Goal: Transaction & Acquisition: Book appointment/travel/reservation

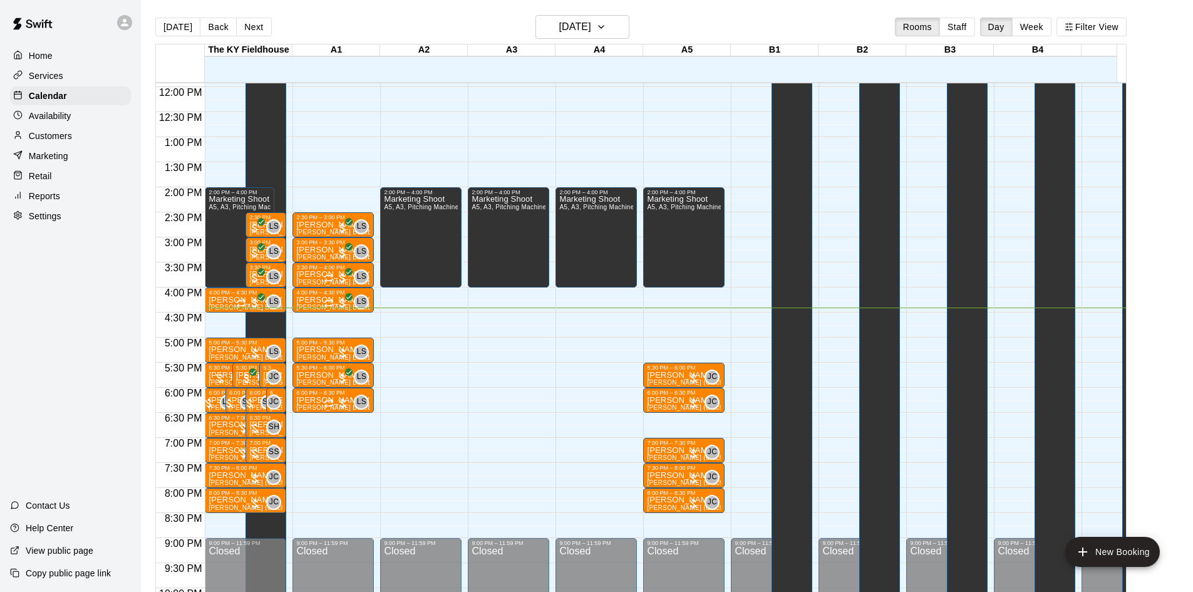
scroll to position [616, 0]
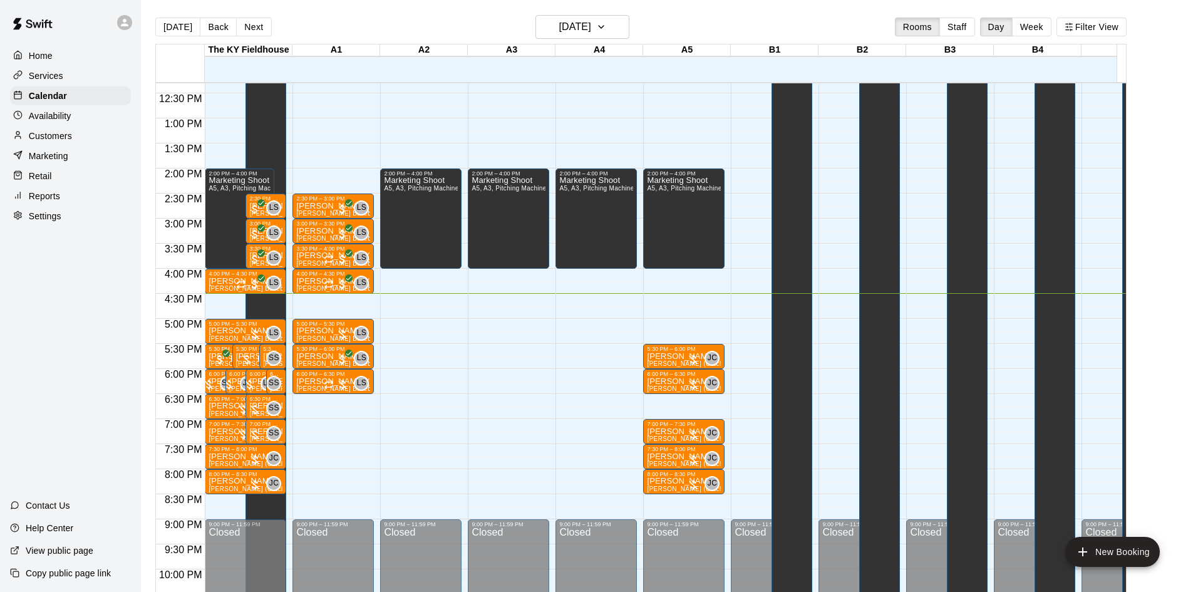
drag, startPoint x: 584, startPoint y: 395, endPoint x: 508, endPoint y: 400, distance: 76.5
click at [508, 400] on div "12:00 AM – 10:00 AM Closed 10:00 AM – 11:00 AM Vinyasa Flow 1/40 spots 2:00 PM …" at bounding box center [508, 68] width 81 height 1202
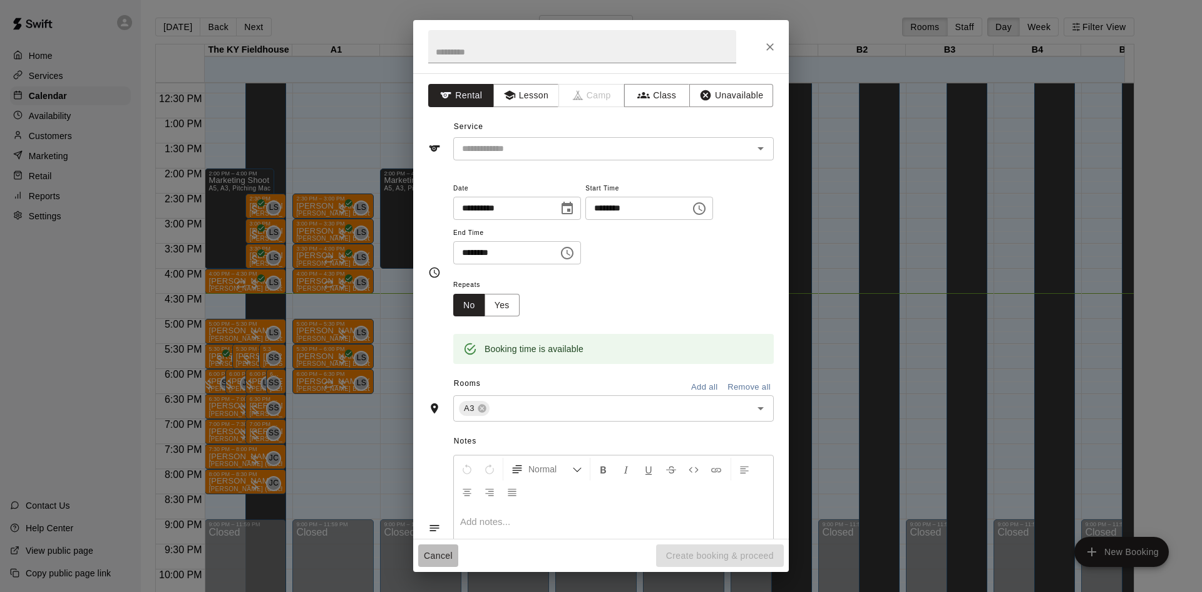
click at [426, 557] on button "Cancel" at bounding box center [438, 555] width 40 height 23
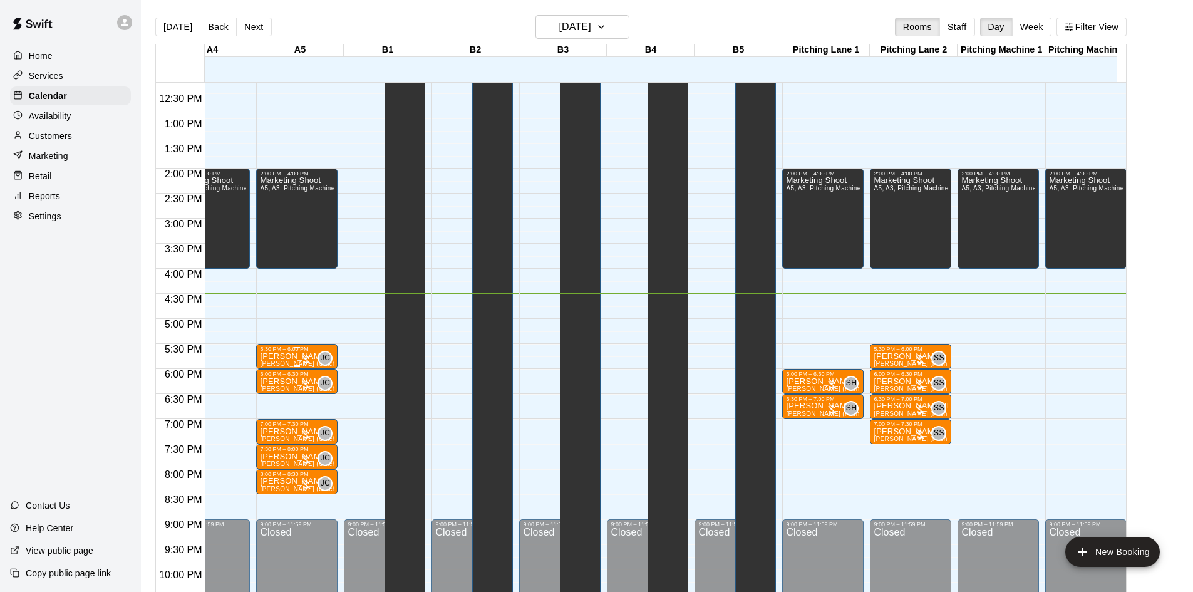
scroll to position [0, 388]
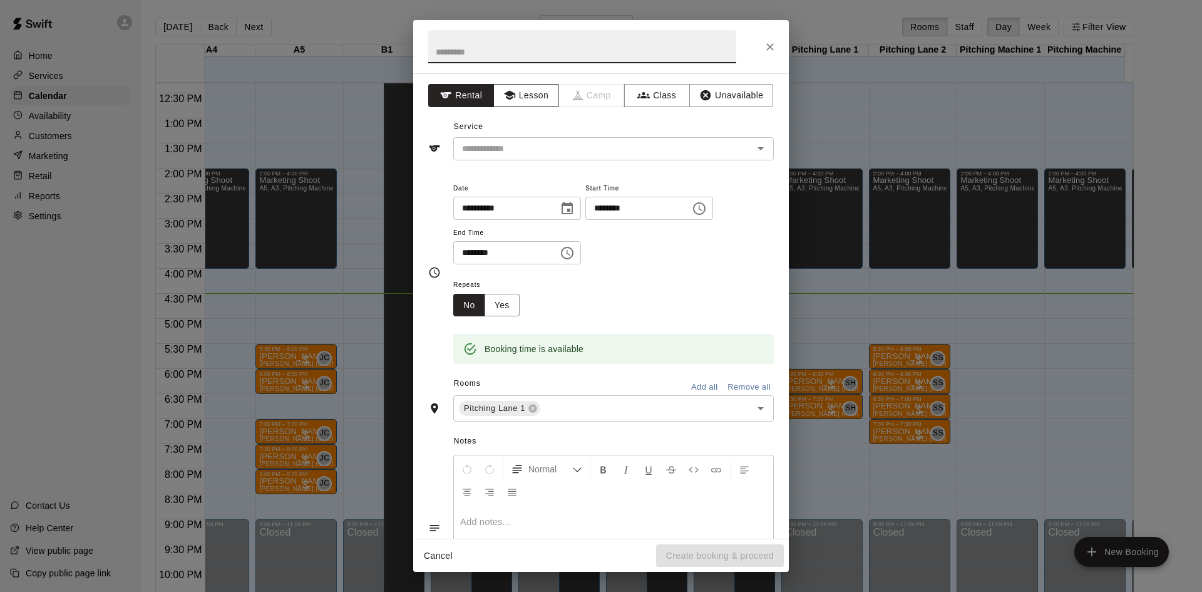
click at [522, 101] on button "Lesson" at bounding box center [526, 95] width 66 height 23
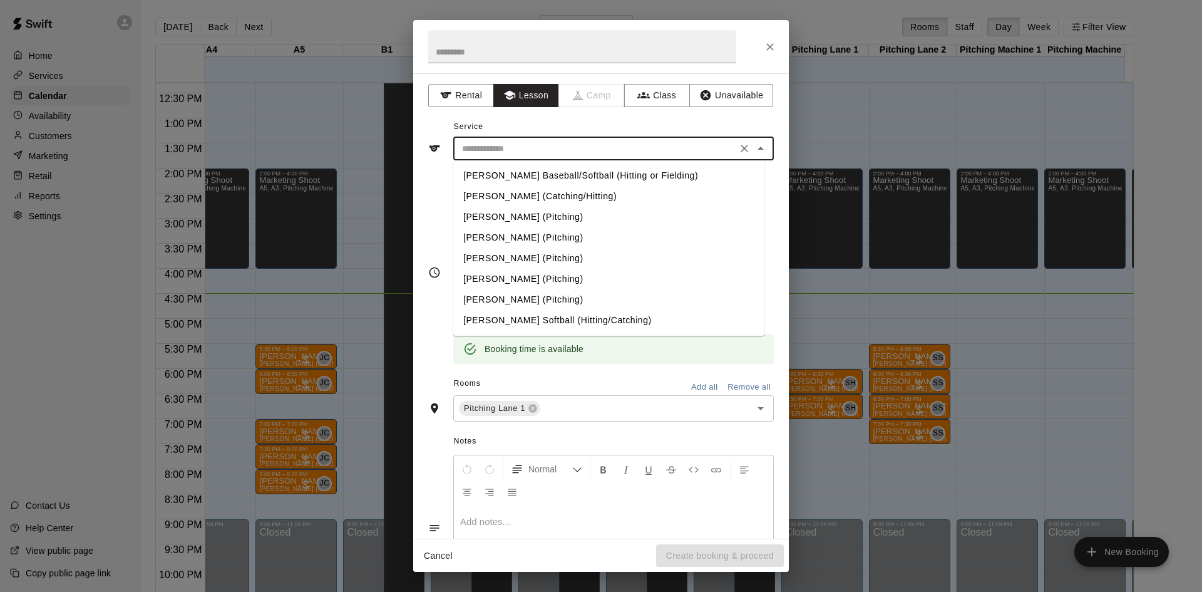
click at [510, 148] on input "text" at bounding box center [595, 149] width 276 height 16
click at [503, 229] on li "[PERSON_NAME] (Pitching)" at bounding box center [608, 237] width 311 height 21
type input "**********"
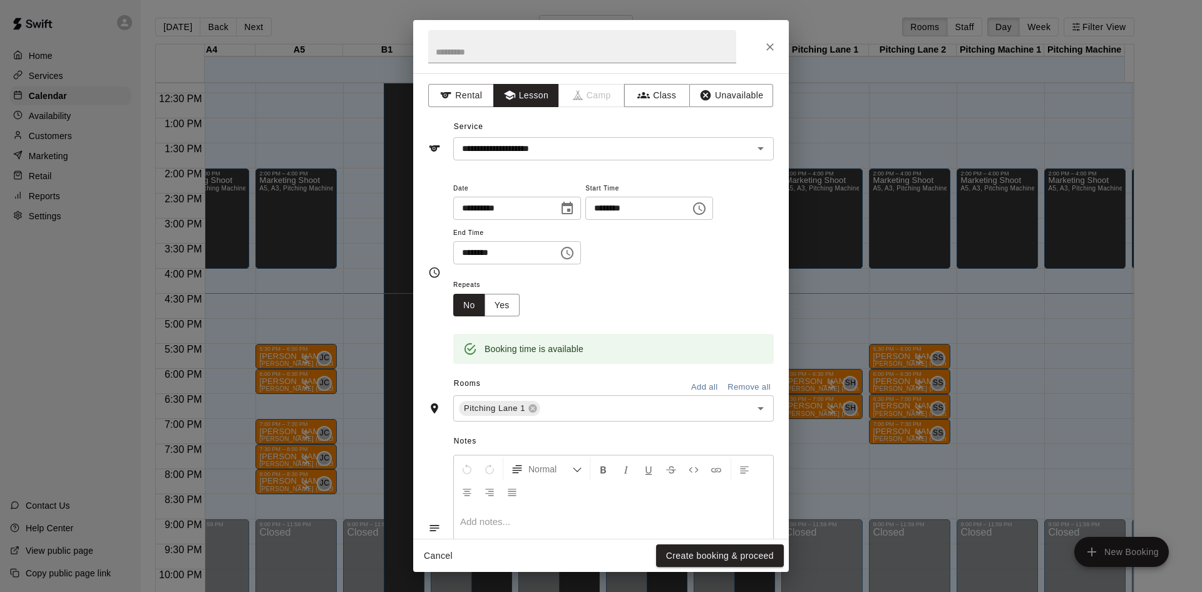
drag, startPoint x: 503, startPoint y: 229, endPoint x: 582, endPoint y: 224, distance: 79.1
click at [582, 224] on div "**********" at bounding box center [613, 222] width 321 height 85
click at [706, 552] on button "Create booking & proceed" at bounding box center [720, 555] width 128 height 23
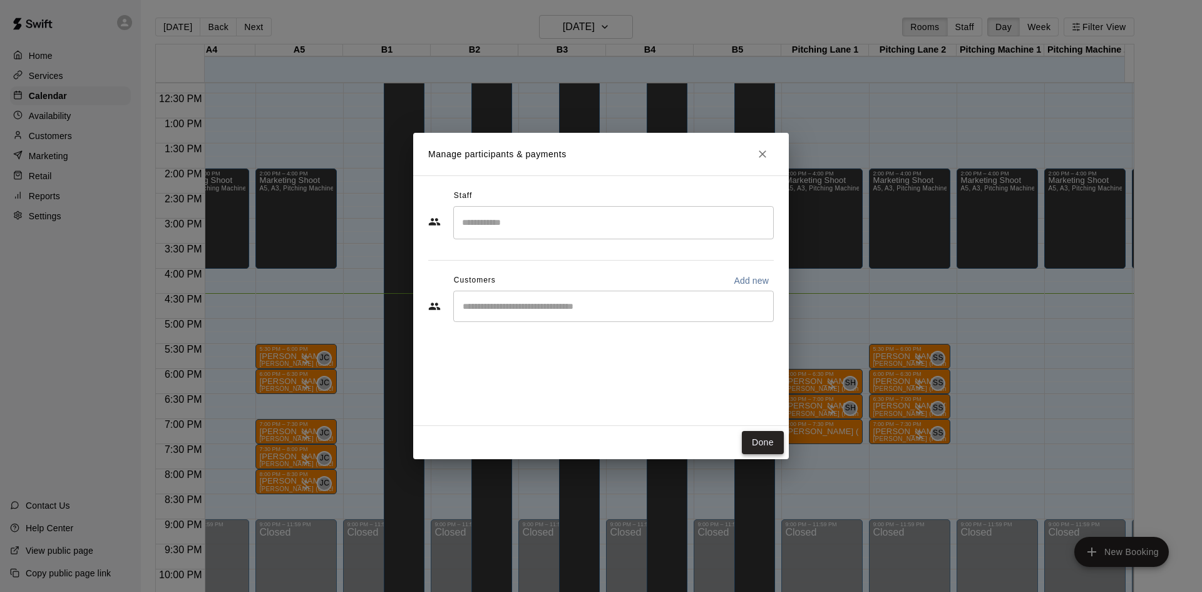
click at [757, 446] on button "Done" at bounding box center [763, 442] width 42 height 23
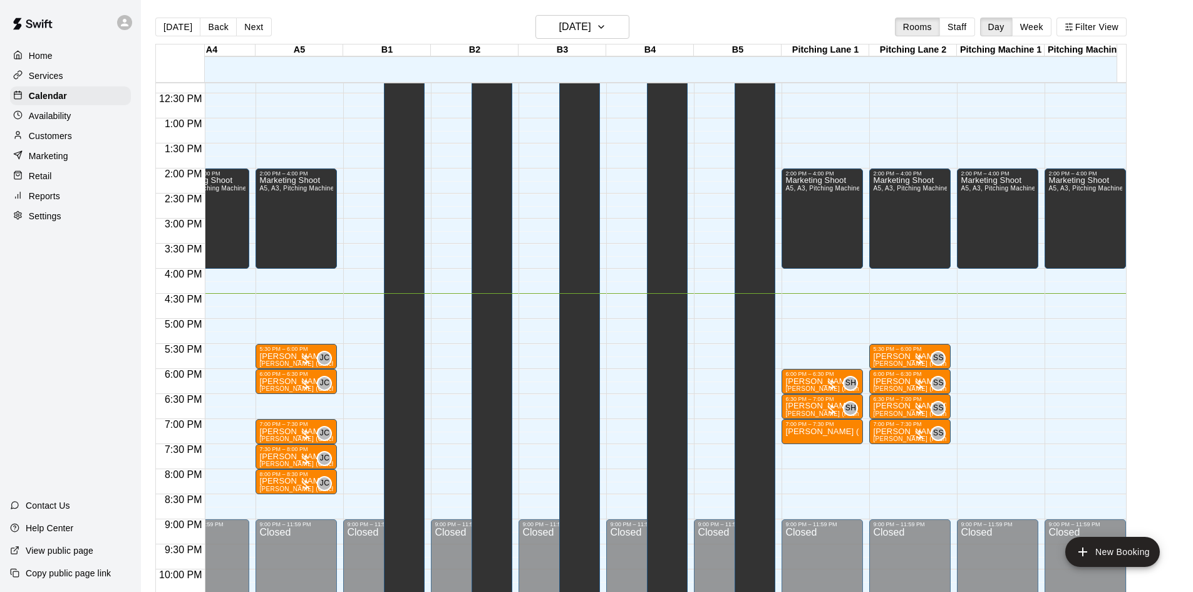
click at [322, 397] on div "12:00 AM – 10:00 AM Closed 2:00 PM – 4:00 PM Marketing Shoot A5, A3, Pitching M…" at bounding box center [295, 68] width 81 height 1202
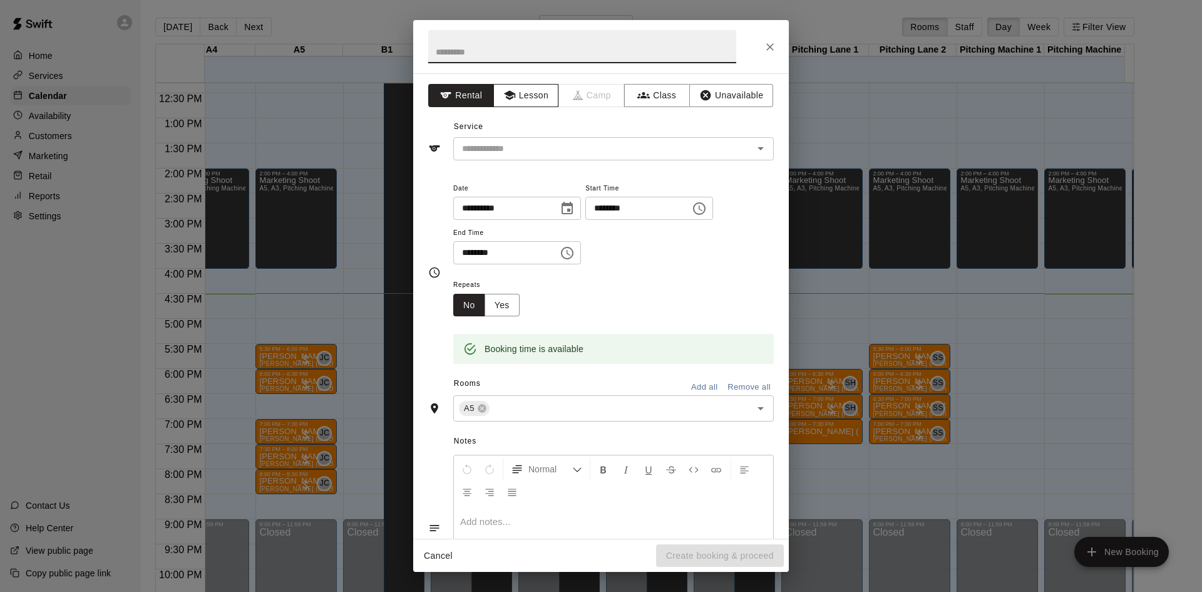
click at [530, 93] on button "Lesson" at bounding box center [526, 95] width 66 height 23
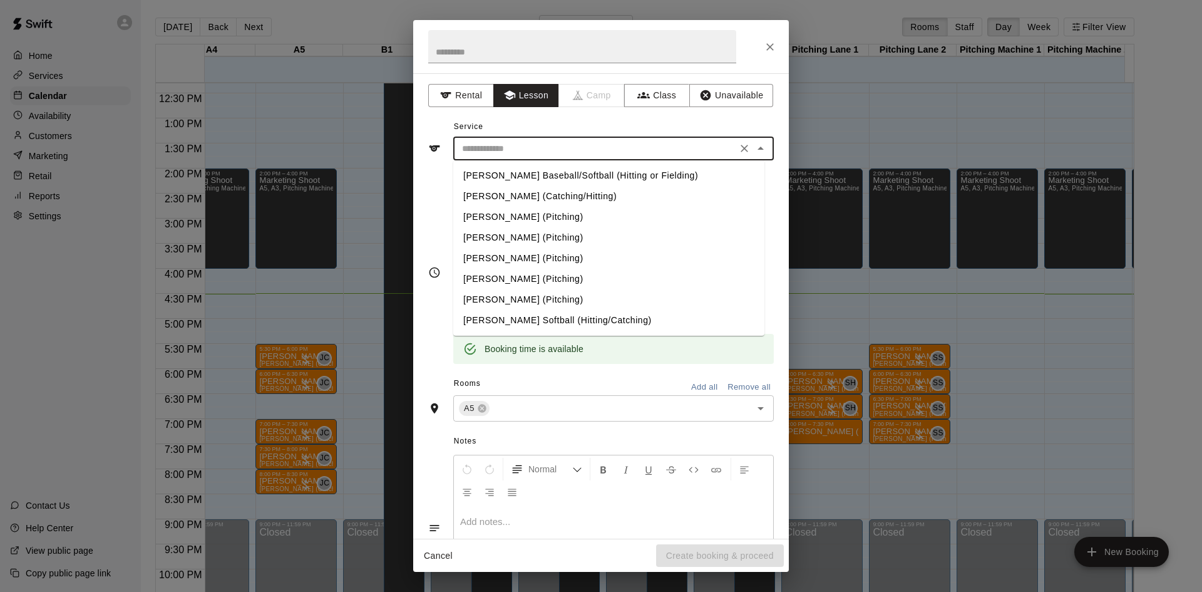
click at [518, 148] on input "text" at bounding box center [595, 149] width 276 height 16
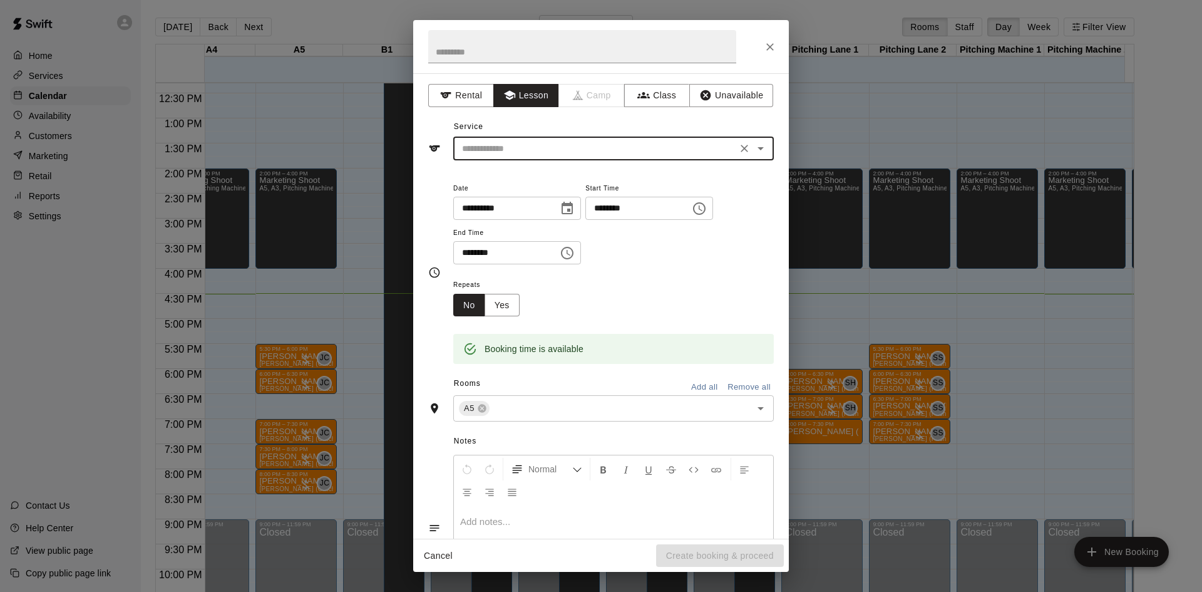
click at [518, 148] on input "text" at bounding box center [595, 149] width 276 height 16
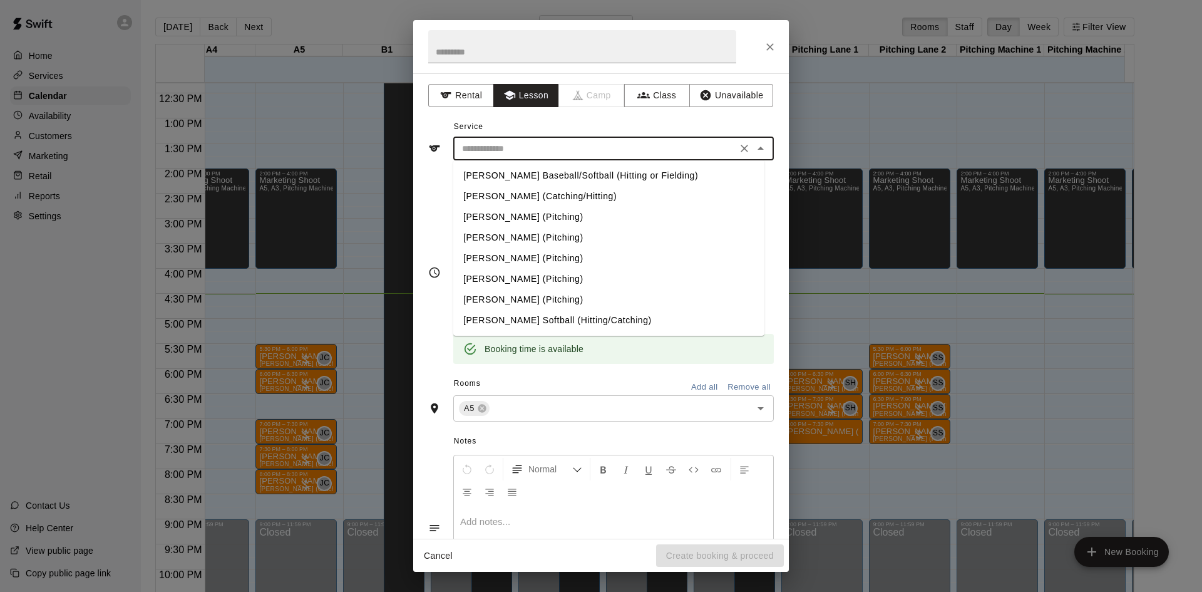
click at [506, 226] on li "[PERSON_NAME] (Pitching)" at bounding box center [608, 217] width 311 height 21
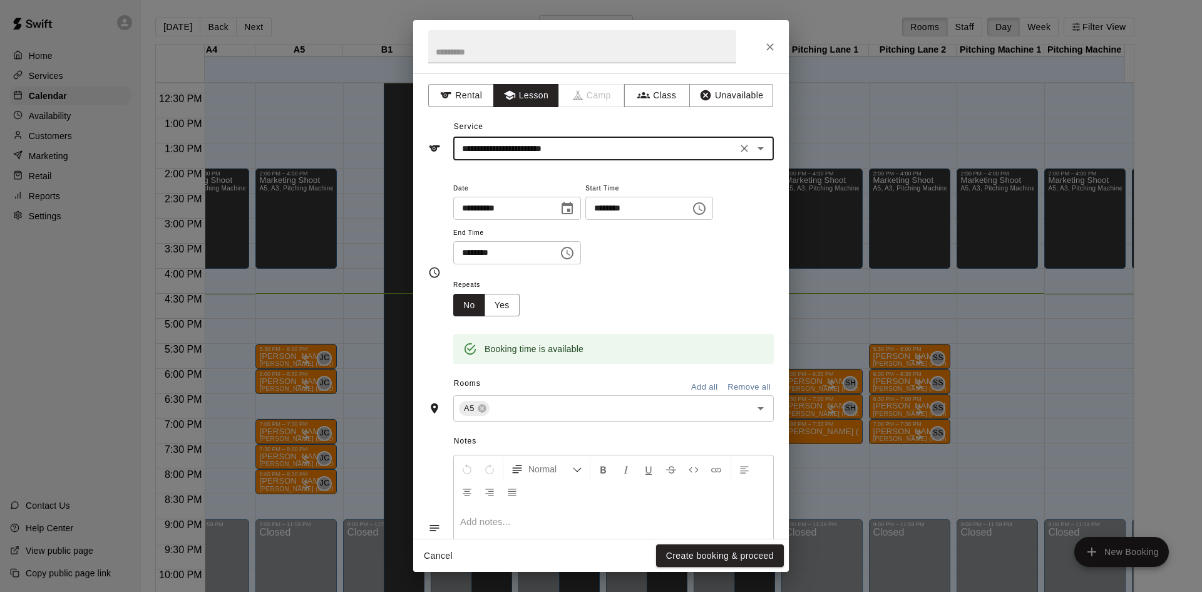
click at [592, 141] on input "**********" at bounding box center [595, 149] width 276 height 16
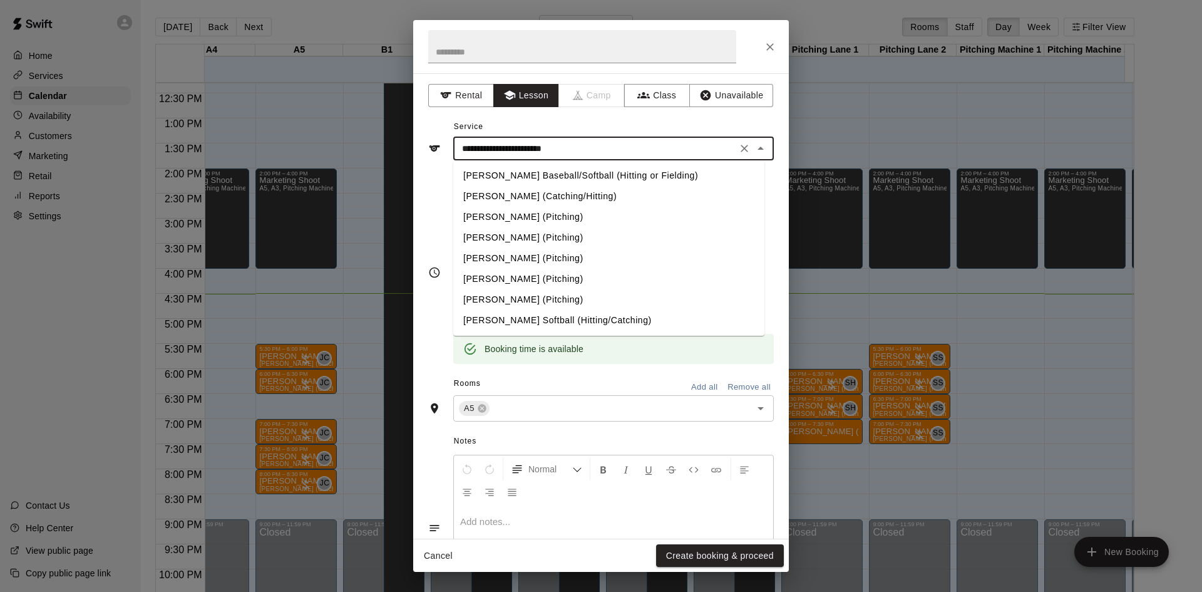
click at [493, 235] on li "[PERSON_NAME] (Pitching)" at bounding box center [608, 237] width 311 height 21
type input "**********"
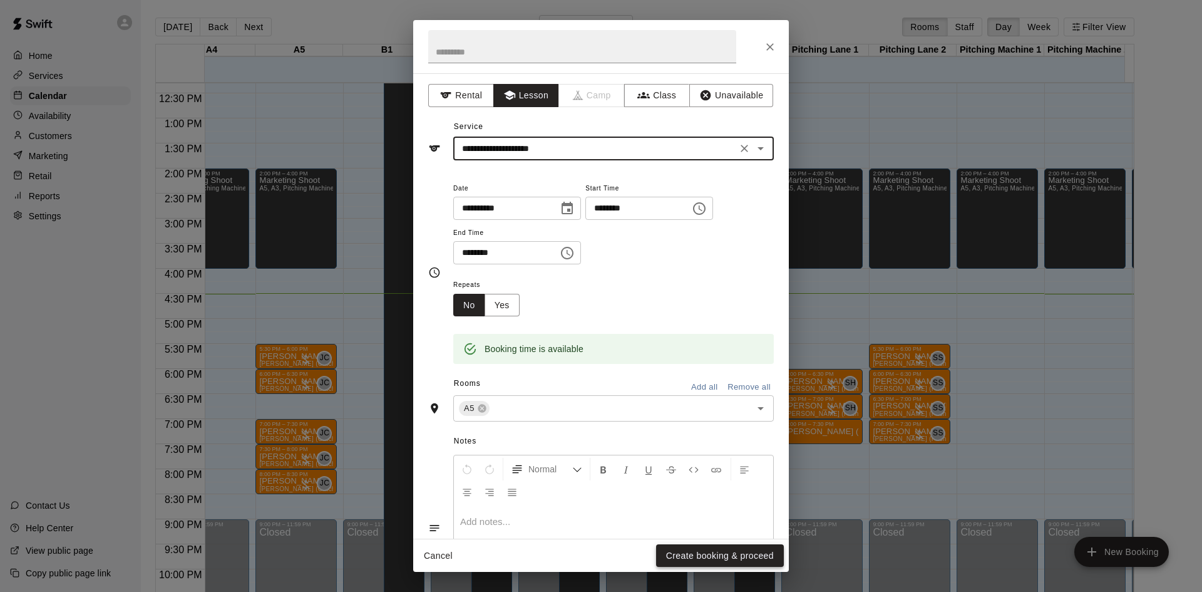
click at [692, 562] on button "Create booking & proceed" at bounding box center [720, 555] width 128 height 23
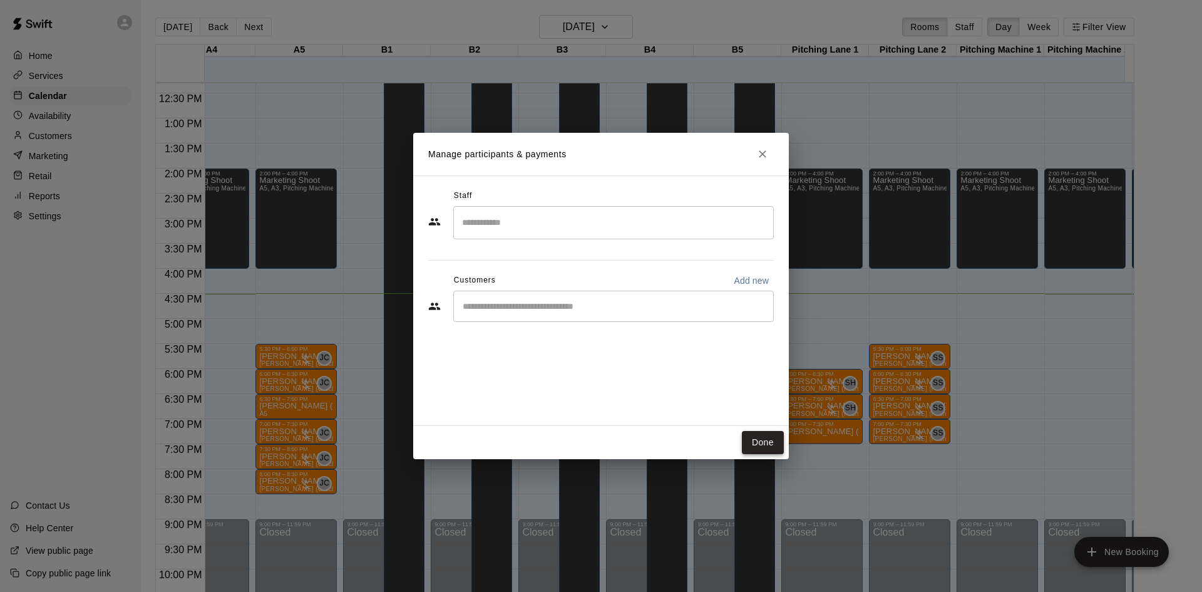
click at [763, 441] on button "Done" at bounding box center [763, 442] width 42 height 23
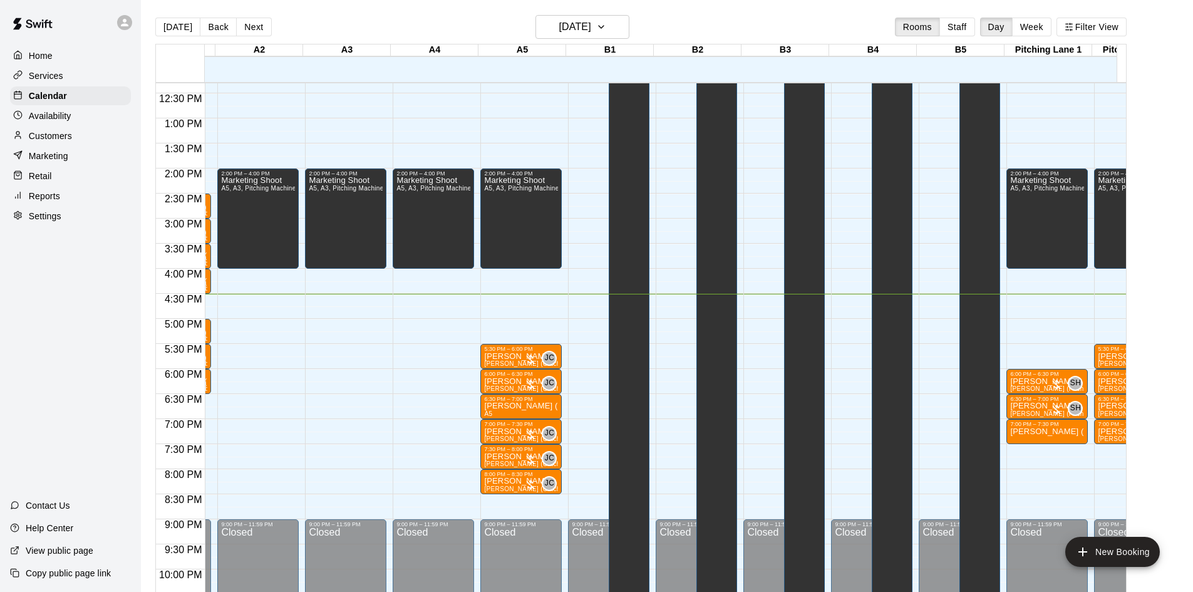
scroll to position [0, 163]
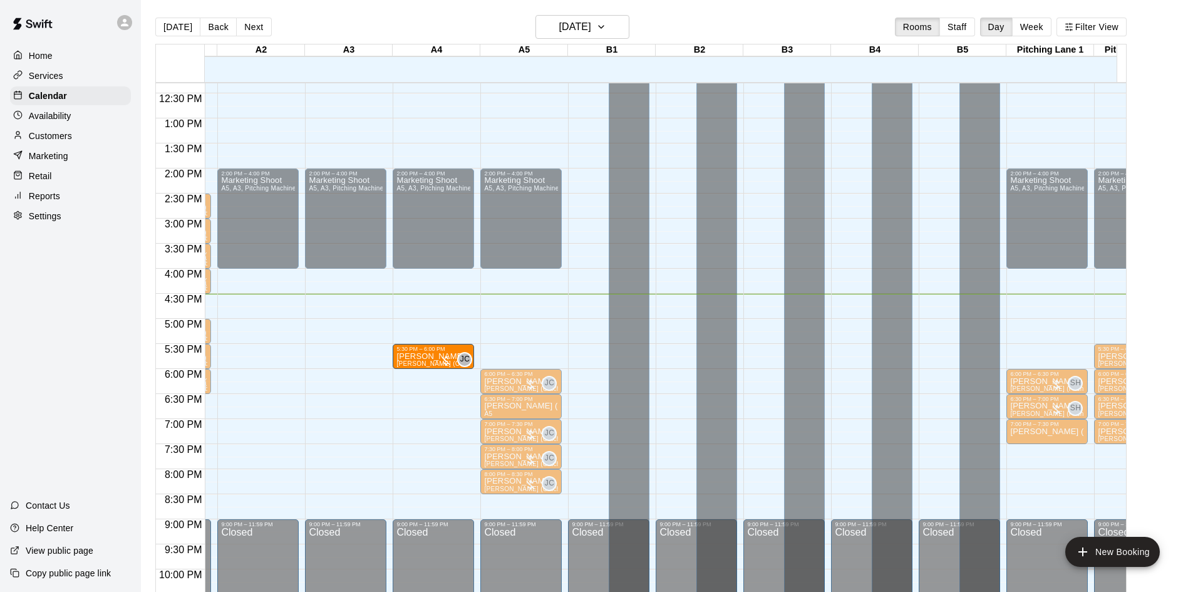
drag, startPoint x: 514, startPoint y: 356, endPoint x: 441, endPoint y: 359, distance: 72.7
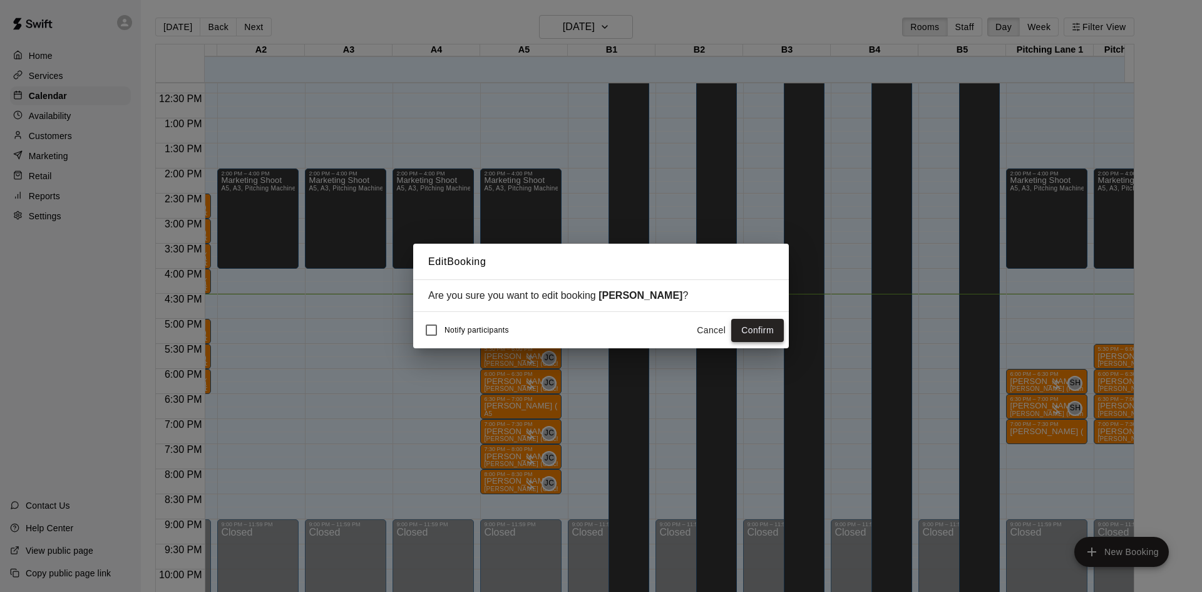
click at [761, 335] on button "Confirm" at bounding box center [757, 330] width 53 height 23
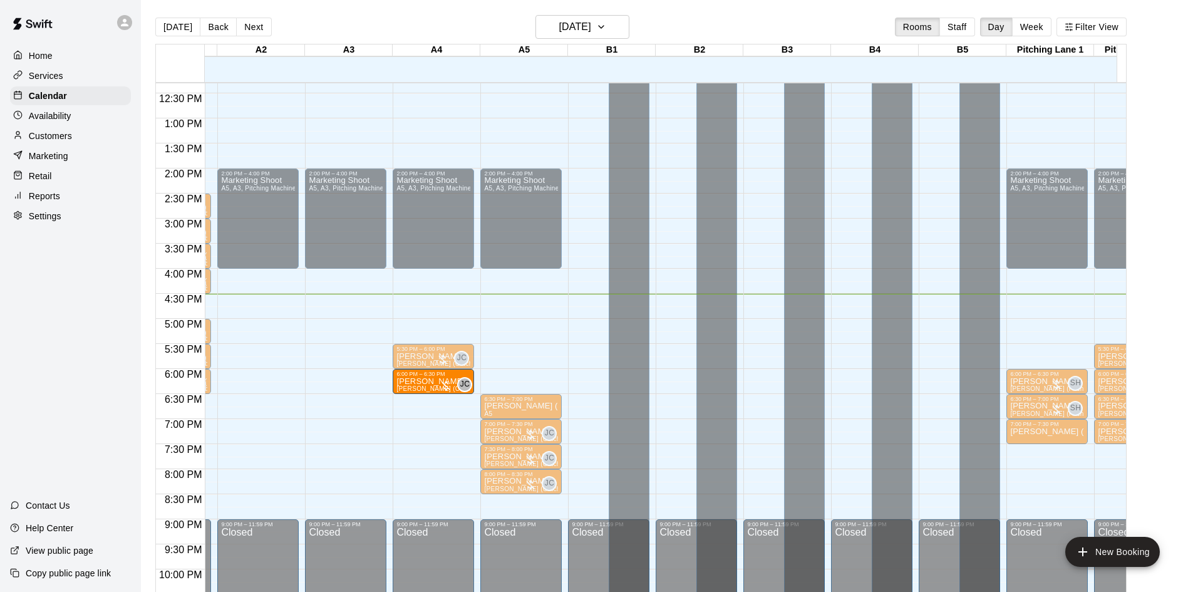
drag, startPoint x: 522, startPoint y: 380, endPoint x: 439, endPoint y: 383, distance: 82.7
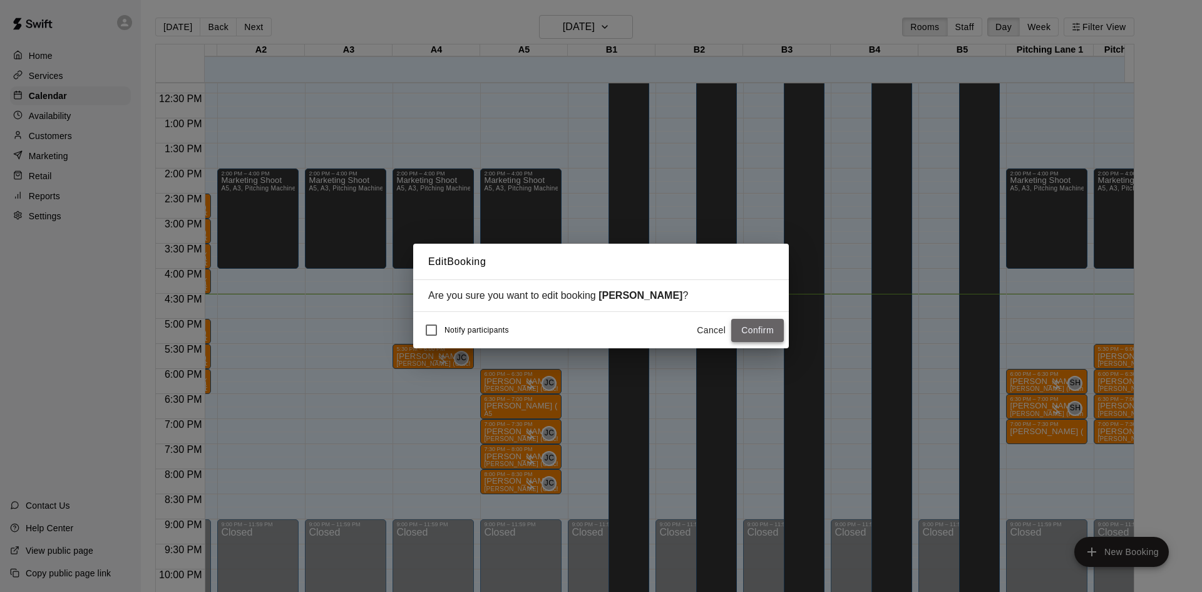
click at [757, 331] on button "Confirm" at bounding box center [757, 330] width 53 height 23
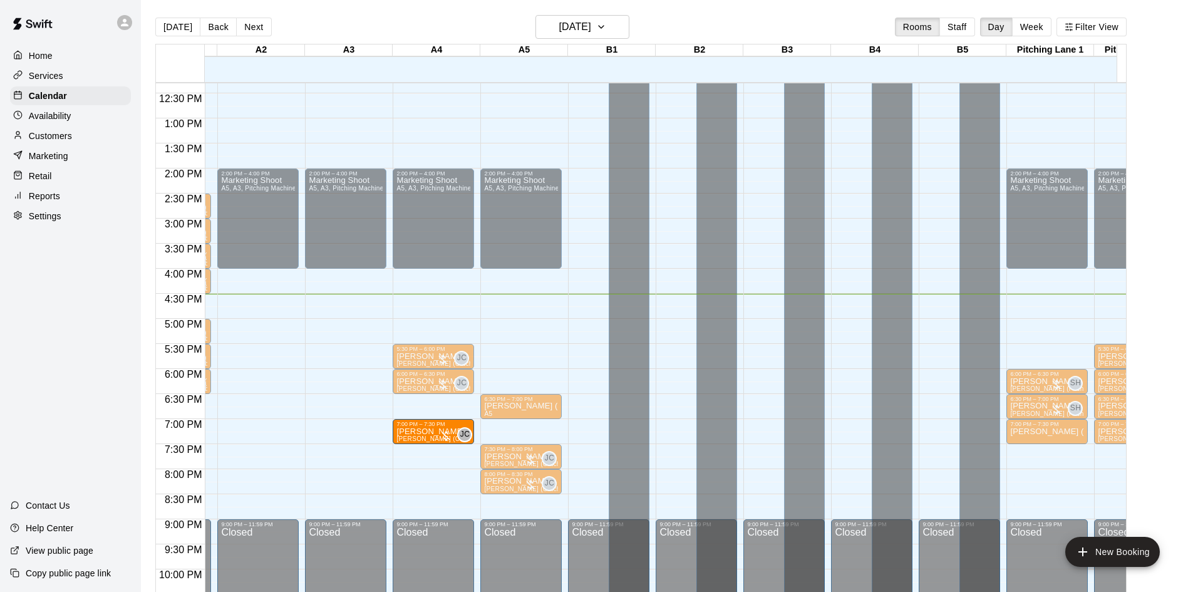
drag, startPoint x: 500, startPoint y: 430, endPoint x: 433, endPoint y: 438, distance: 68.0
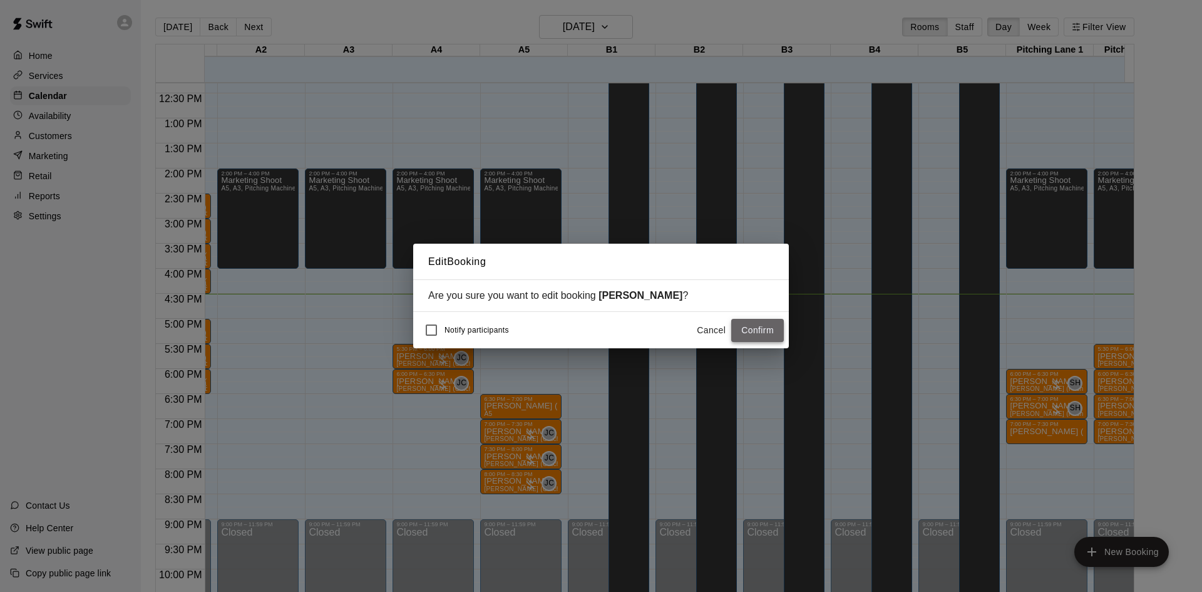
click at [753, 332] on button "Confirm" at bounding box center [757, 330] width 53 height 23
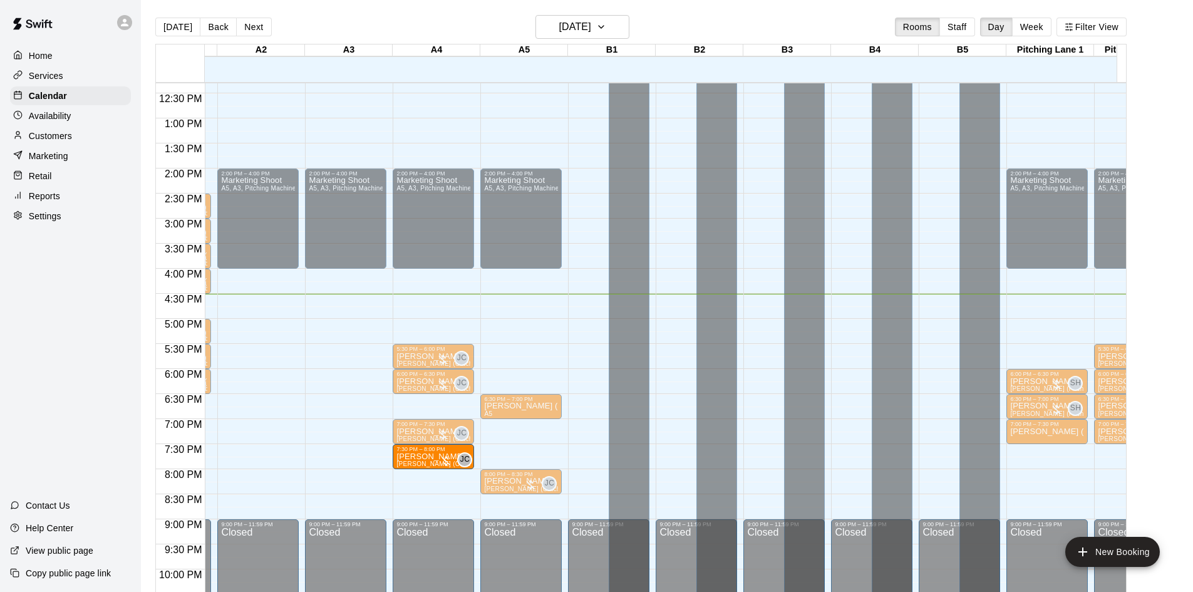
drag, startPoint x: 512, startPoint y: 460, endPoint x: 431, endPoint y: 470, distance: 81.3
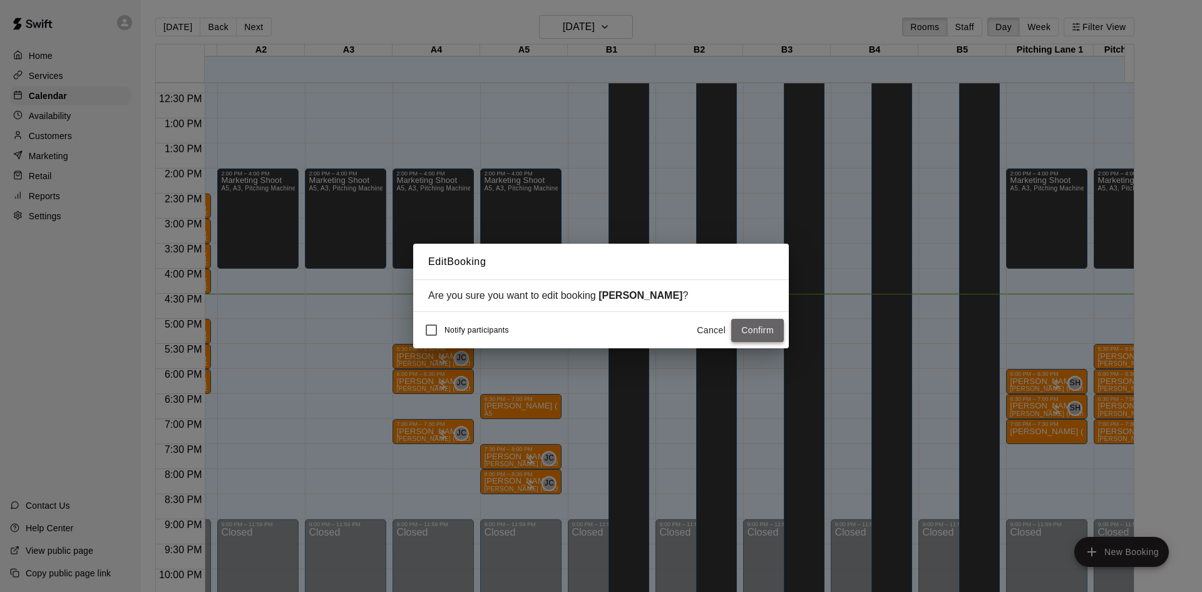
click at [763, 329] on button "Confirm" at bounding box center [757, 330] width 53 height 23
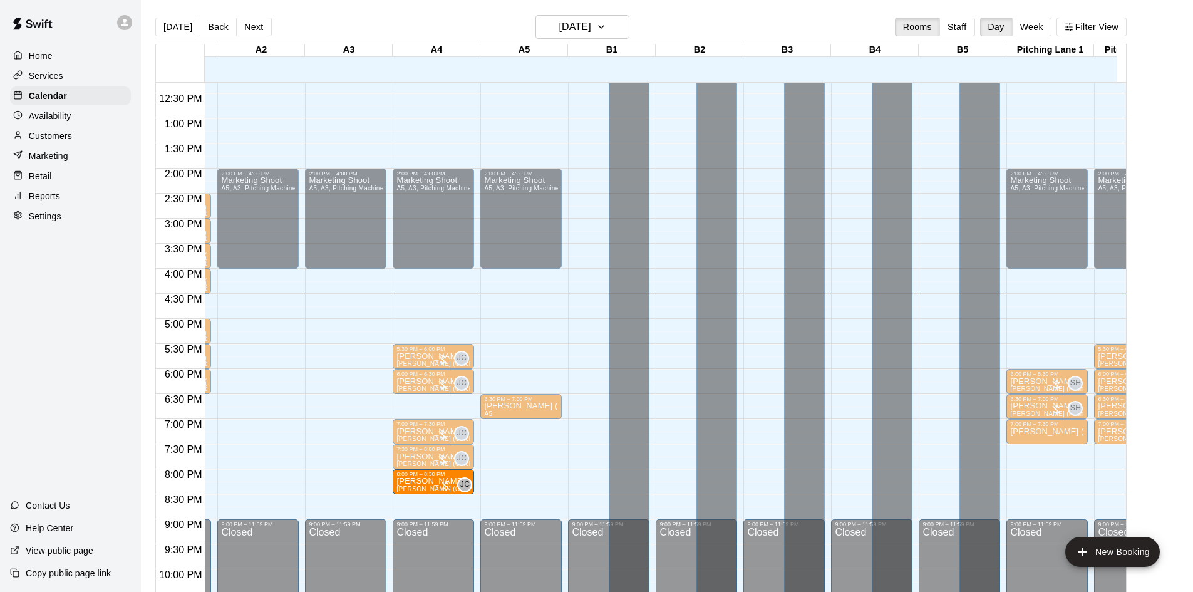
drag, startPoint x: 518, startPoint y: 478, endPoint x: 448, endPoint y: 486, distance: 70.0
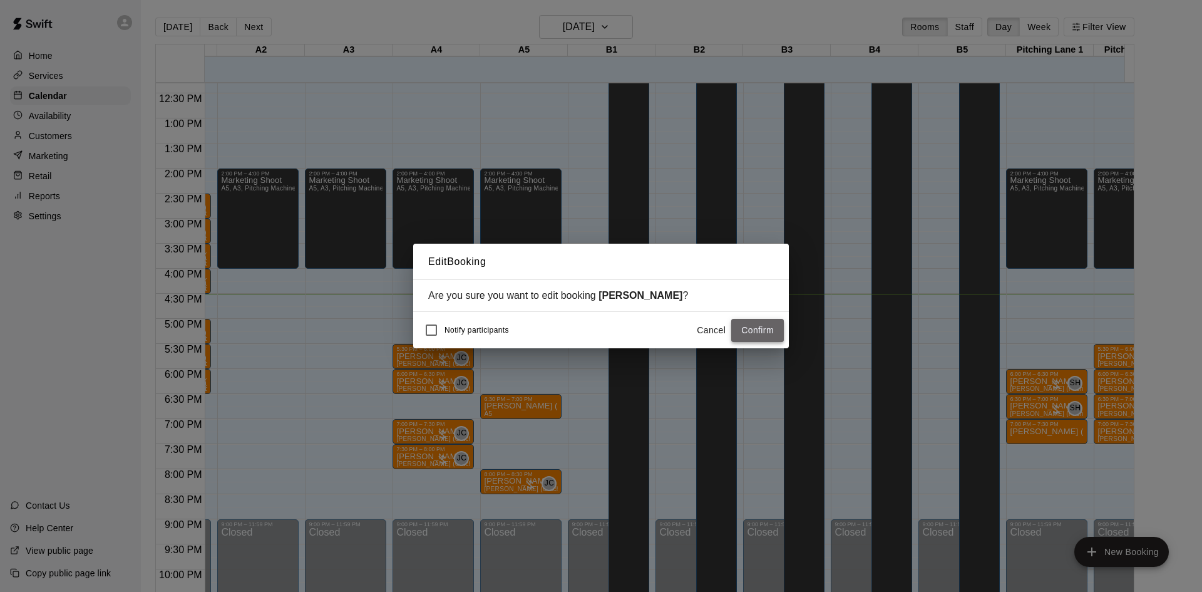
click at [750, 329] on button "Confirm" at bounding box center [757, 330] width 53 height 23
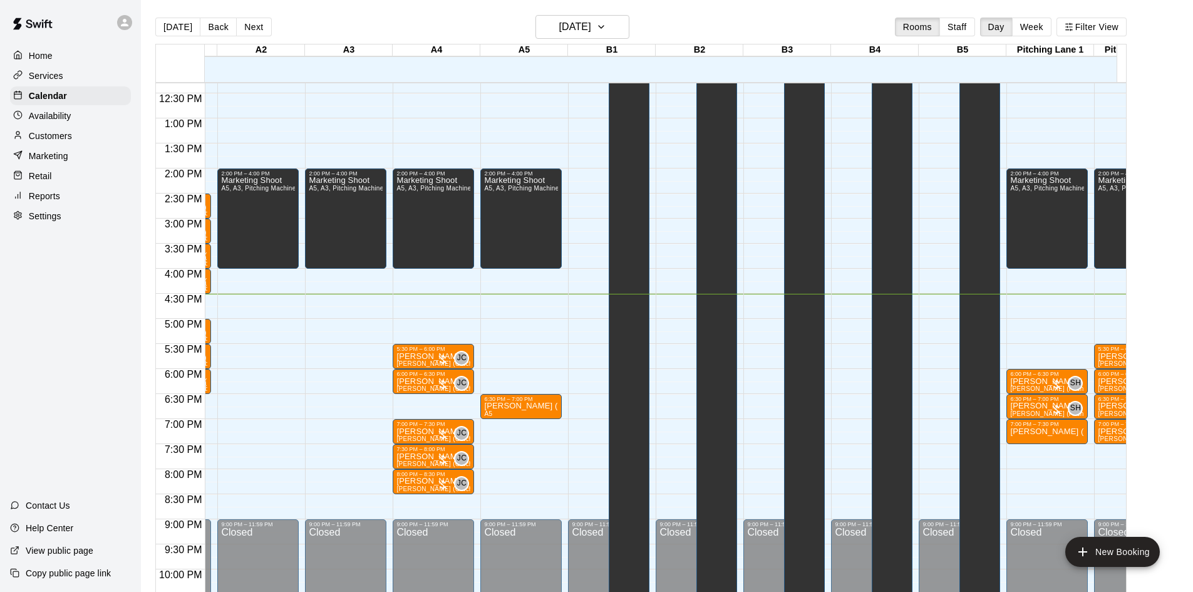
scroll to position [0, 0]
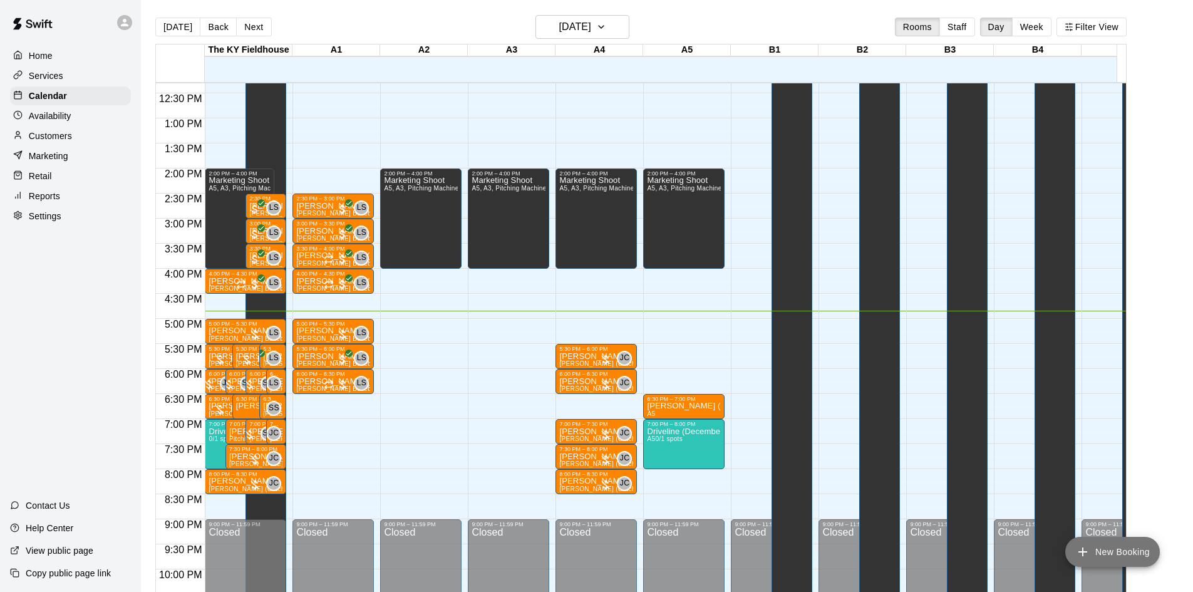
click at [1101, 556] on button "New Booking" at bounding box center [1112, 552] width 95 height 30
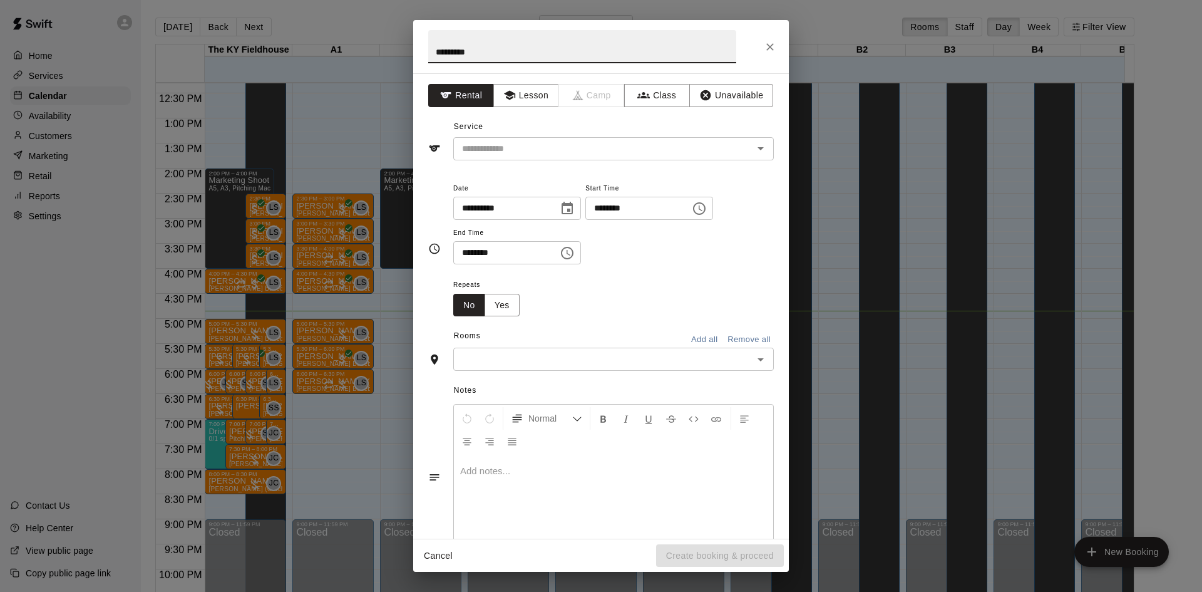
type input "*********"
click at [496, 161] on div "**********" at bounding box center [601, 305] width 376 height 465
click at [495, 155] on input "text" at bounding box center [595, 149] width 276 height 16
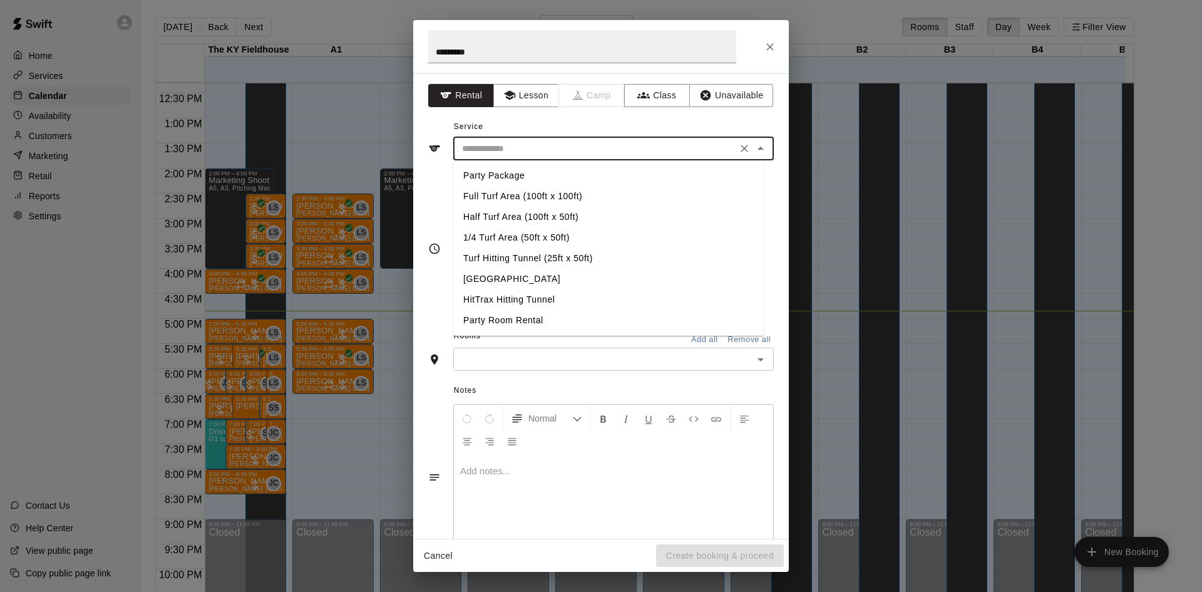
click at [517, 258] on li "Turf Hitting Tunnel (25ft x 50ft)" at bounding box center [608, 258] width 311 height 21
type input "**********"
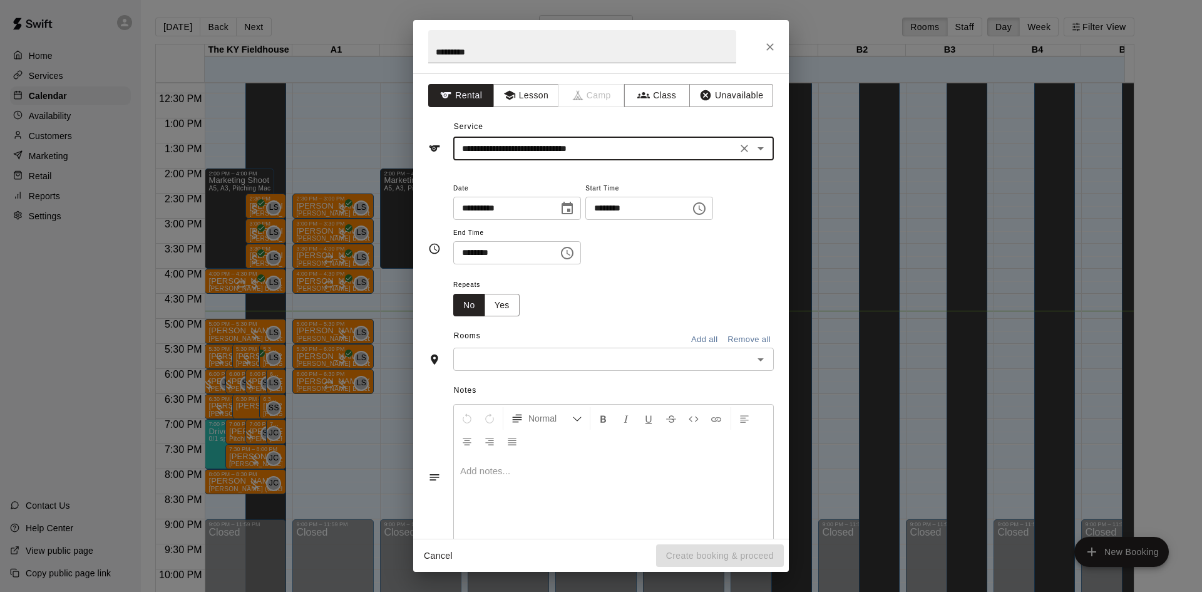
click at [506, 362] on input "text" at bounding box center [603, 359] width 292 height 16
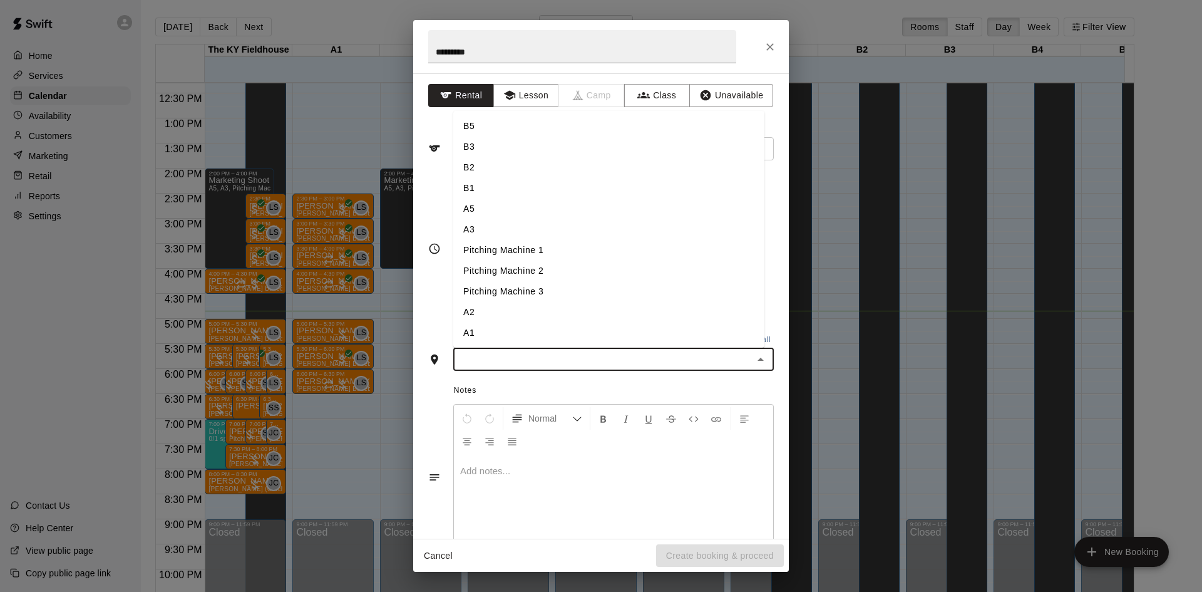
drag, startPoint x: 472, startPoint y: 312, endPoint x: 465, endPoint y: 312, distance: 7.5
click at [465, 312] on li "A2" at bounding box center [608, 312] width 311 height 21
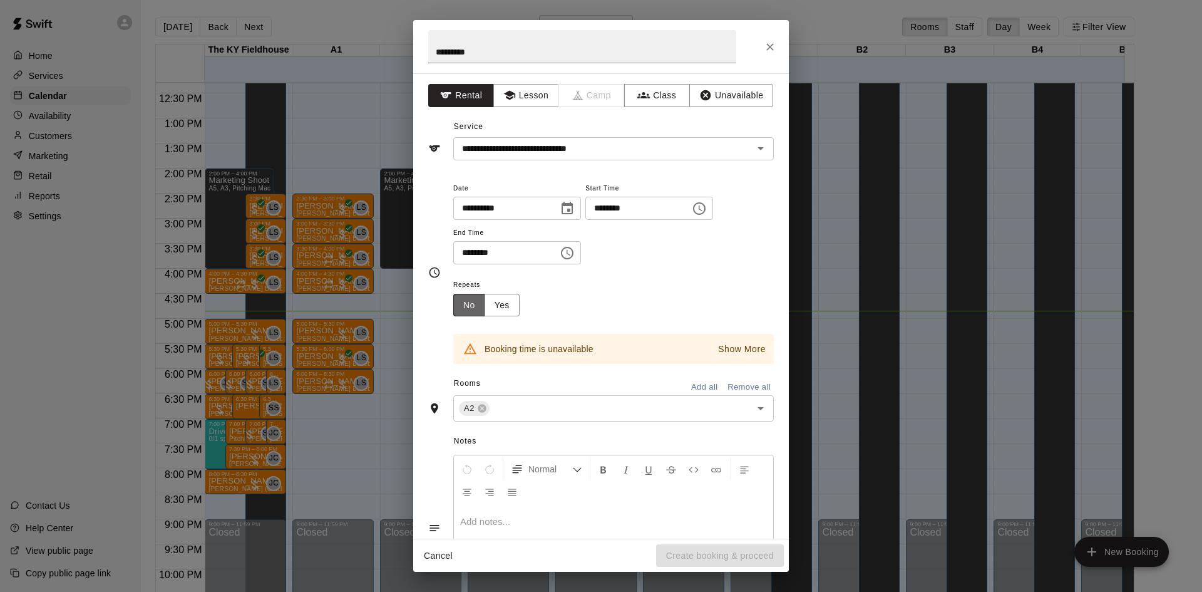
click at [465, 312] on button "No" at bounding box center [469, 305] width 32 height 23
click at [682, 212] on input "********" at bounding box center [633, 208] width 96 height 23
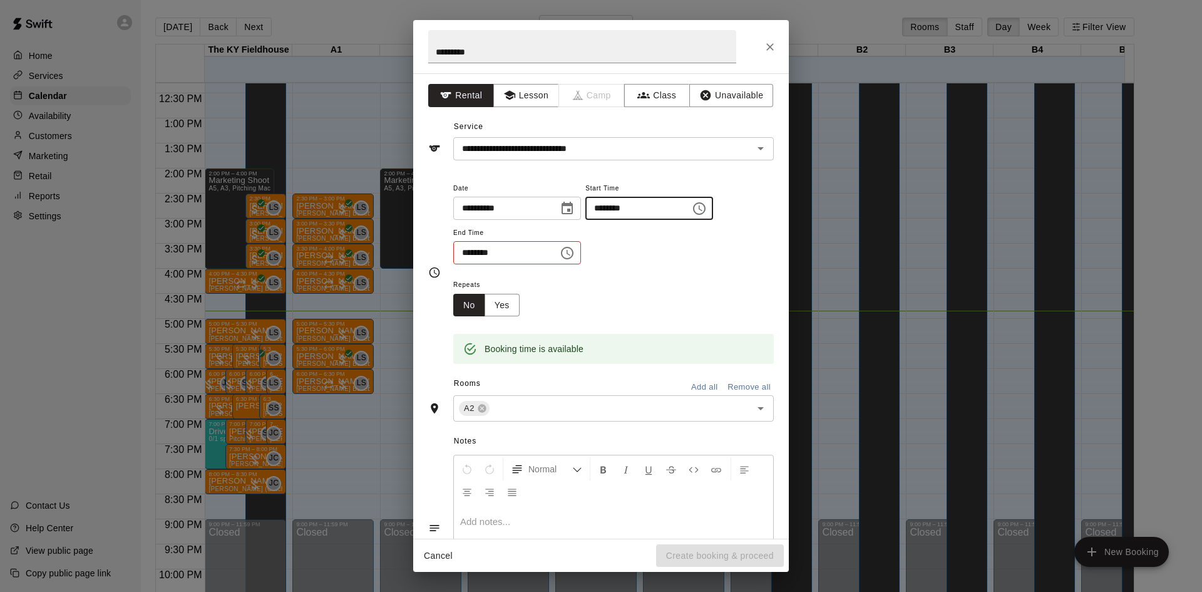
type input "********"
click at [461, 250] on input "********" at bounding box center [501, 252] width 96 height 23
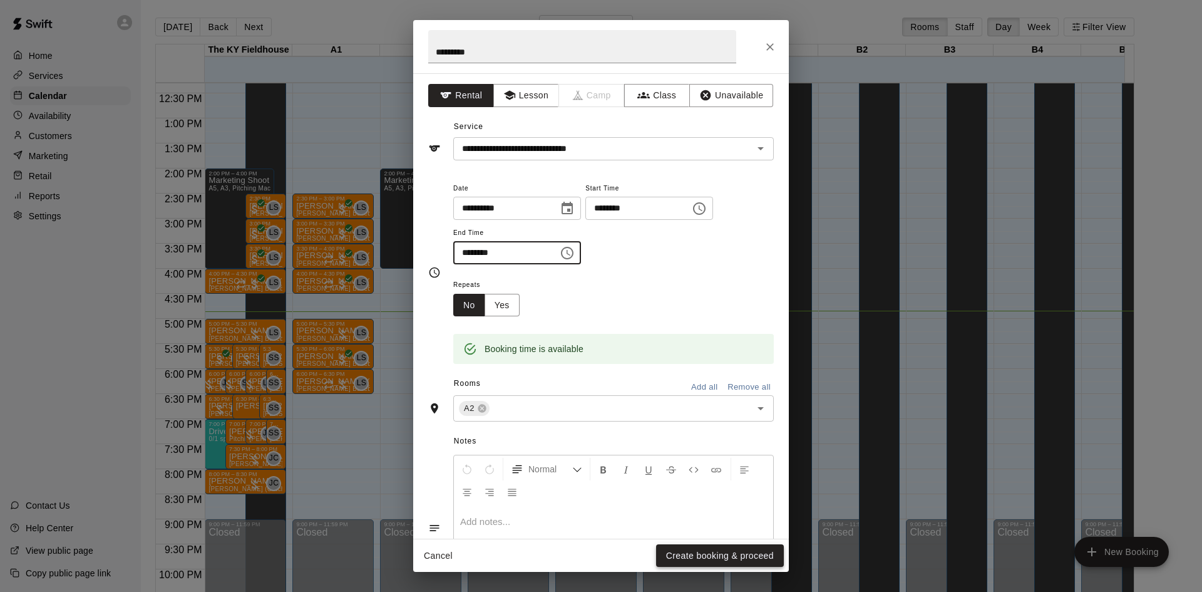
type input "********"
click at [701, 552] on button "Create booking & proceed" at bounding box center [720, 555] width 128 height 23
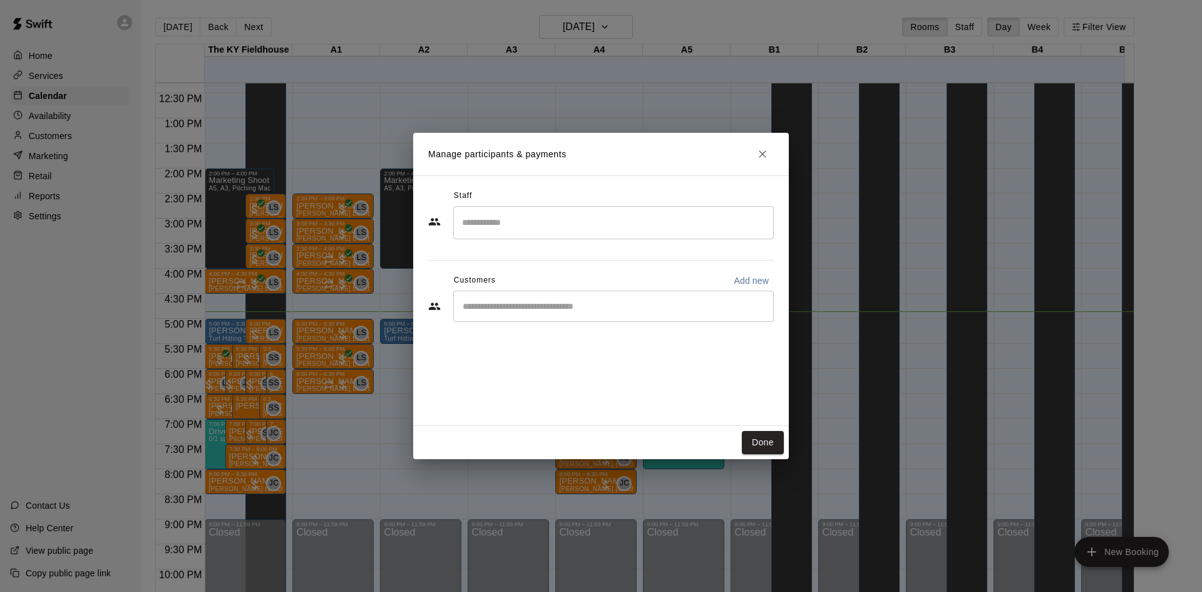
click at [547, 317] on div "​" at bounding box center [613, 305] width 321 height 31
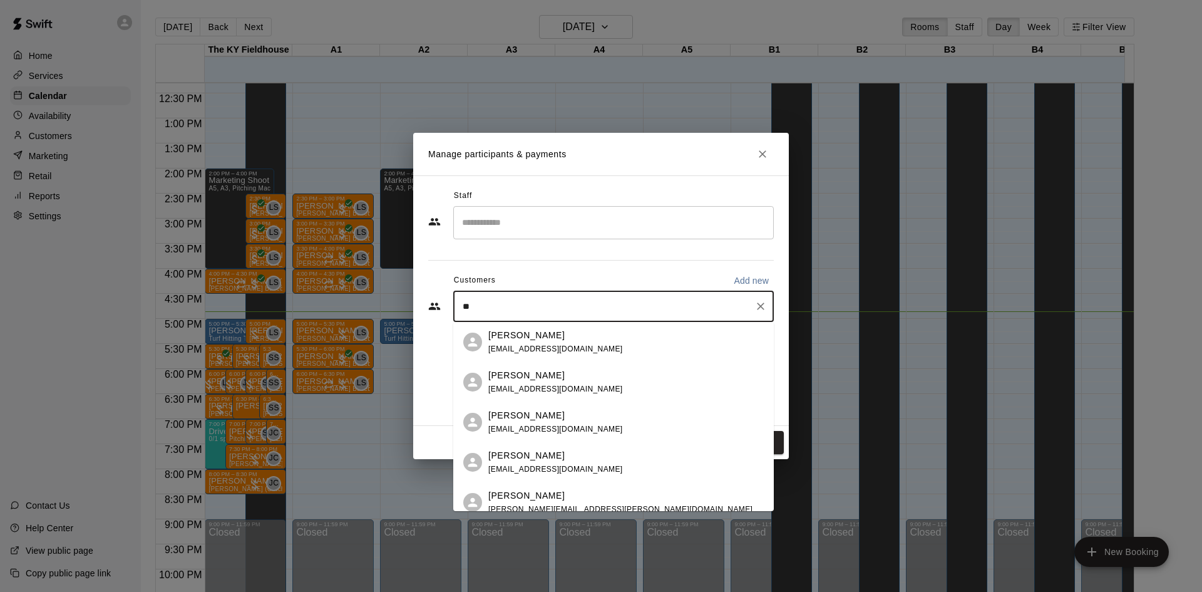
type input "*"
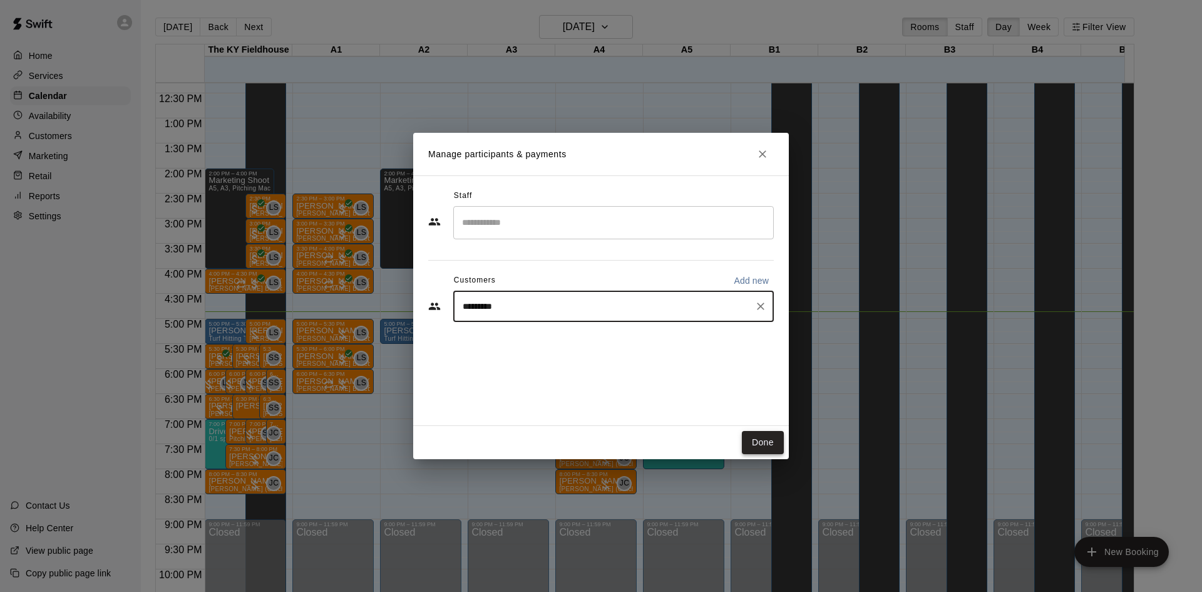
type input "*********"
click at [769, 440] on button "Done" at bounding box center [763, 442] width 42 height 23
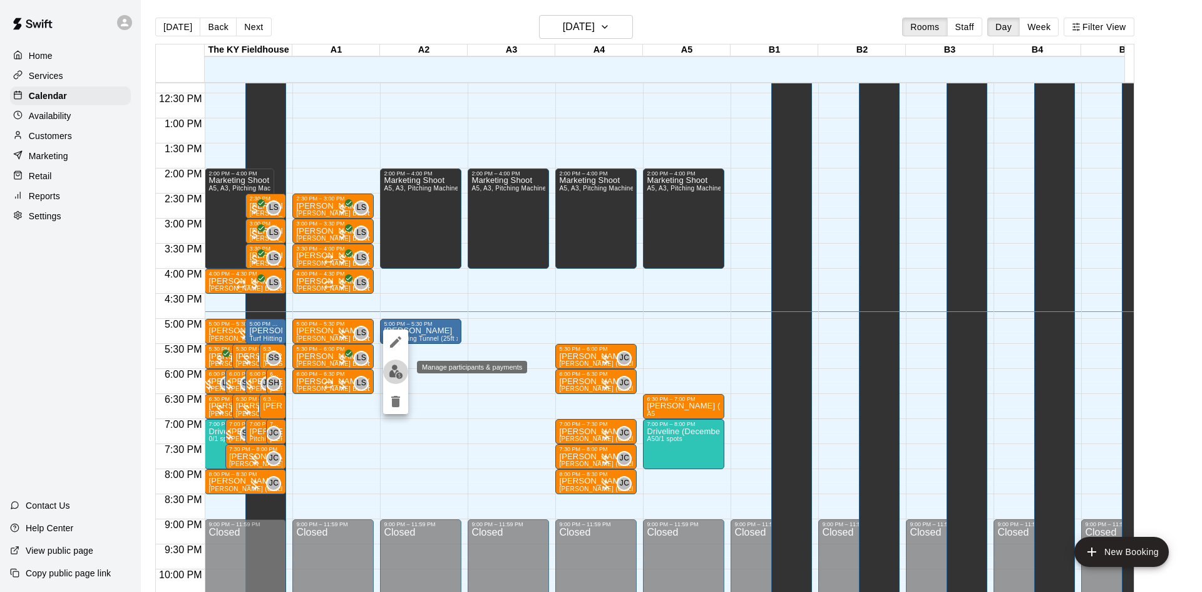
click at [404, 369] on button "edit" at bounding box center [395, 371] width 25 height 24
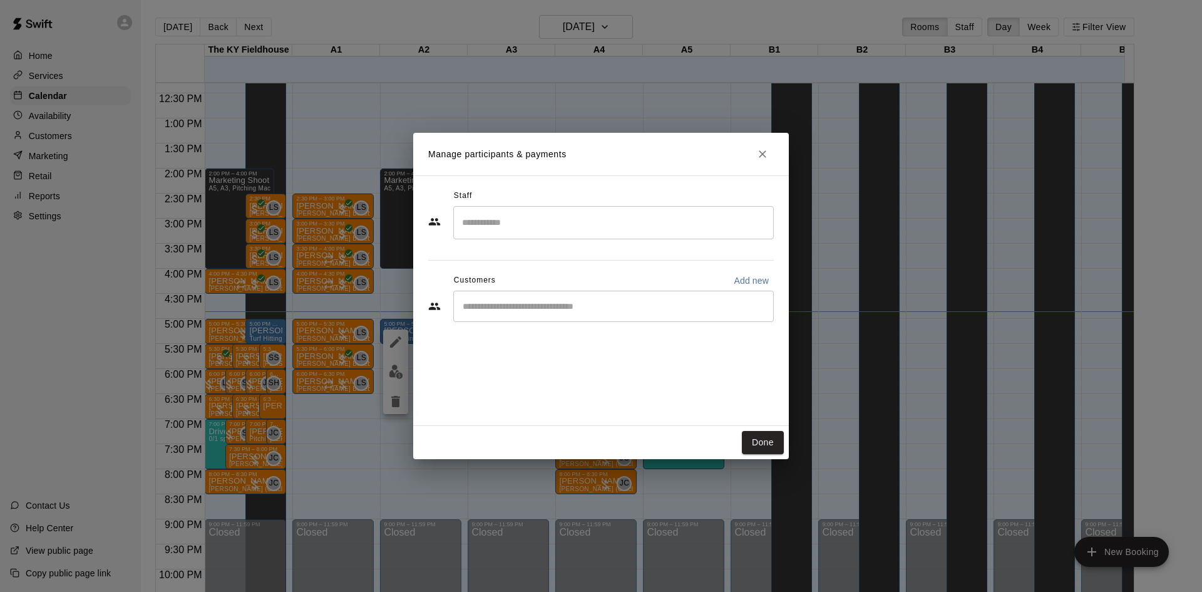
click at [572, 318] on div "​" at bounding box center [613, 305] width 321 height 31
type input "**********"
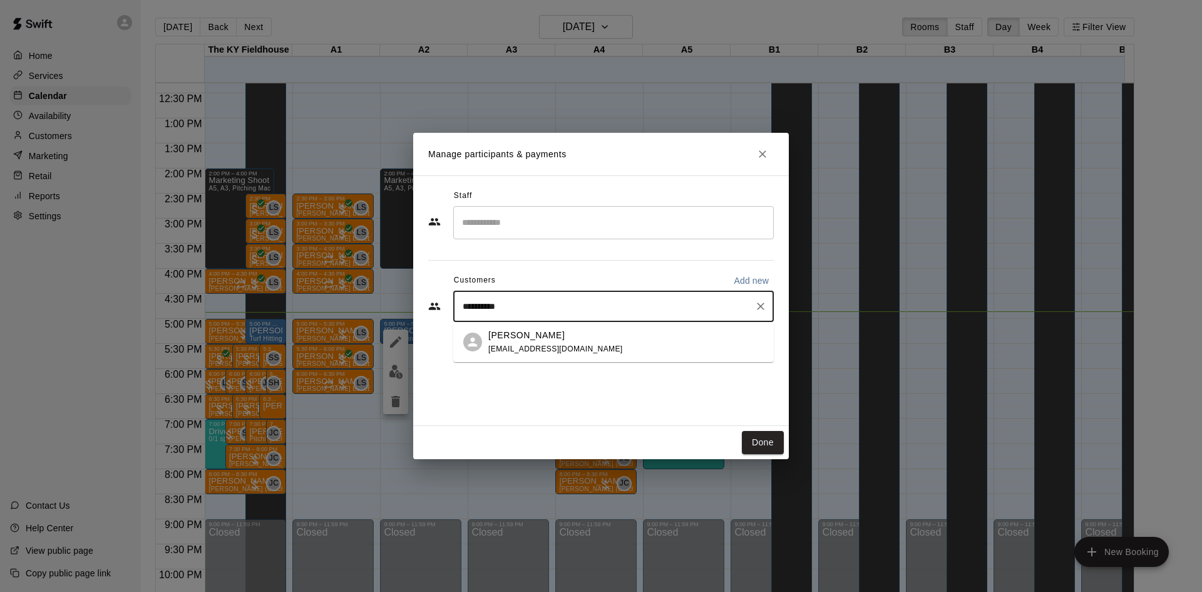
drag, startPoint x: 587, startPoint y: 357, endPoint x: 547, endPoint y: 342, distance: 42.6
click at [547, 342] on div "[PERSON_NAME] [EMAIL_ADDRESS][DOMAIN_NAME]" at bounding box center [555, 342] width 135 height 27
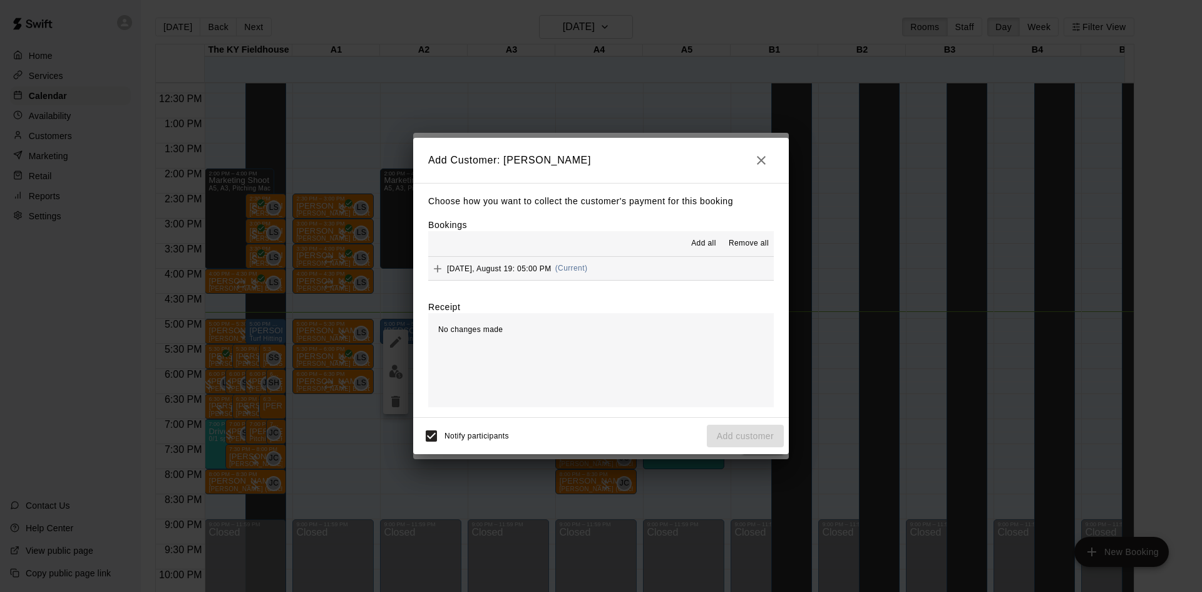
click at [578, 267] on span "(Current)" at bounding box center [571, 268] width 33 height 9
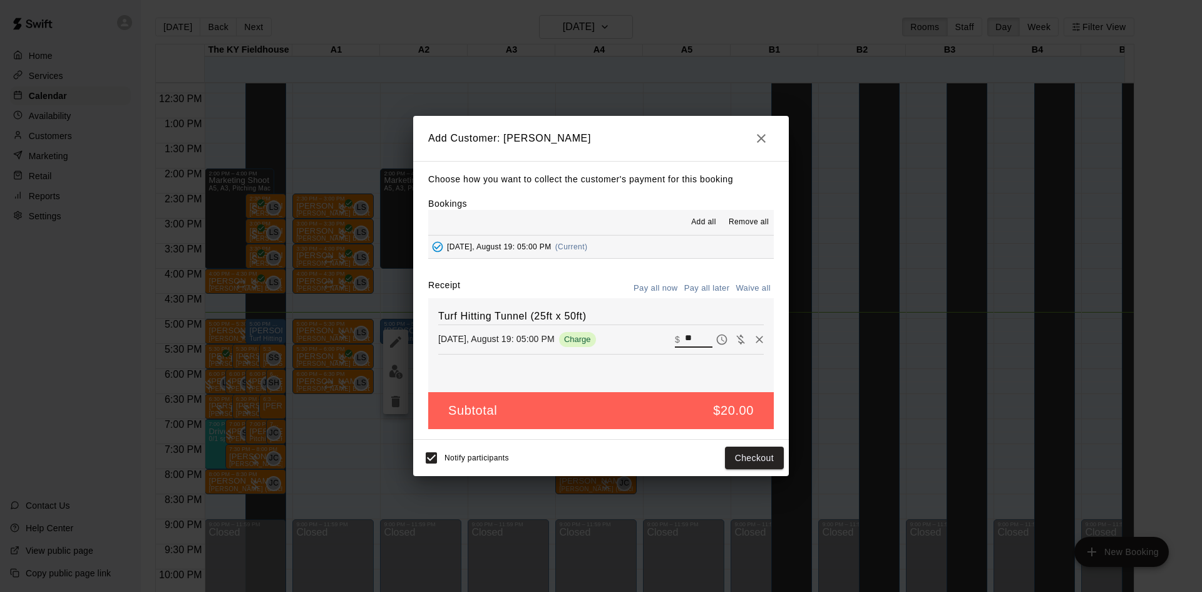
click at [685, 339] on input "**" at bounding box center [699, 339] width 28 height 16
drag, startPoint x: 684, startPoint y: 339, endPoint x: 673, endPoint y: 339, distance: 10.6
click at [675, 339] on div "​ $ **" at bounding box center [694, 339] width 38 height 16
type input "**"
click at [759, 461] on button "Checkout" at bounding box center [754, 457] width 59 height 23
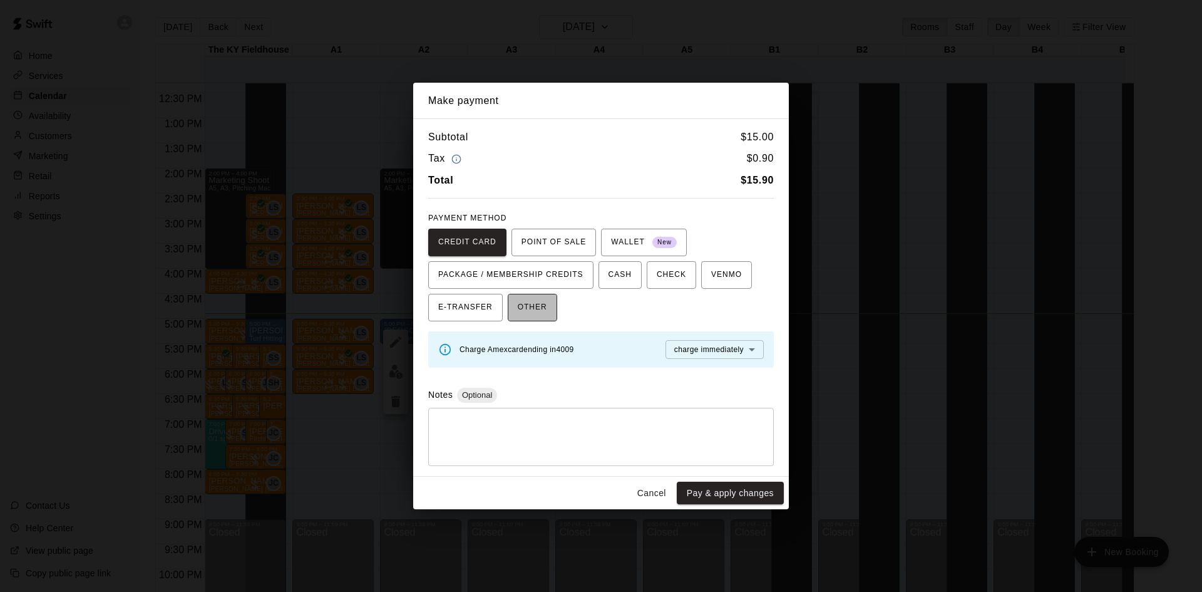
click at [553, 313] on button "OTHER" at bounding box center [532, 308] width 49 height 28
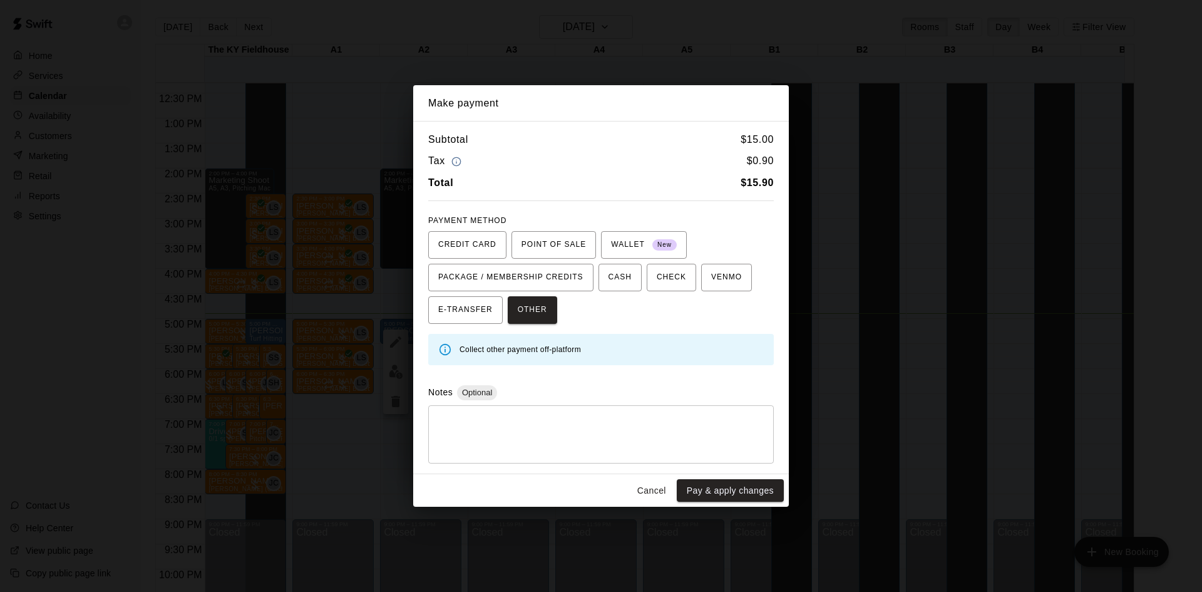
click at [517, 421] on textarea at bounding box center [601, 434] width 328 height 38
type textarea "**"
click at [718, 496] on button "Pay & apply changes" at bounding box center [730, 490] width 107 height 23
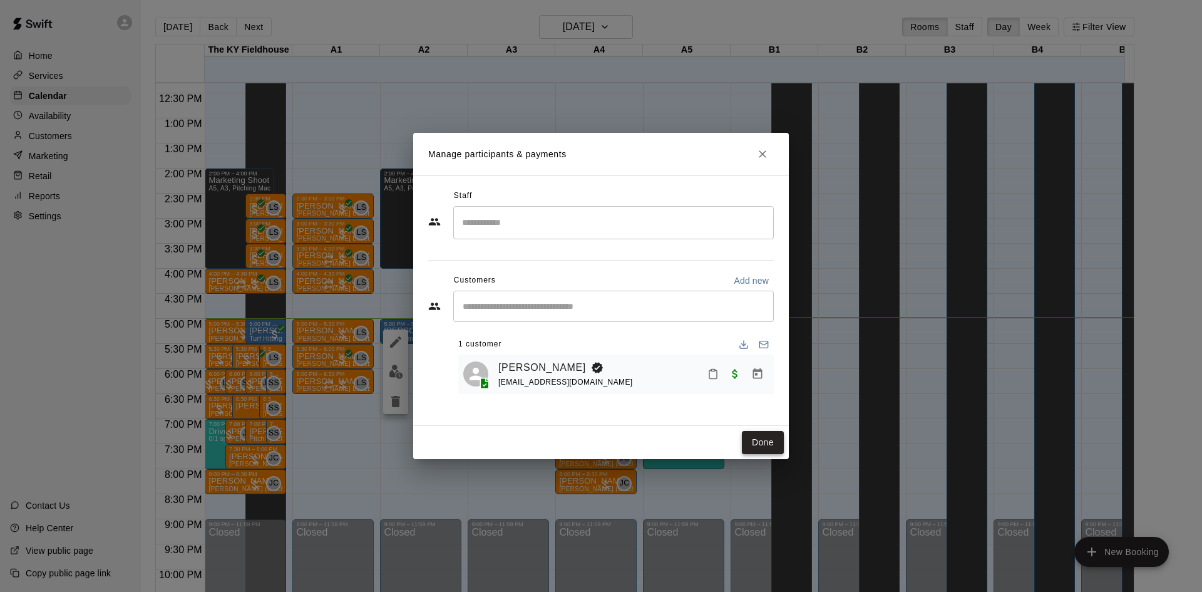
click at [761, 443] on button "Done" at bounding box center [763, 442] width 42 height 23
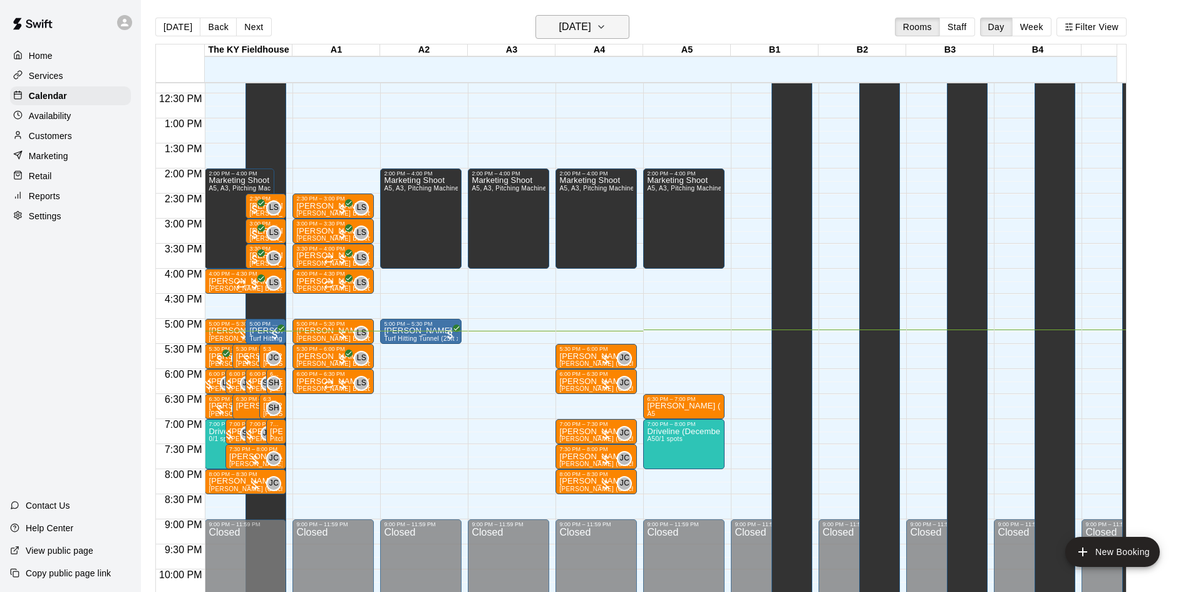
click at [591, 29] on h6 "[DATE]" at bounding box center [575, 27] width 32 height 18
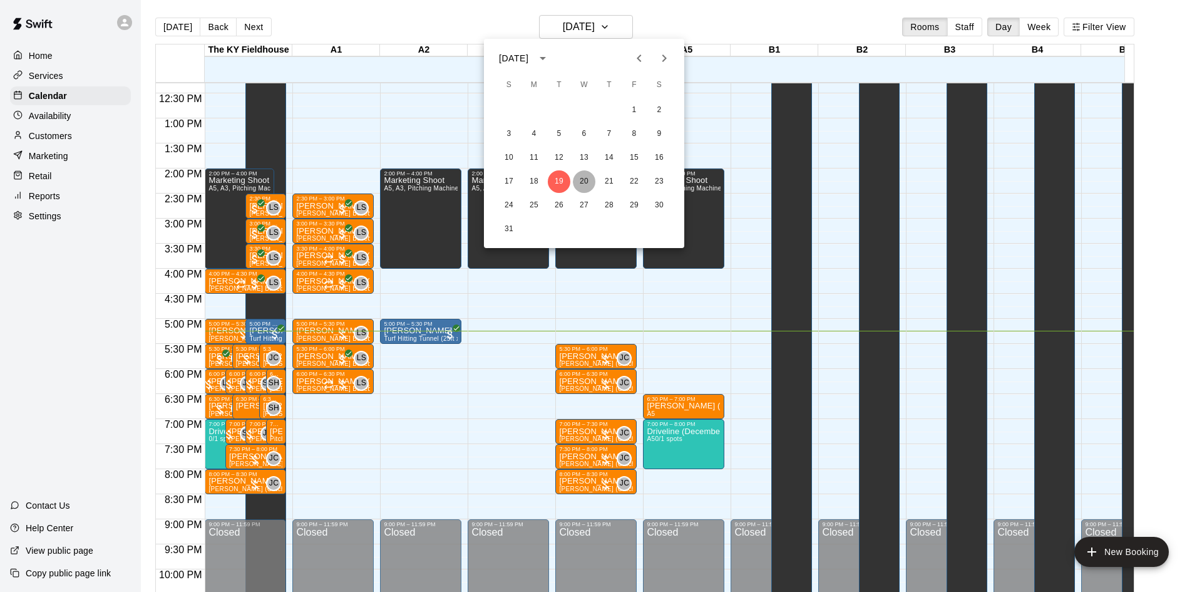
click at [586, 183] on button "20" at bounding box center [584, 181] width 23 height 23
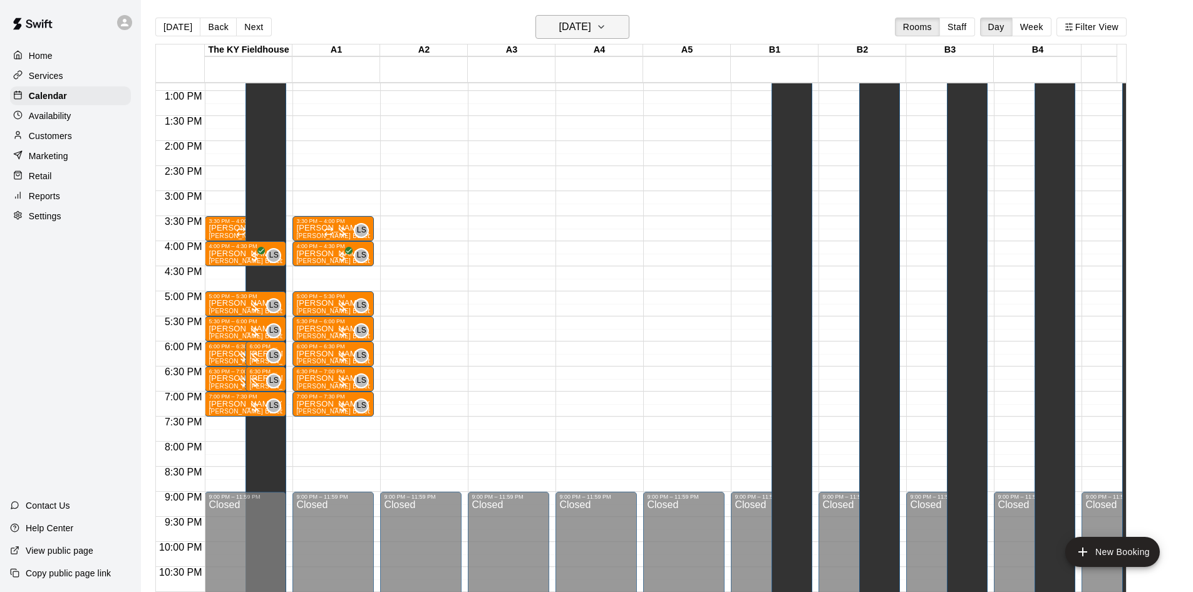
scroll to position [644, 0]
click at [606, 31] on icon "button" at bounding box center [601, 26] width 10 height 15
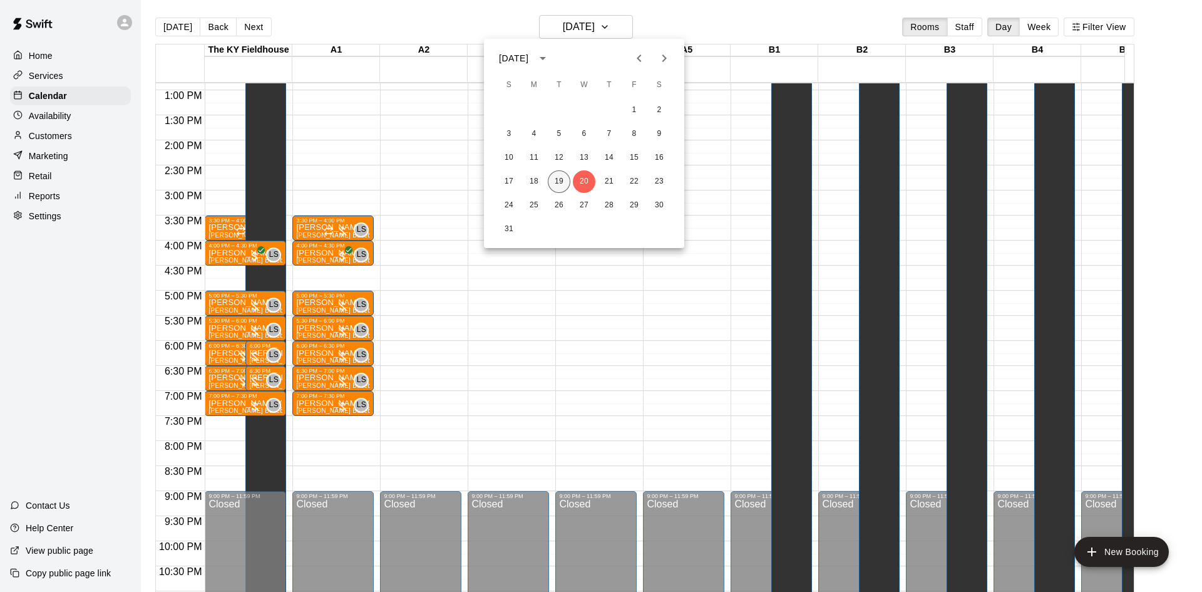
click at [560, 173] on button "19" at bounding box center [559, 181] width 23 height 23
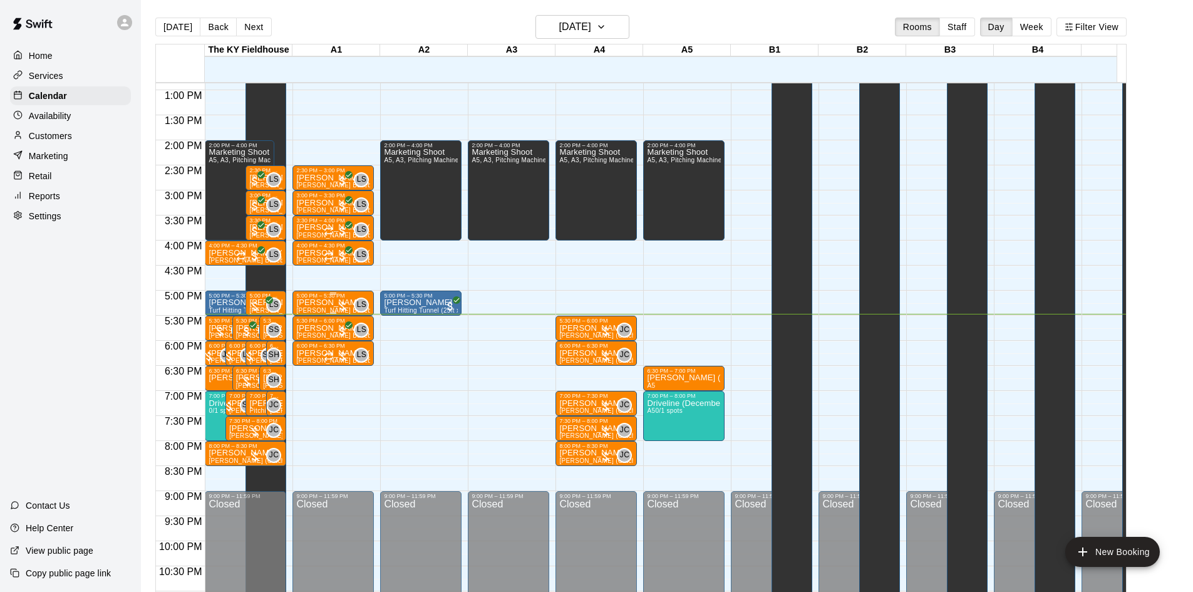
click at [325, 302] on p "[PERSON_NAME]" at bounding box center [333, 302] width 74 height 0
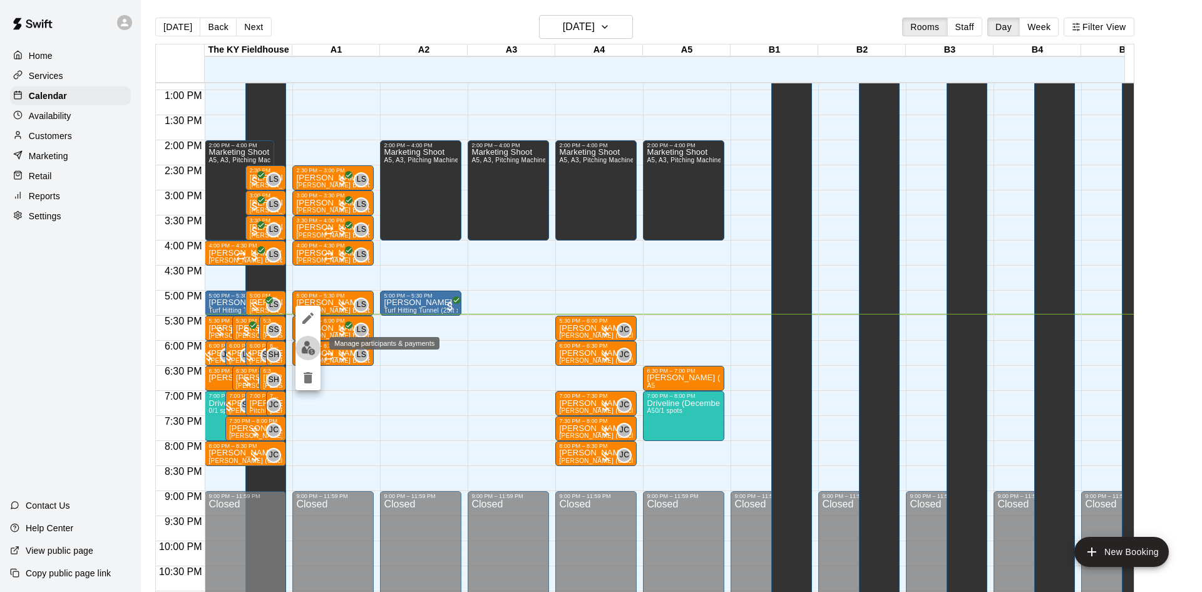
click at [303, 351] on img "edit" at bounding box center [308, 348] width 14 height 14
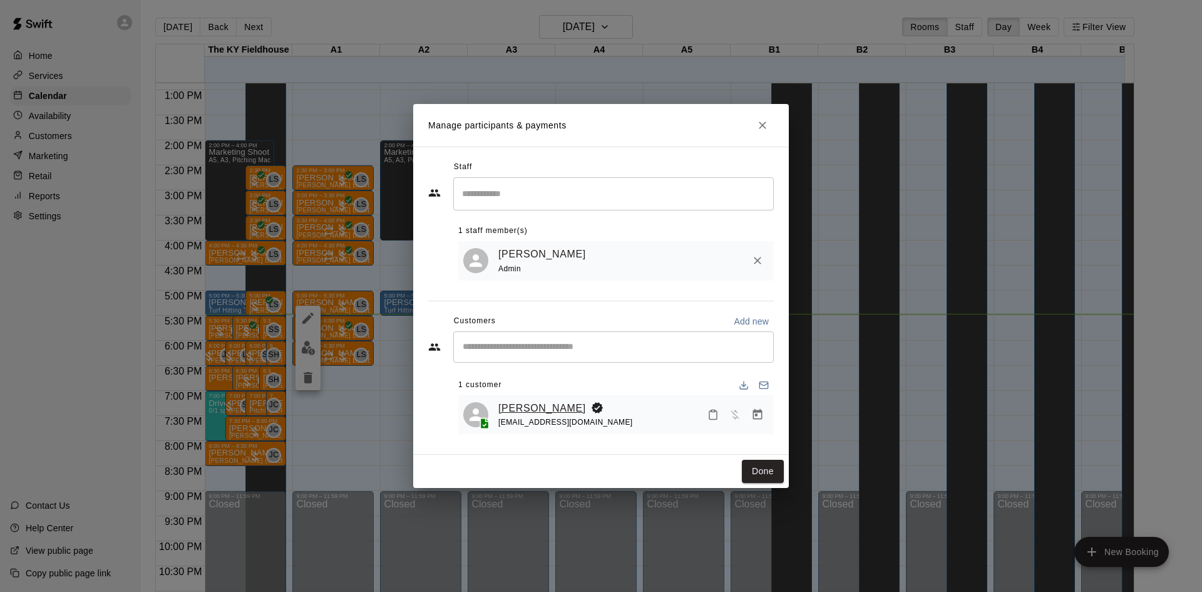
click at [525, 409] on link "[PERSON_NAME]" at bounding box center [542, 408] width 88 height 16
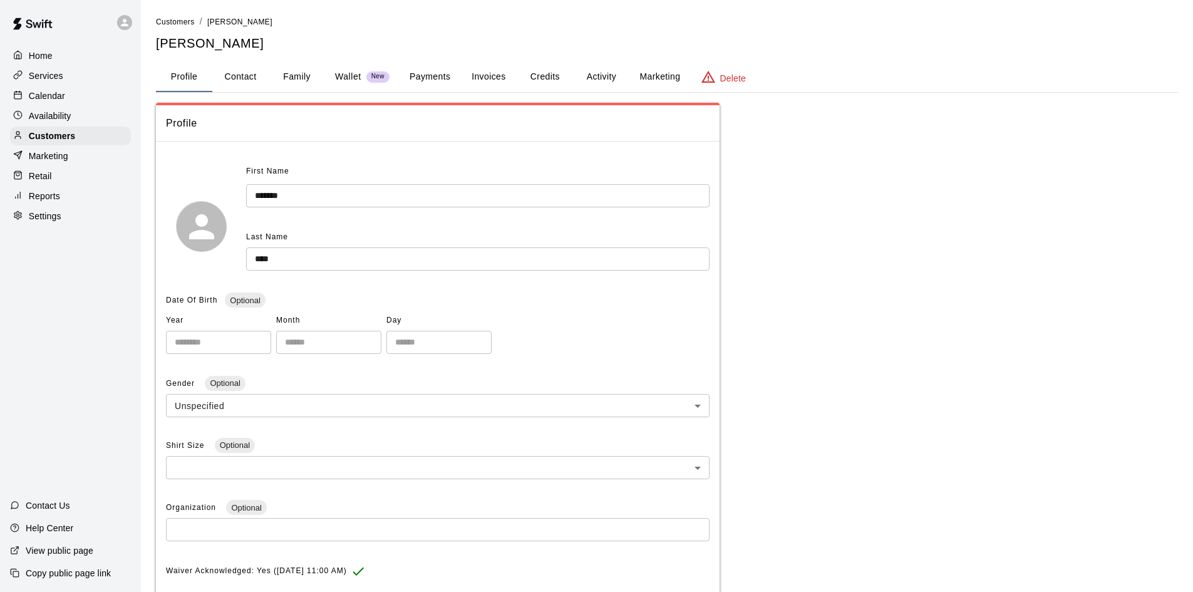
click at [436, 90] on button "Payments" at bounding box center [429, 77] width 61 height 30
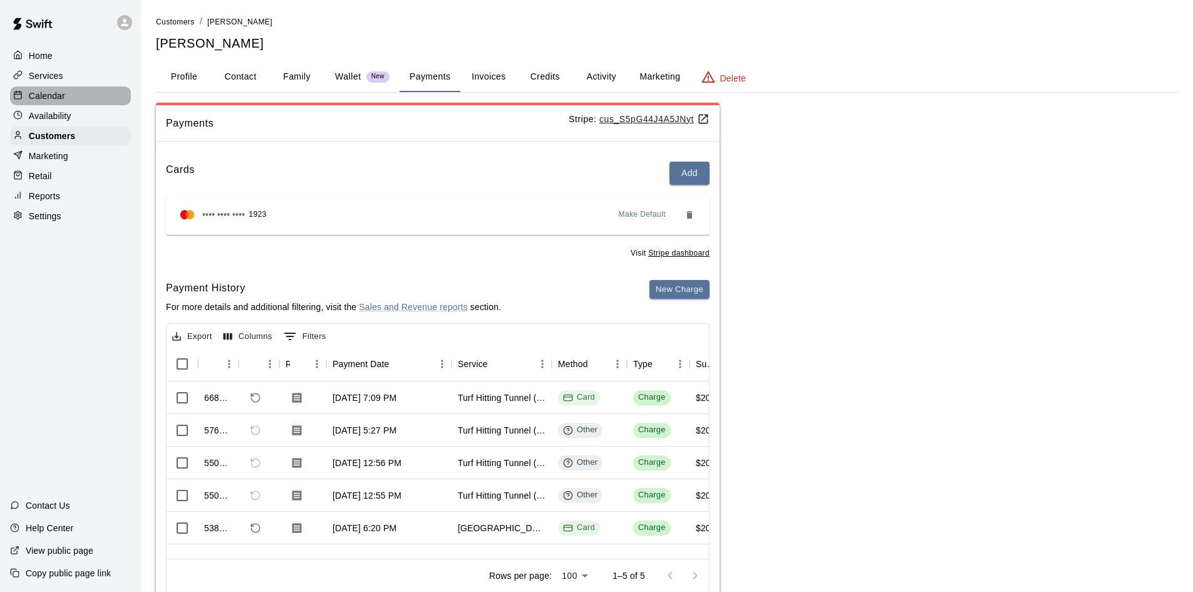
click at [52, 102] on p "Calendar" at bounding box center [47, 96] width 36 height 13
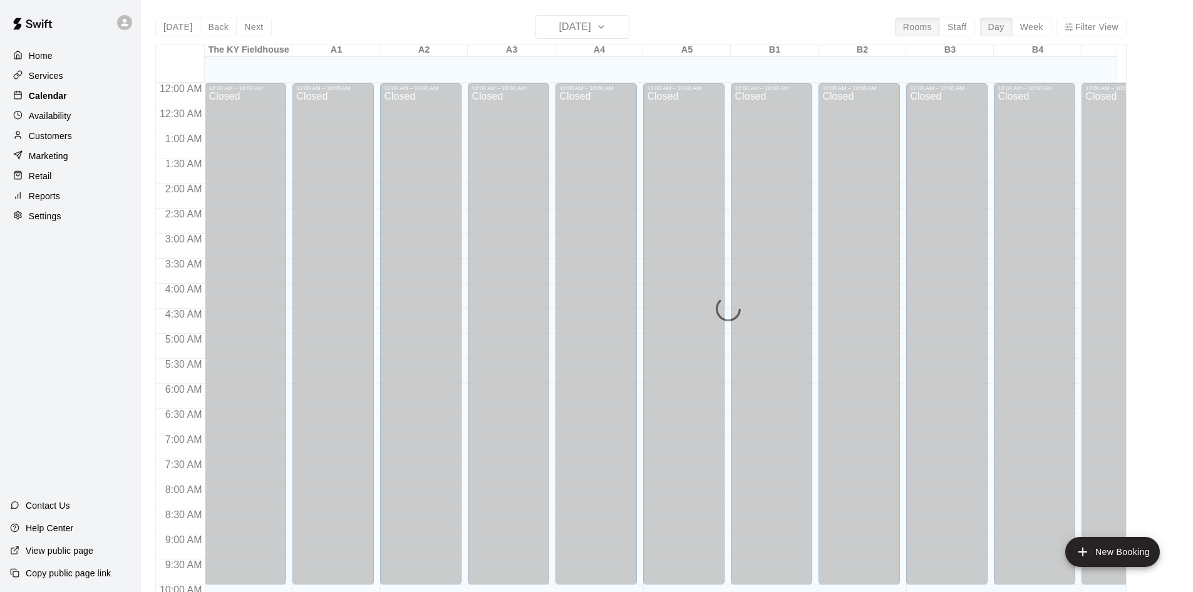
scroll to position [642, 0]
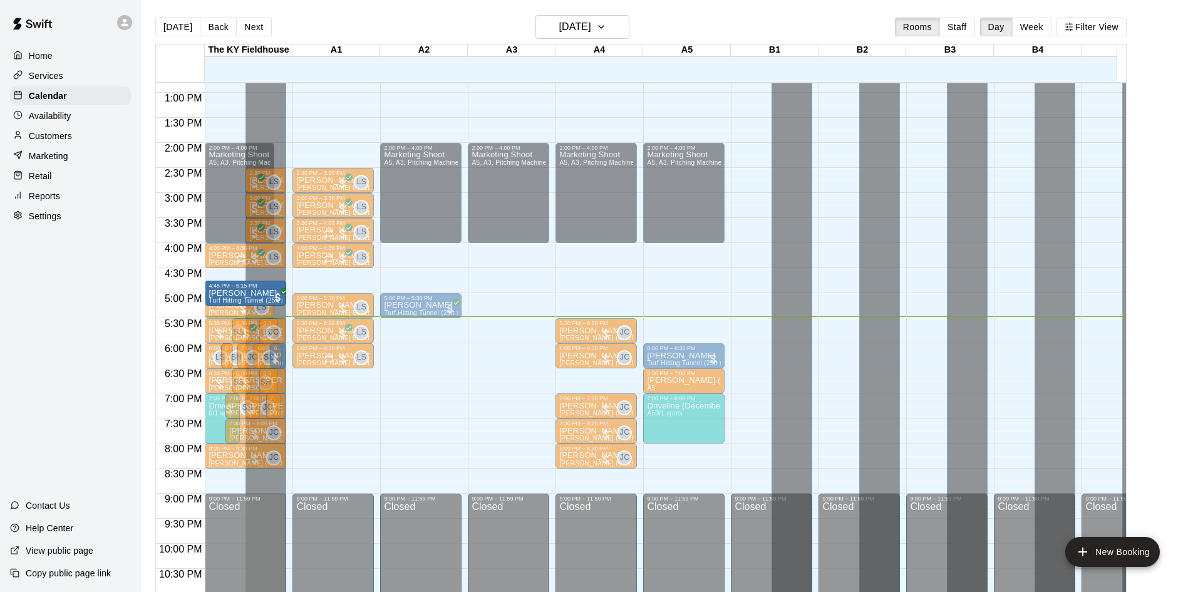
drag, startPoint x: 273, startPoint y: 304, endPoint x: 217, endPoint y: 291, distance: 57.7
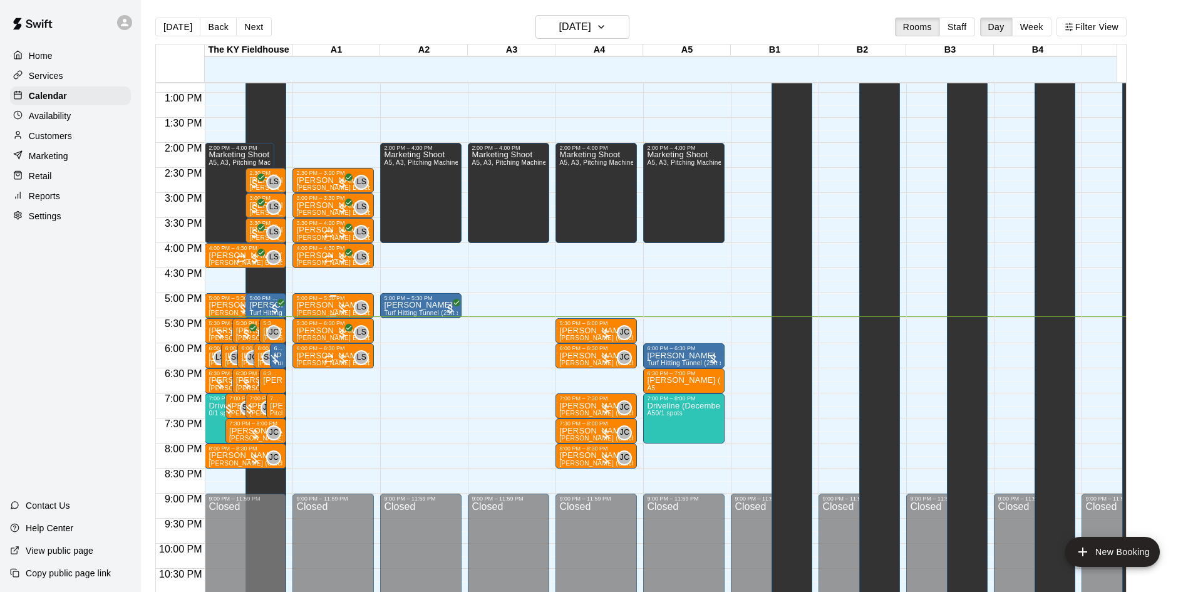
click at [321, 301] on div "5:00 PM – 5:30 PM" at bounding box center [333, 298] width 74 height 6
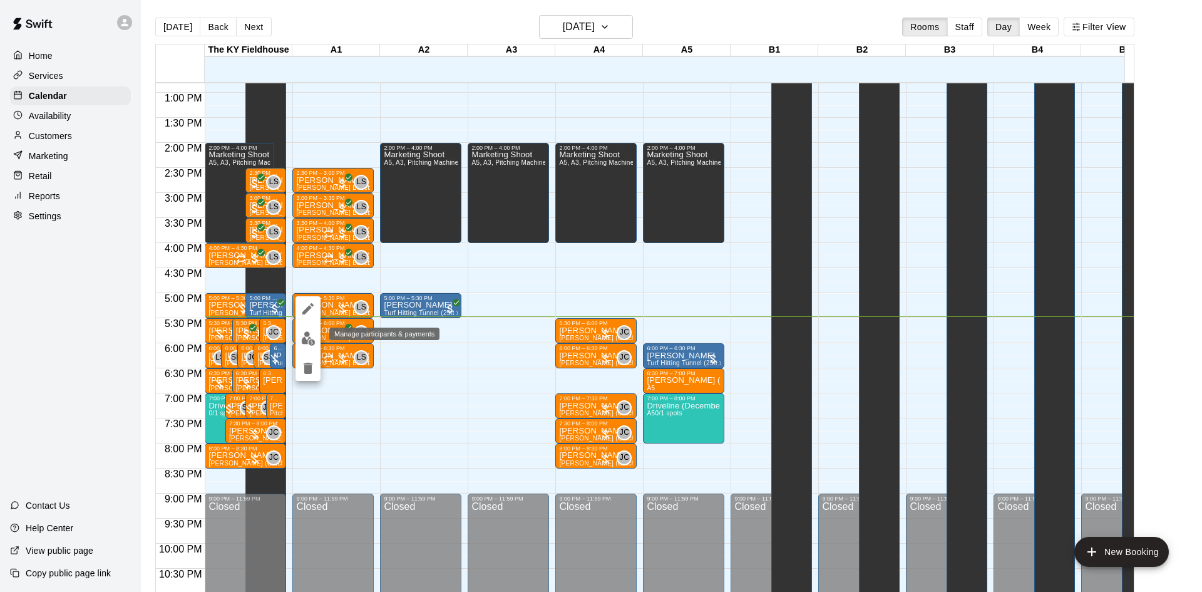
click at [312, 340] on img "edit" at bounding box center [308, 338] width 14 height 14
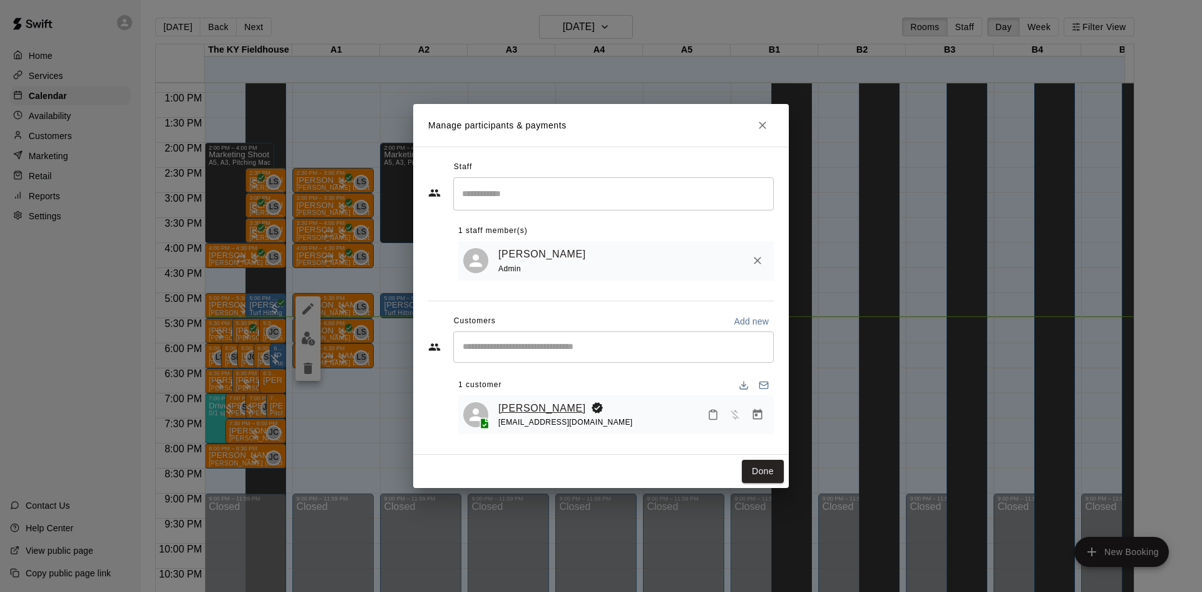
click at [522, 407] on link "[PERSON_NAME]" at bounding box center [542, 408] width 88 height 16
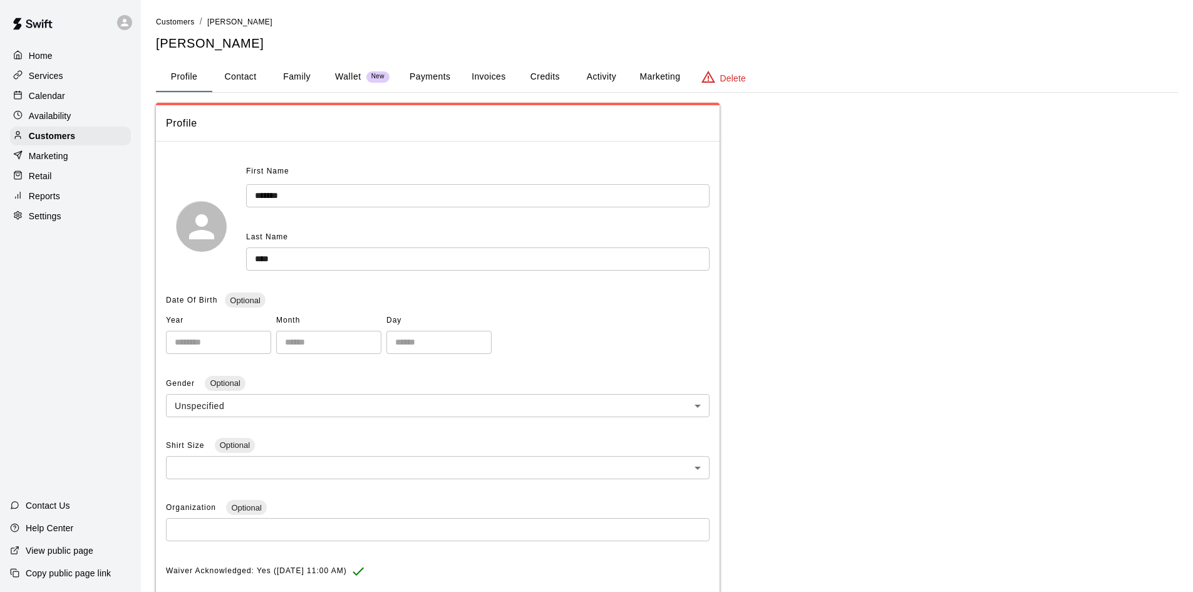
click at [422, 76] on button "Payments" at bounding box center [429, 77] width 61 height 30
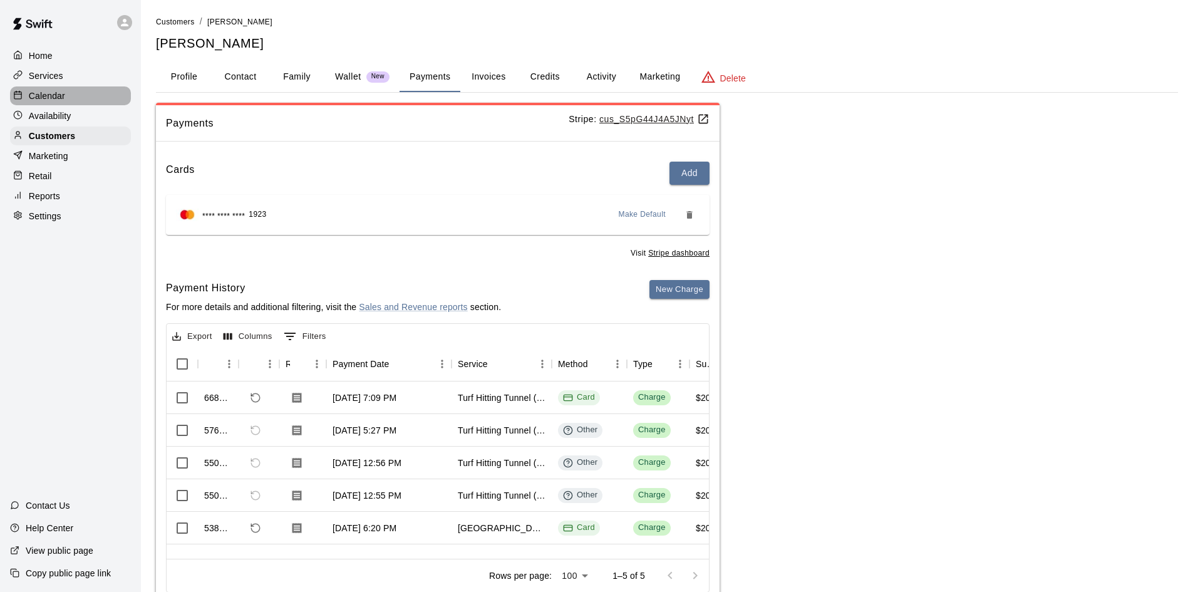
click at [75, 95] on div "Calendar" at bounding box center [70, 95] width 121 height 19
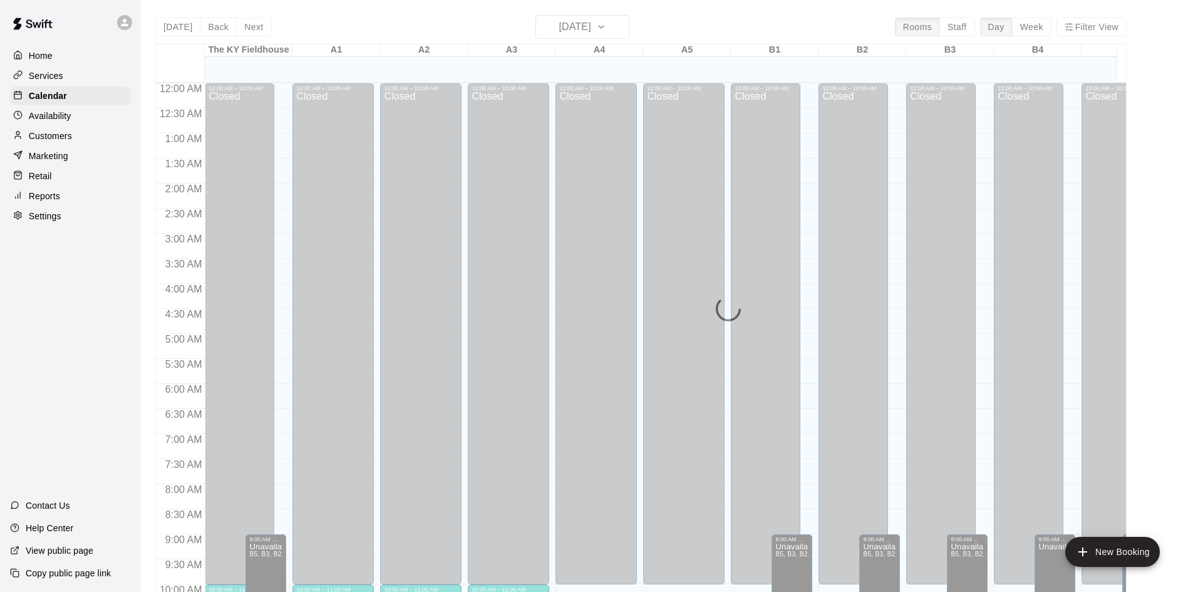
scroll to position [642, 0]
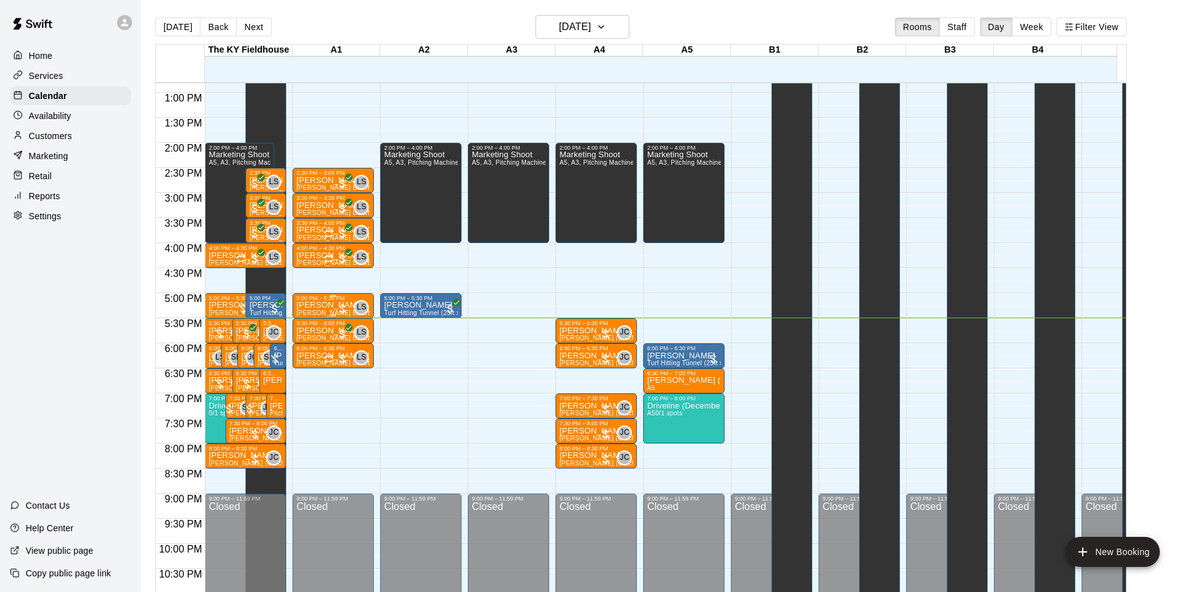
click at [322, 315] on div at bounding box center [333, 315] width 74 height 2
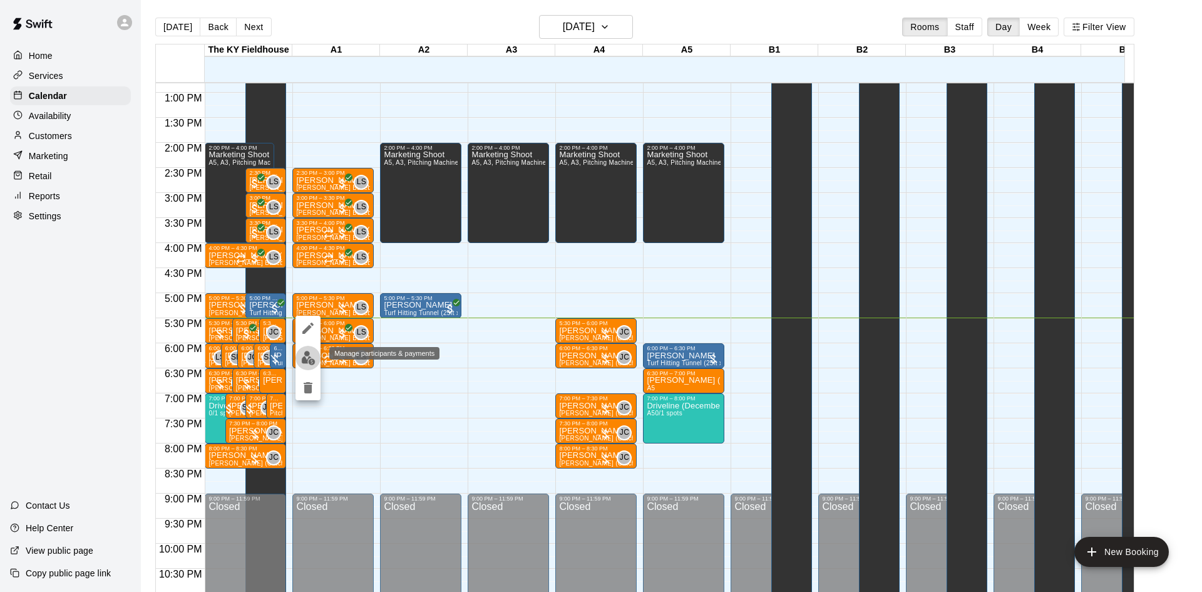
click at [311, 357] on img "edit" at bounding box center [308, 358] width 14 height 14
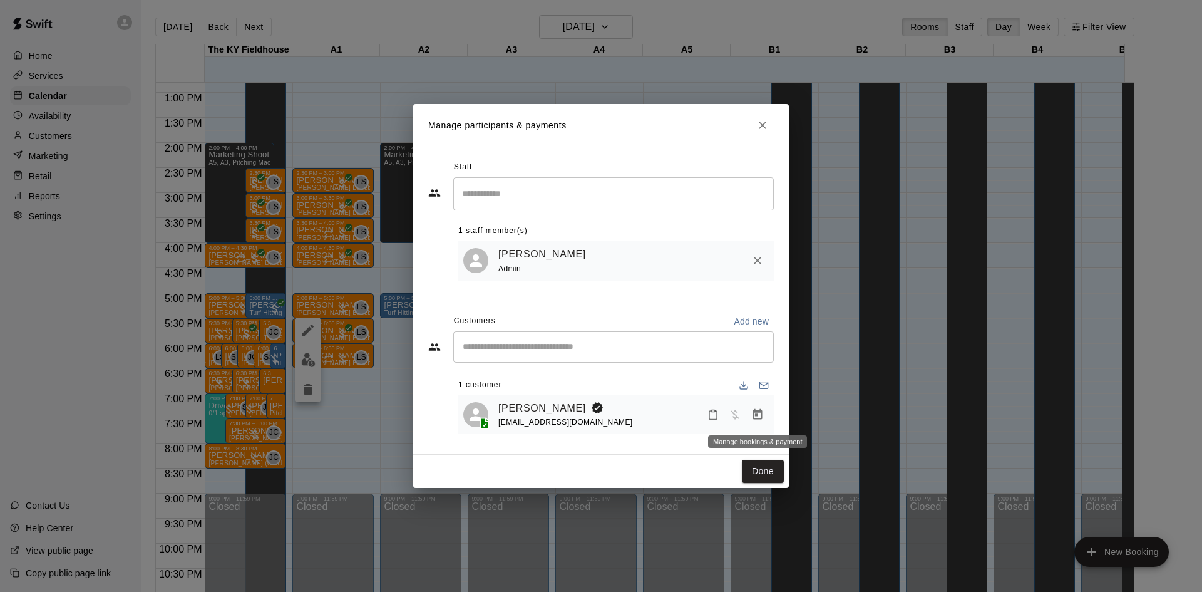
click at [763, 416] on icon "Manage bookings & payment" at bounding box center [757, 414] width 13 height 13
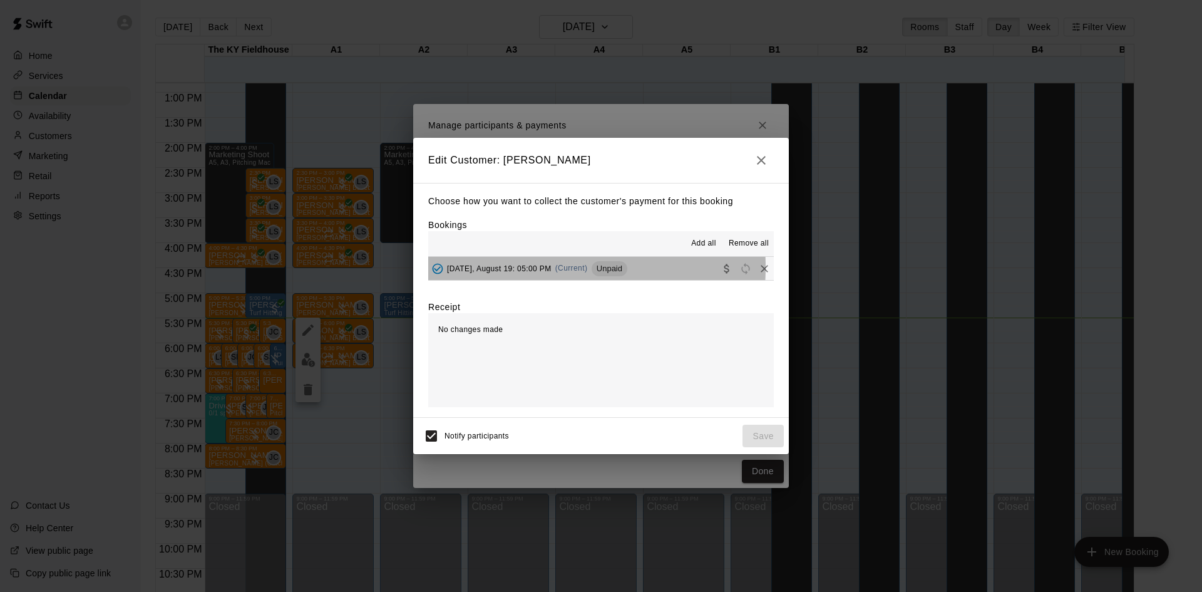
click at [522, 267] on span "[DATE], August 19: 05:00 PM" at bounding box center [499, 268] width 105 height 9
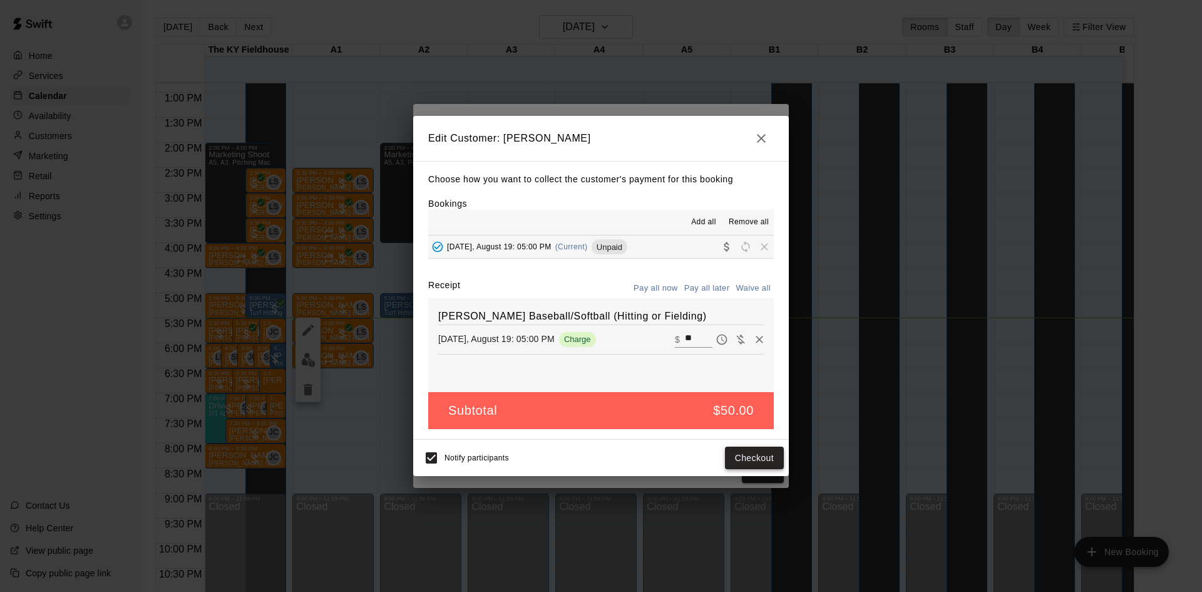
click at [758, 459] on button "Checkout" at bounding box center [754, 457] width 59 height 23
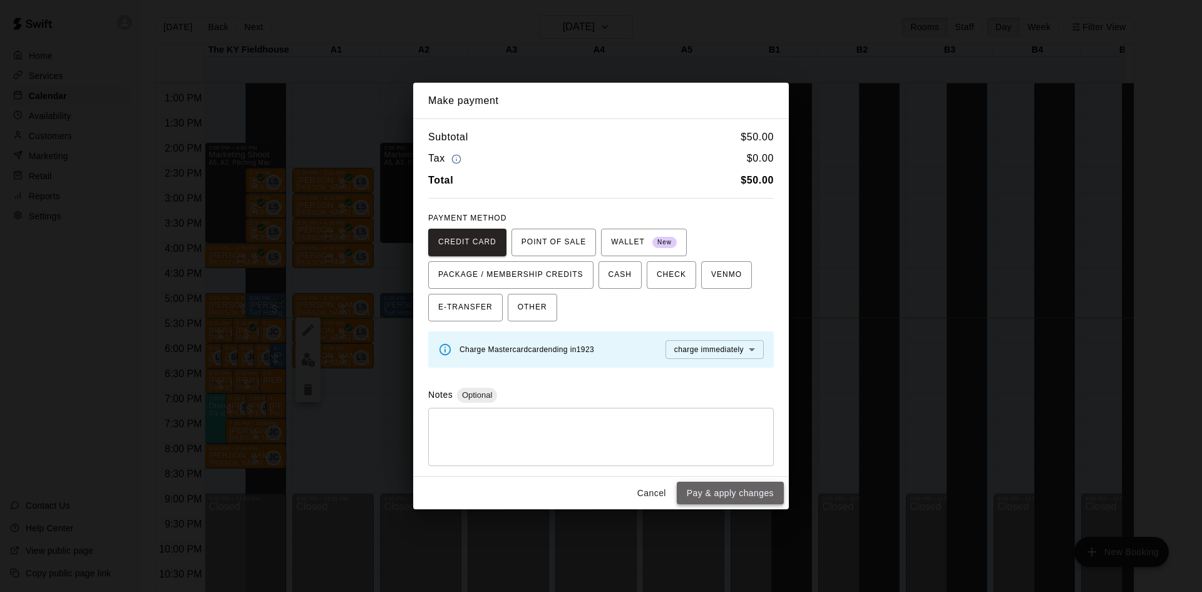
click at [732, 485] on button "Pay & apply changes" at bounding box center [730, 492] width 107 height 23
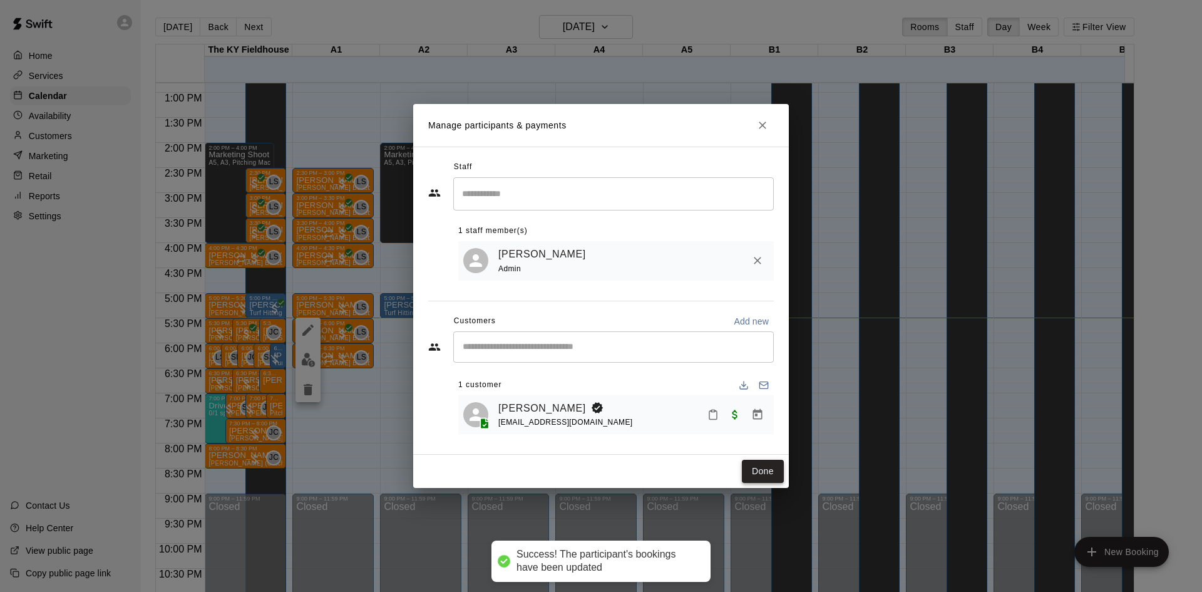
click at [753, 475] on button "Done" at bounding box center [763, 471] width 42 height 23
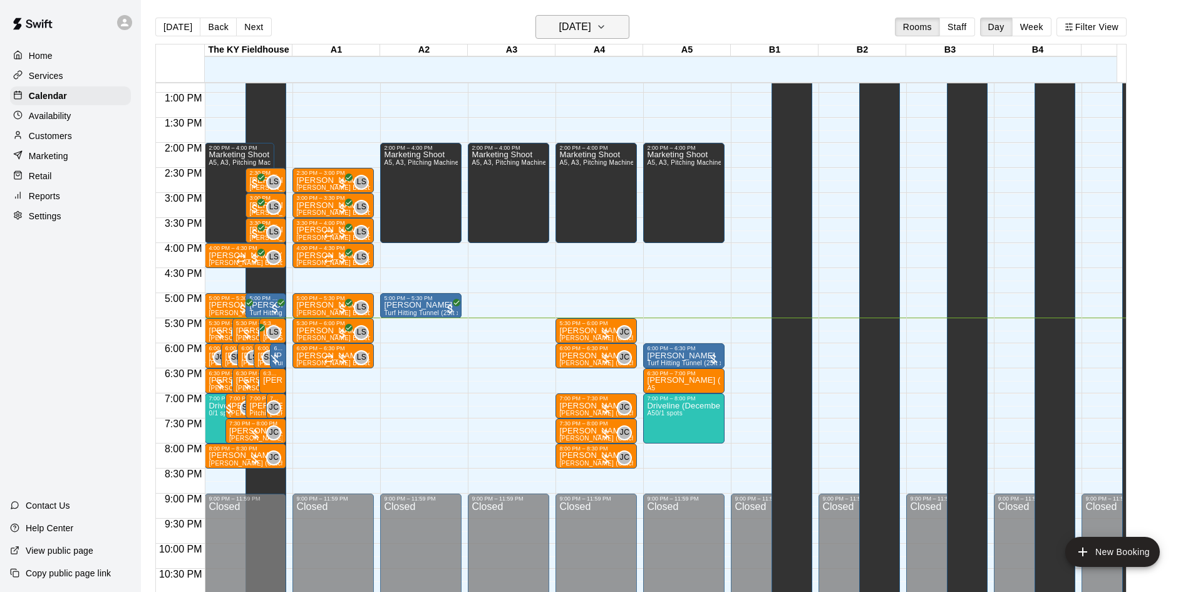
click at [569, 23] on h6 "[DATE]" at bounding box center [575, 27] width 32 height 18
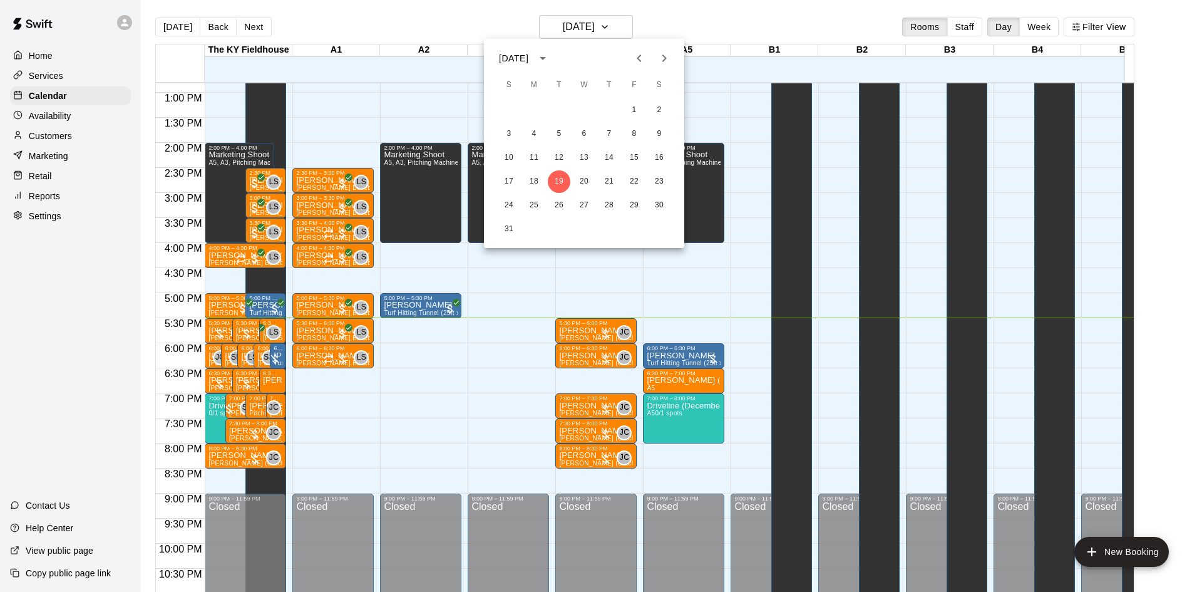
click at [664, 56] on icon "Next month" at bounding box center [664, 58] width 4 height 8
drag, startPoint x: 664, startPoint y: 56, endPoint x: 590, endPoint y: 125, distance: 101.0
click at [629, 85] on div "[DATE] S M T W T F S 1 2 3 4 5 6 7 8 9 10 11 12 13 14 15 16 17 18 19 20 21 22 2…" at bounding box center [584, 143] width 200 height 209
click at [562, 109] on button "2" at bounding box center [559, 110] width 23 height 23
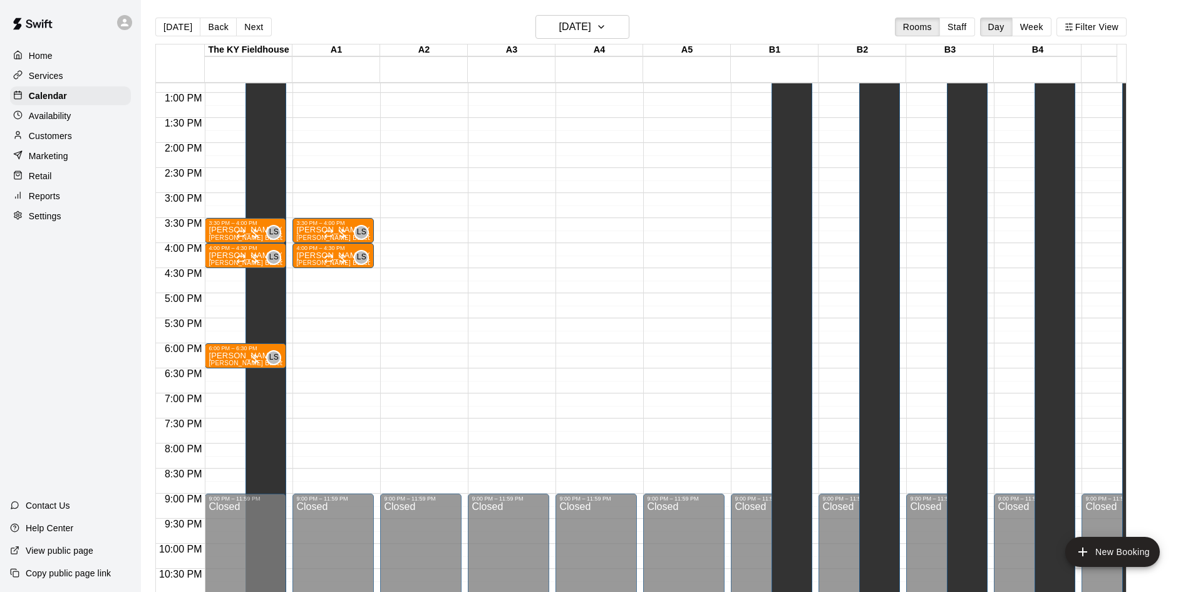
click at [342, 294] on div "12:00 AM – 10:00 AM Closed 10:00 AM – 11:00 AM Vinyasa Flow 0/40 spots 3:30 PM …" at bounding box center [332, 43] width 81 height 1202
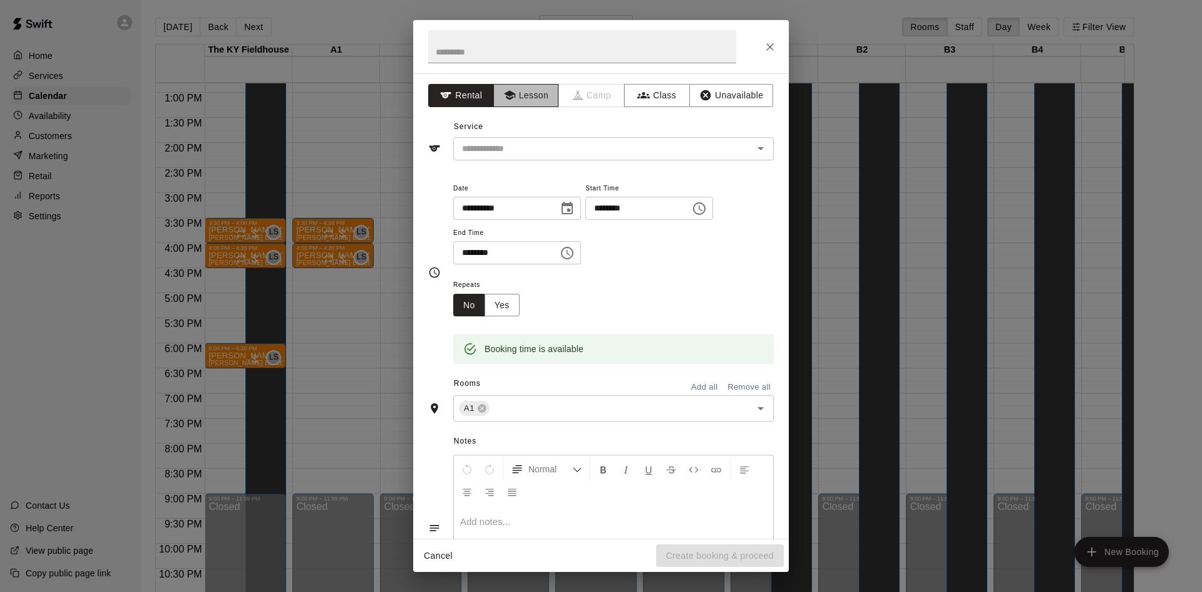
click at [537, 86] on button "Lesson" at bounding box center [526, 95] width 66 height 23
click at [490, 160] on div "​" at bounding box center [613, 148] width 321 height 23
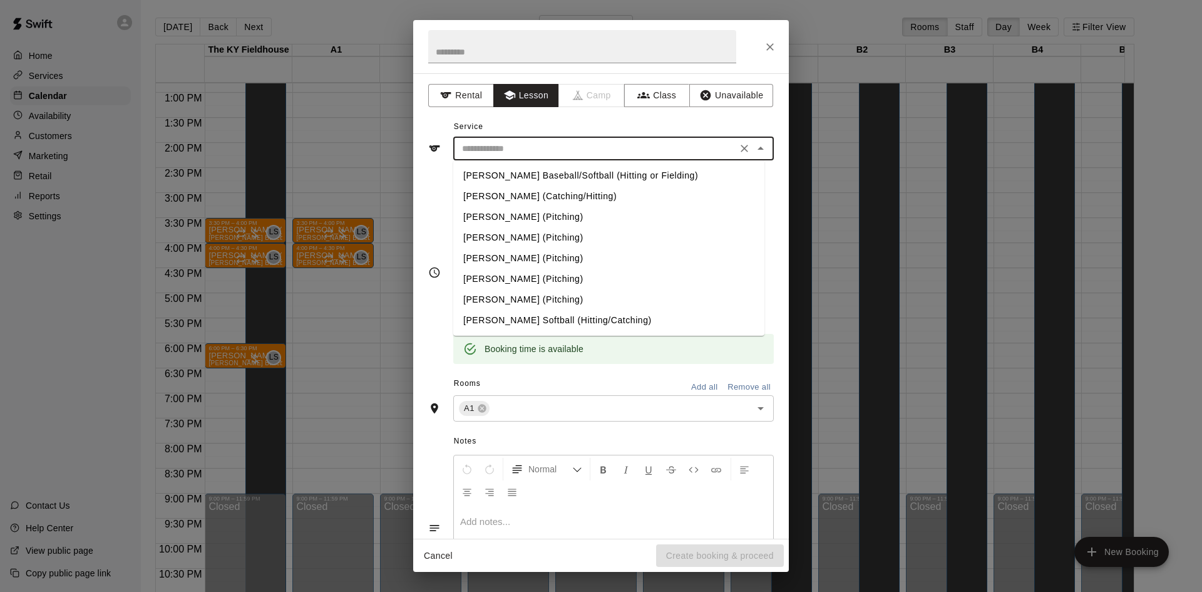
click at [499, 178] on li "[PERSON_NAME] Baseball/Softball (Hitting or Fielding)" at bounding box center [608, 175] width 311 height 21
type input "**********"
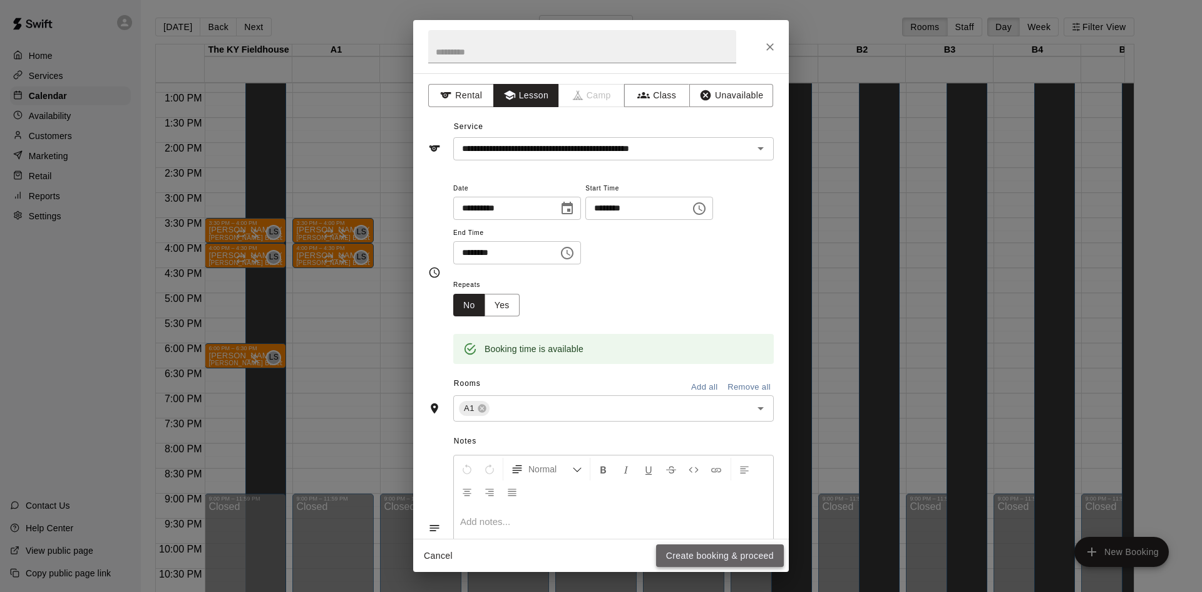
click at [721, 556] on button "Create booking & proceed" at bounding box center [720, 555] width 128 height 23
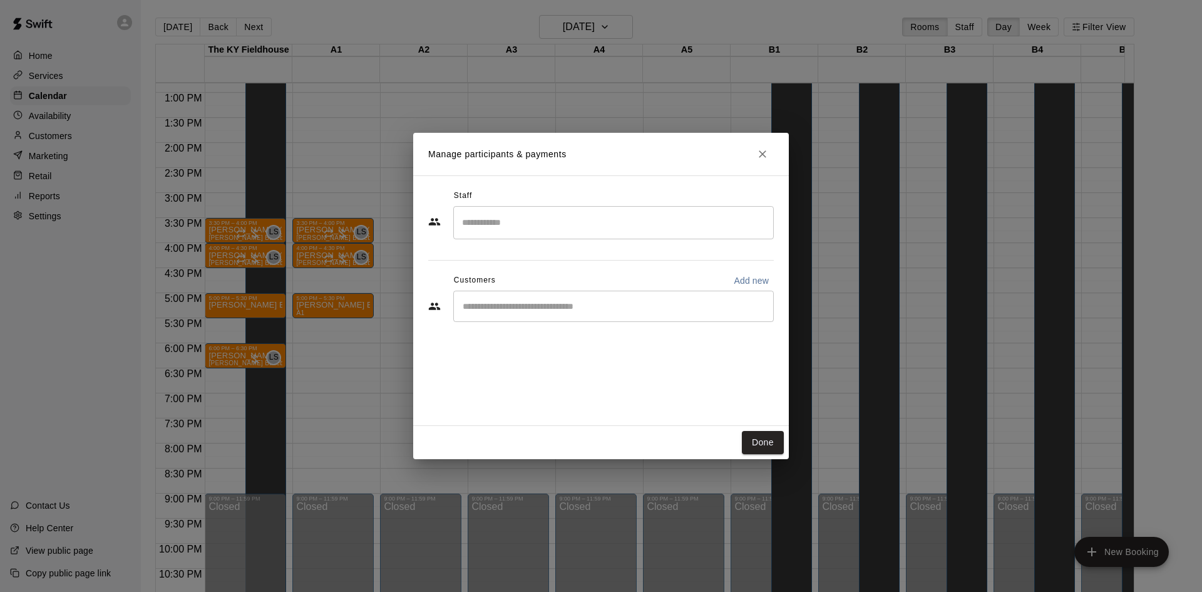
click at [537, 237] on div "​" at bounding box center [613, 222] width 321 height 33
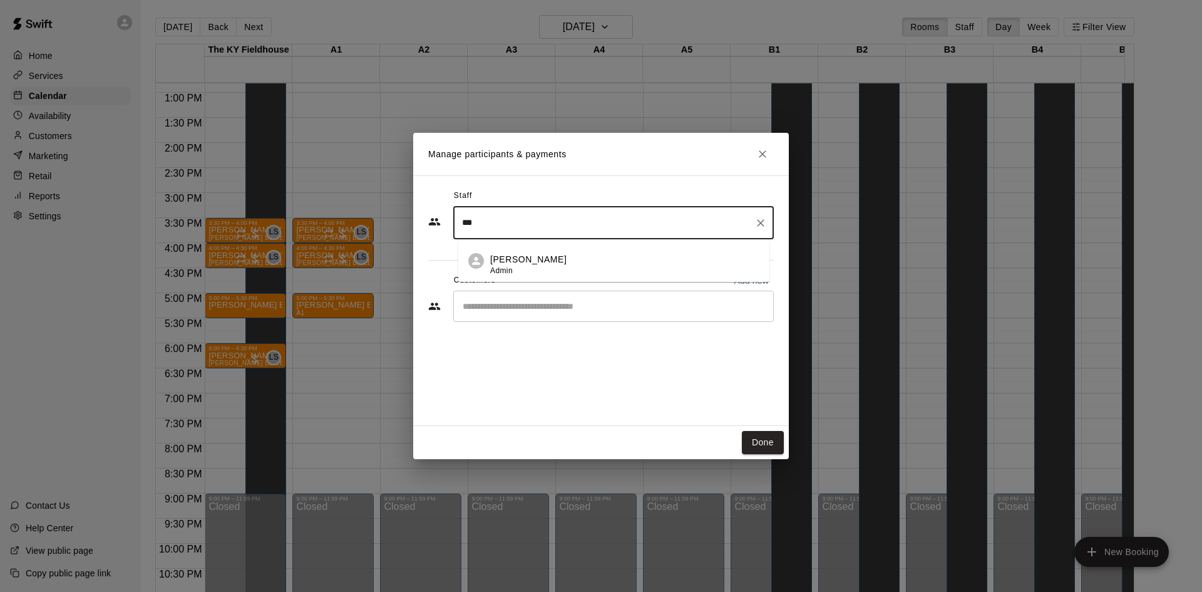
click at [532, 250] on li "[PERSON_NAME] Admin" at bounding box center [613, 260] width 311 height 43
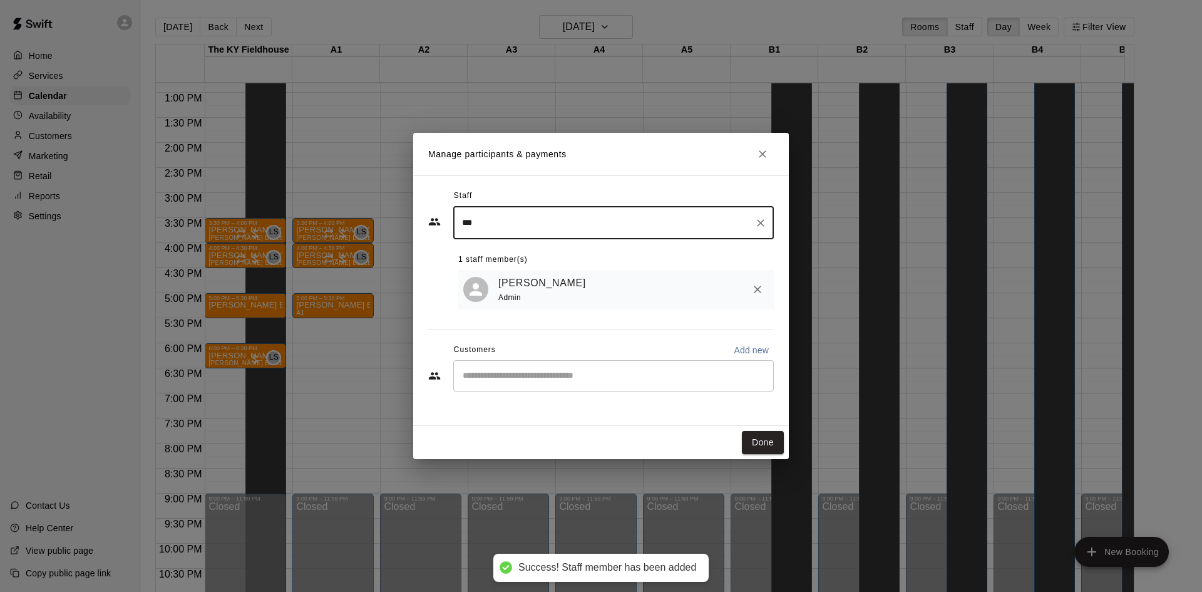
type input "***"
click at [491, 372] on input "Start typing to search customers..." at bounding box center [613, 375] width 309 height 13
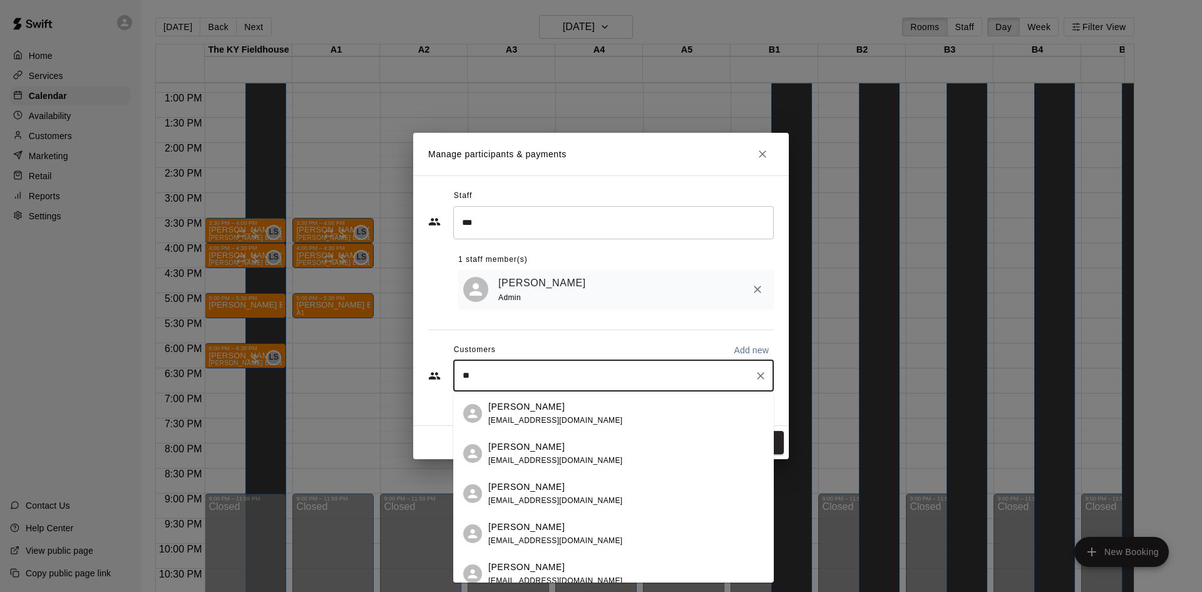
type input "*"
type input "****"
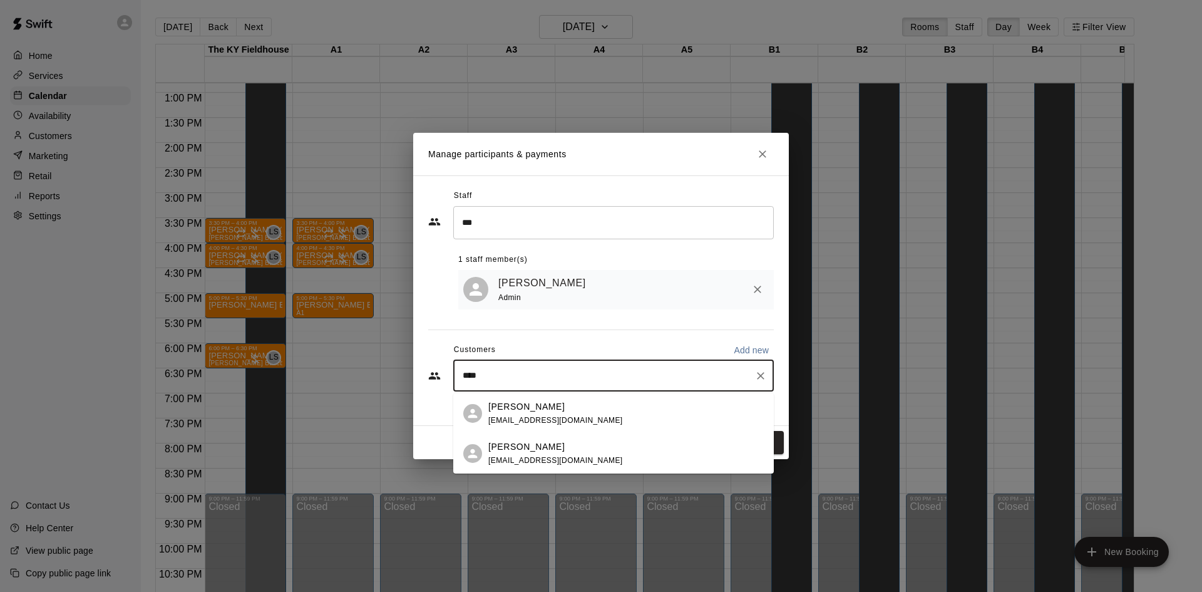
click at [524, 452] on p "[PERSON_NAME]" at bounding box center [526, 446] width 76 height 13
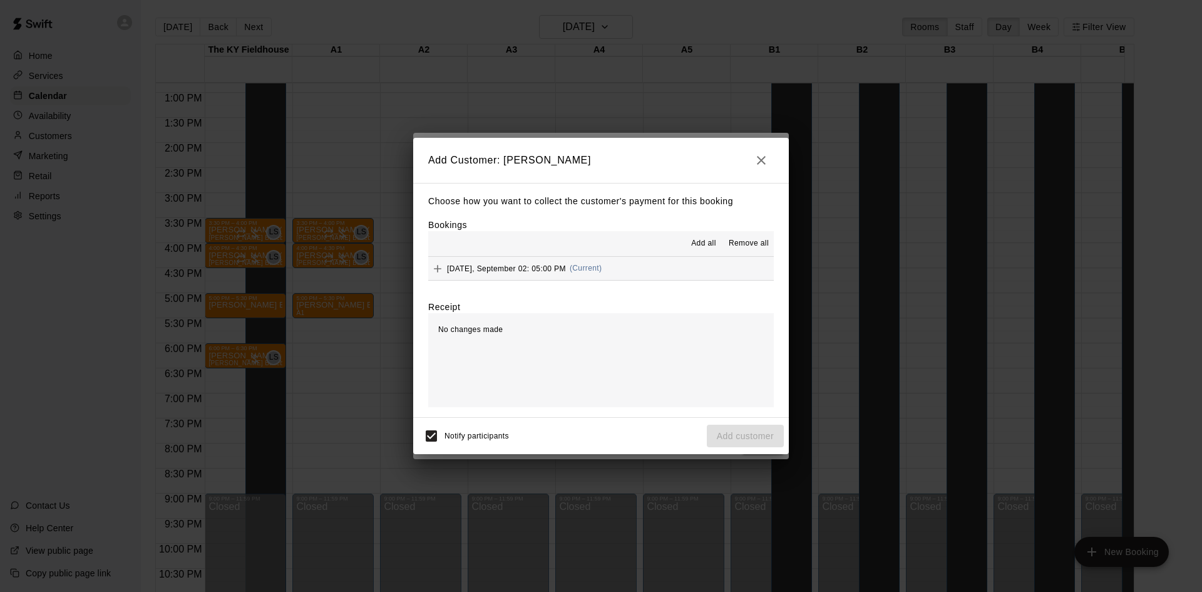
click at [549, 270] on span "[DATE], September 02: 05:00 PM" at bounding box center [506, 268] width 119 height 9
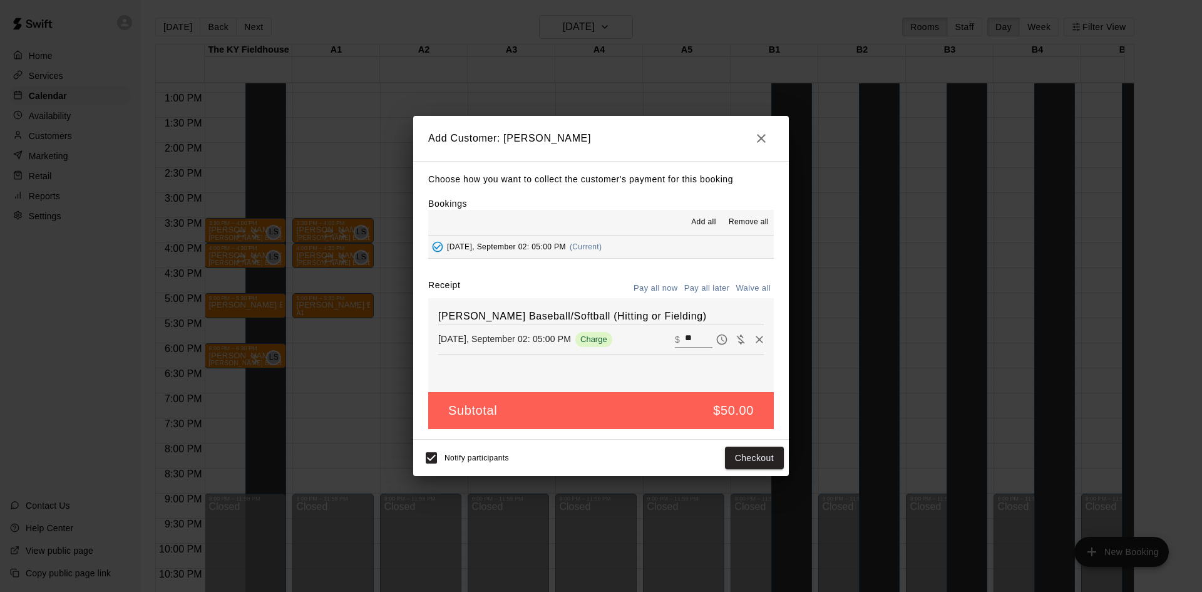
click at [703, 282] on button "Pay all later" at bounding box center [707, 288] width 52 height 19
click at [769, 451] on button "Add customer" at bounding box center [745, 457] width 77 height 23
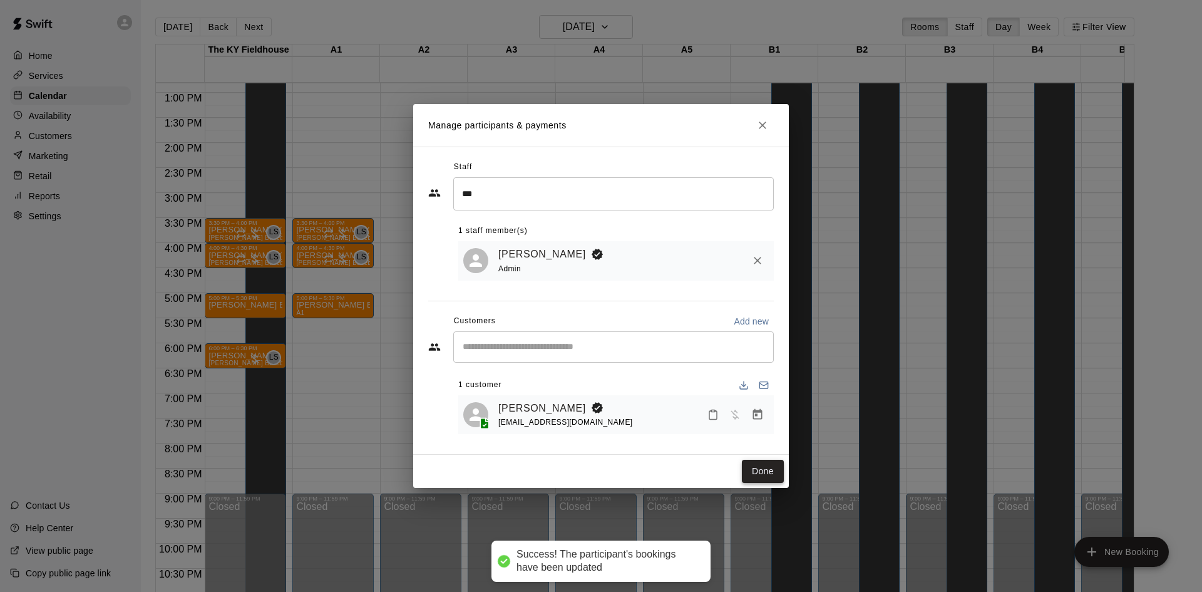
click at [770, 470] on button "Done" at bounding box center [763, 471] width 42 height 23
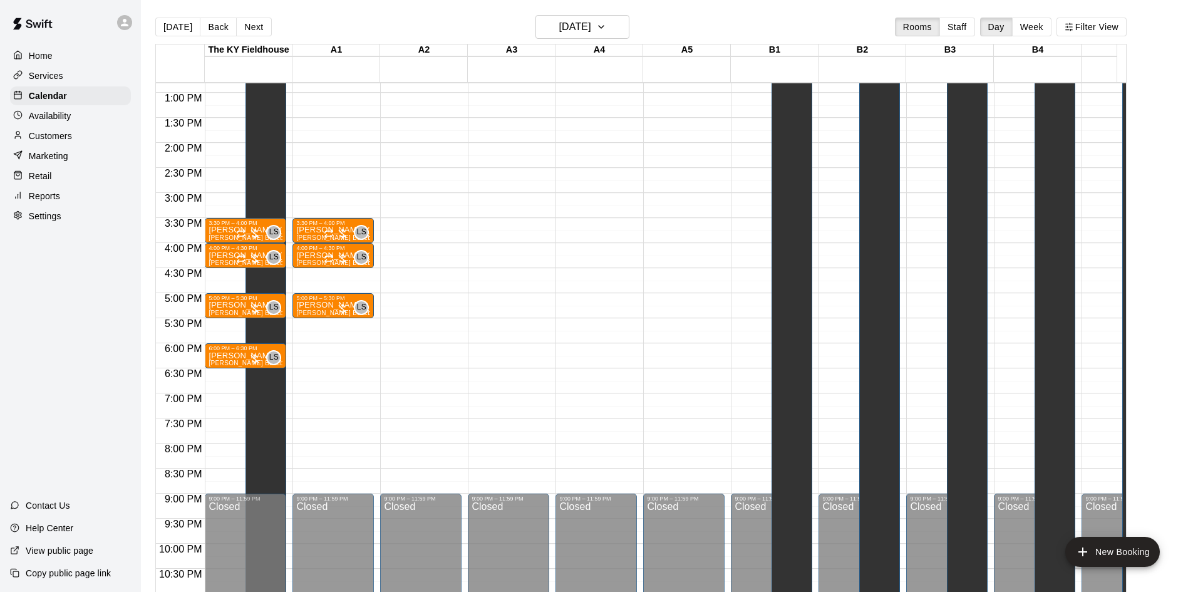
click at [165, 37] on div "[DATE] Back [DATE][DATE] Rooms Staff Day Week Filter View" at bounding box center [640, 29] width 971 height 29
click at [168, 36] on button "[DATE]" at bounding box center [177, 27] width 45 height 19
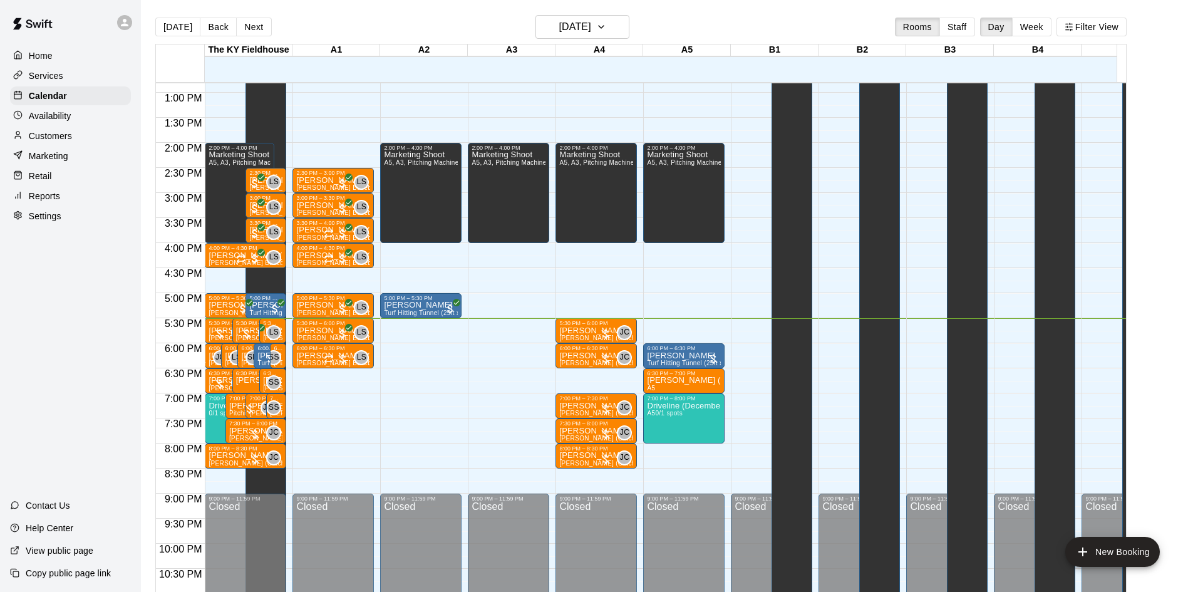
click at [455, 319] on div "12:00 AM – 10:00 AM Closed 10:00 AM – 11:00 AM Vinyasa Flow 1/40 spots 2:00 PM …" at bounding box center [420, 43] width 81 height 1202
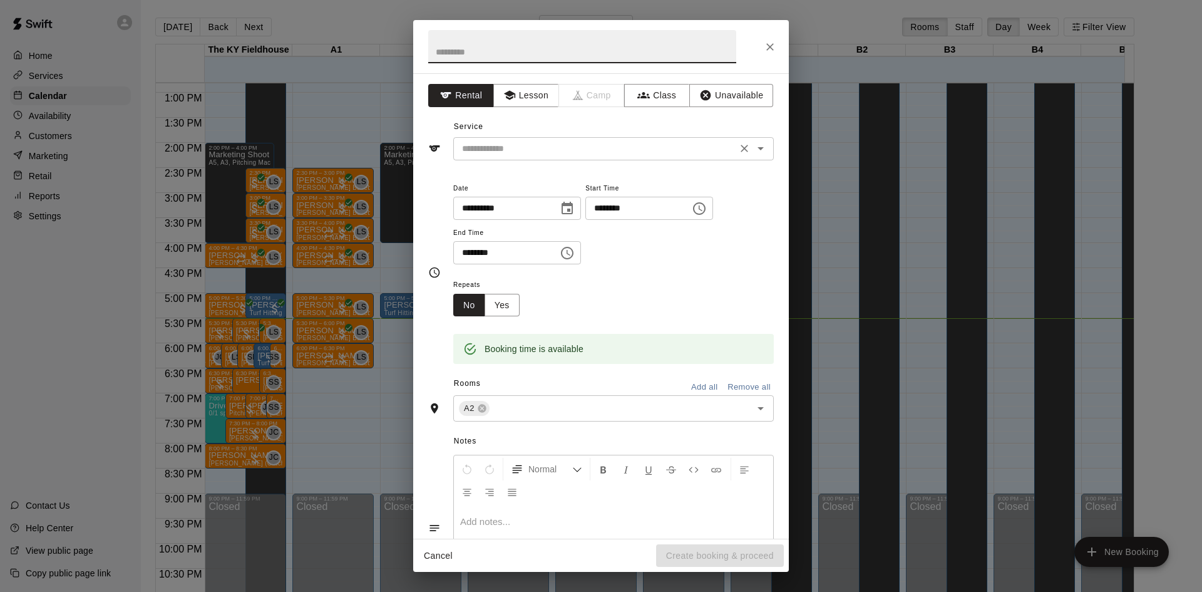
click at [534, 157] on div "​" at bounding box center [613, 148] width 321 height 23
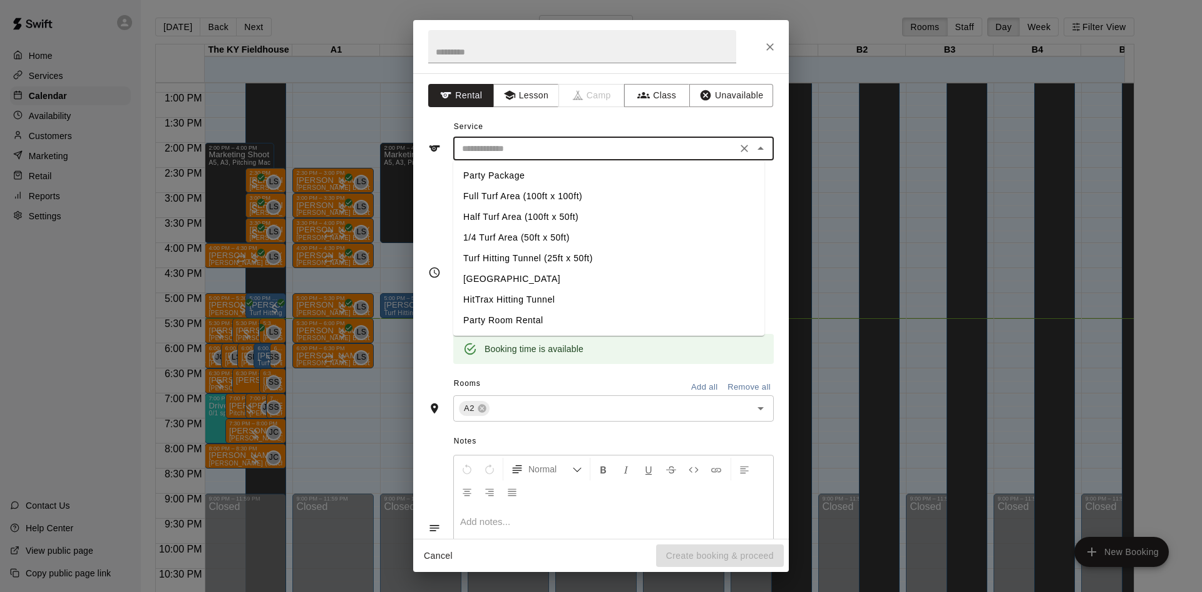
click at [493, 257] on li "Turf Hitting Tunnel (25ft x 50ft)" at bounding box center [608, 258] width 311 height 21
type input "**********"
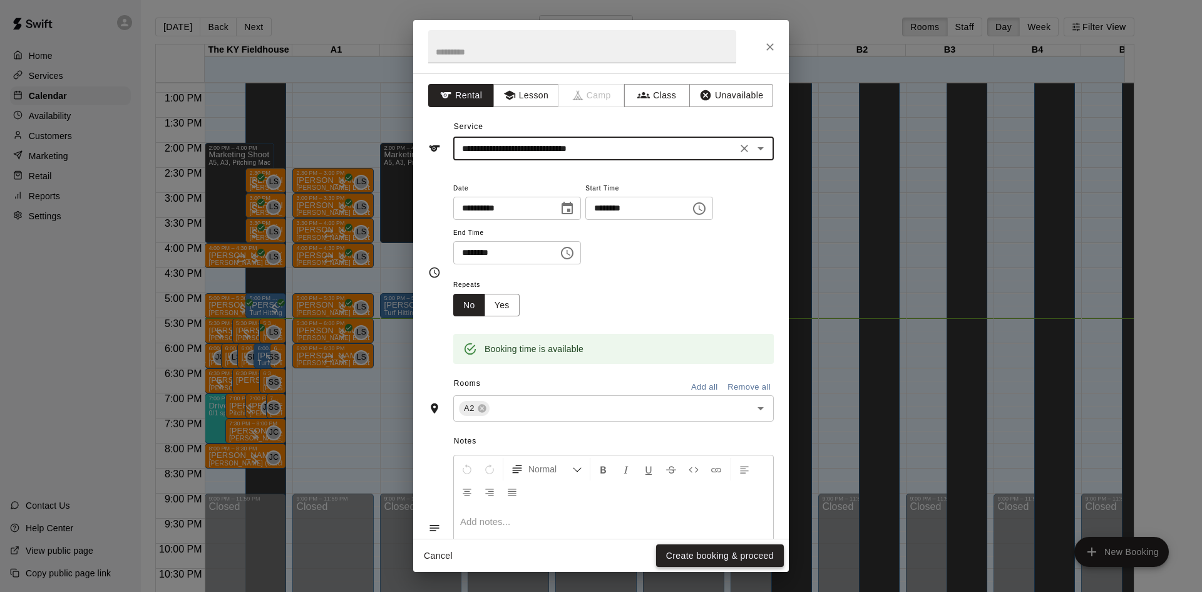
click at [685, 560] on button "Create booking & proceed" at bounding box center [720, 555] width 128 height 23
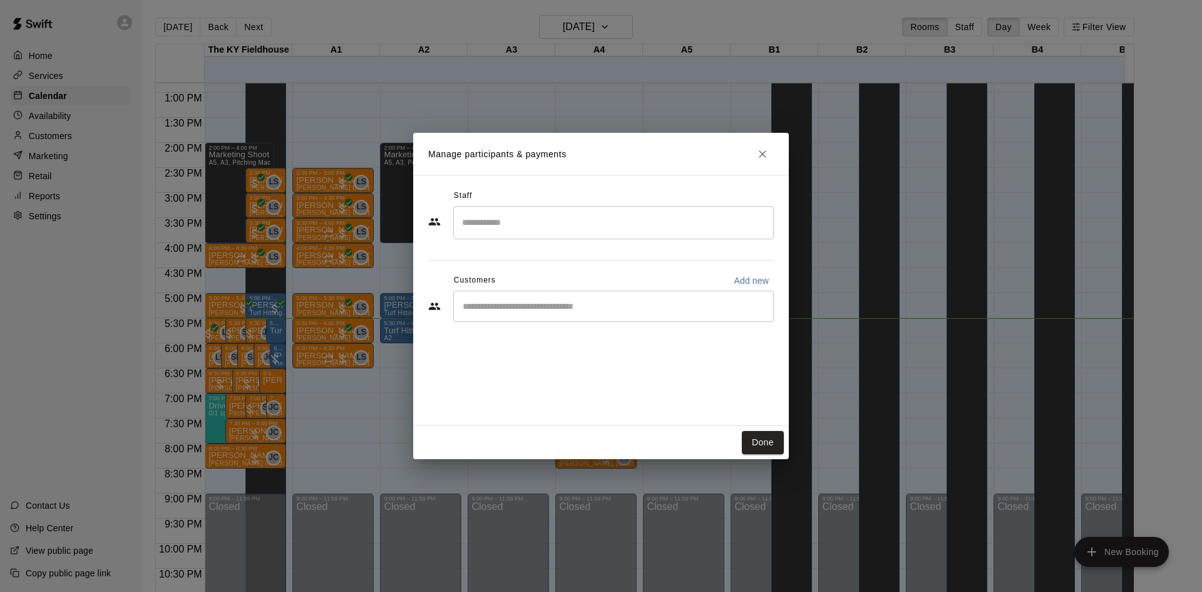
click at [517, 302] on input "Start typing to search customers..." at bounding box center [613, 306] width 309 height 13
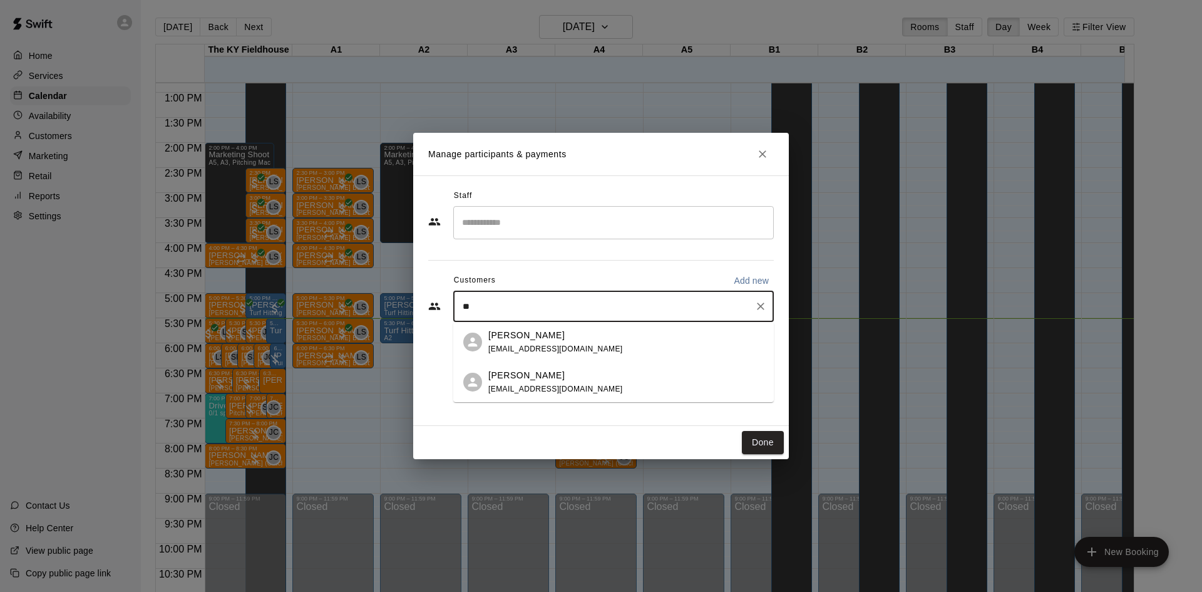
type input "*"
type input "****"
click at [522, 375] on p "[PERSON_NAME]" at bounding box center [526, 375] width 76 height 13
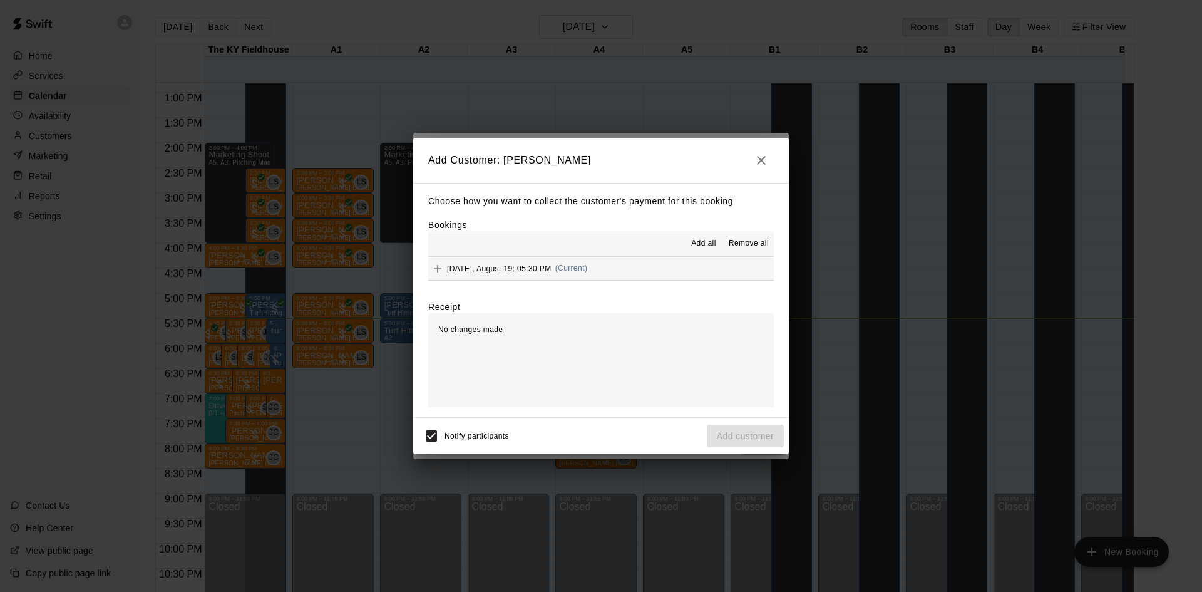
click at [568, 267] on span "(Current)" at bounding box center [571, 268] width 33 height 9
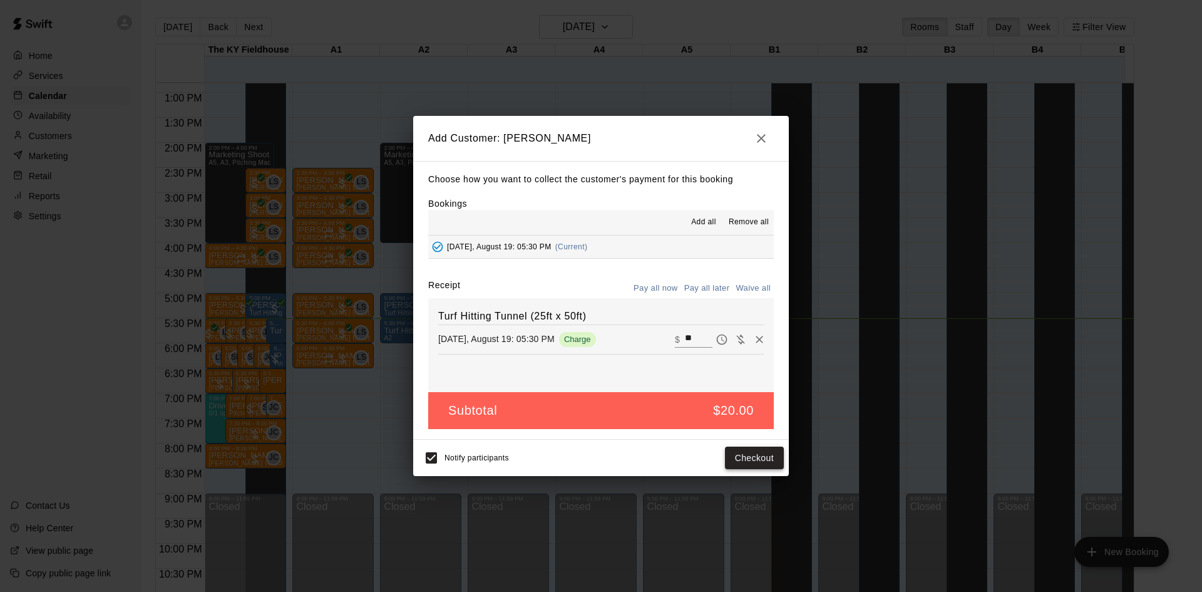
click at [752, 450] on button "Checkout" at bounding box center [754, 457] width 59 height 23
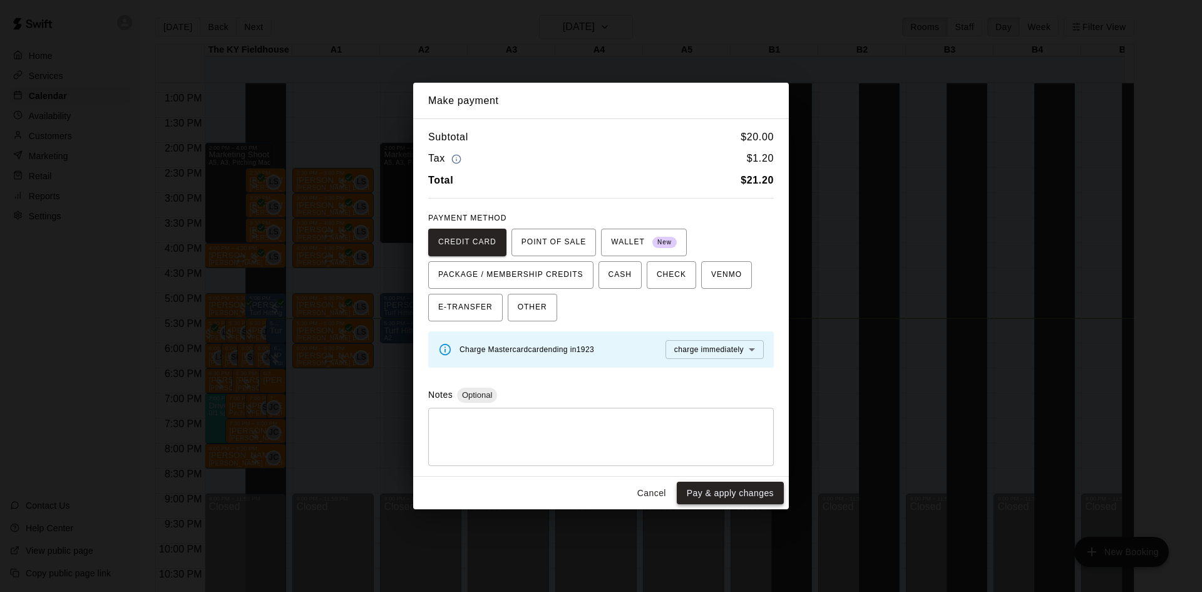
click at [744, 491] on button "Pay & apply changes" at bounding box center [730, 492] width 107 height 23
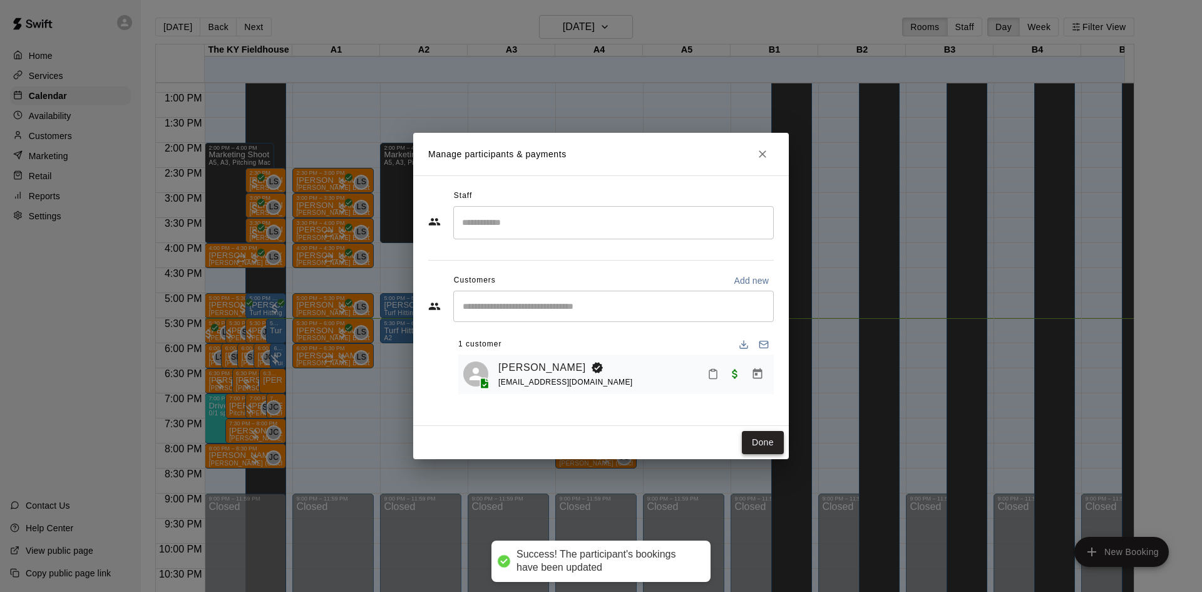
click at [756, 435] on button "Done" at bounding box center [763, 442] width 42 height 23
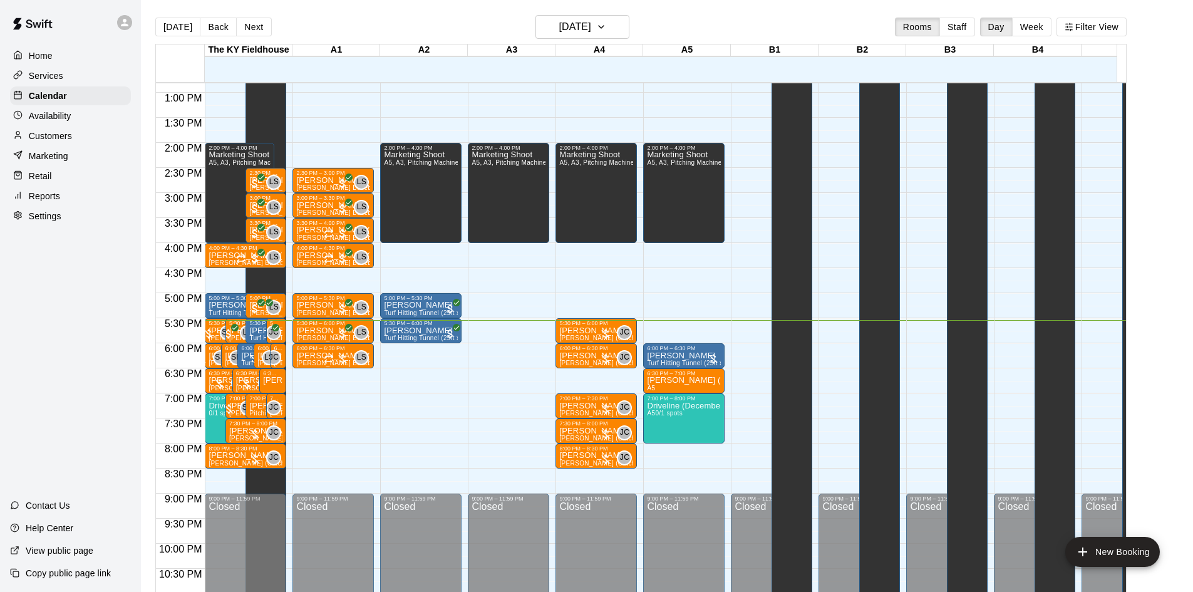
click at [796, 377] on div "Unavailable B5, B3, B2, B1, B4" at bounding box center [791, 196] width 33 height 592
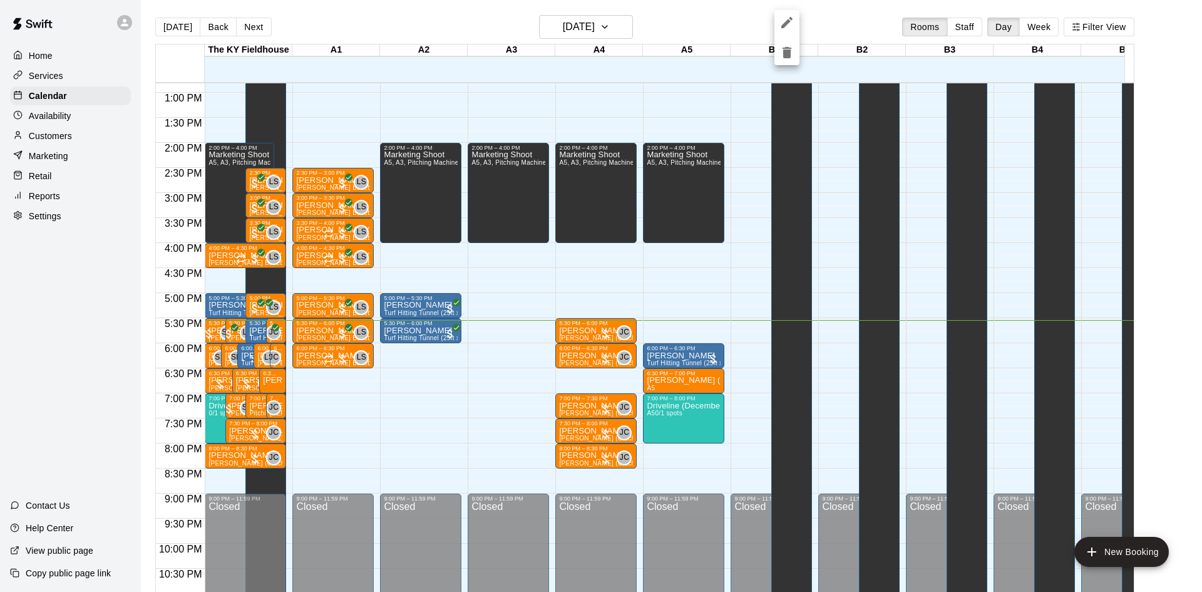
click at [786, 50] on icon "delete" at bounding box center [787, 52] width 9 height 11
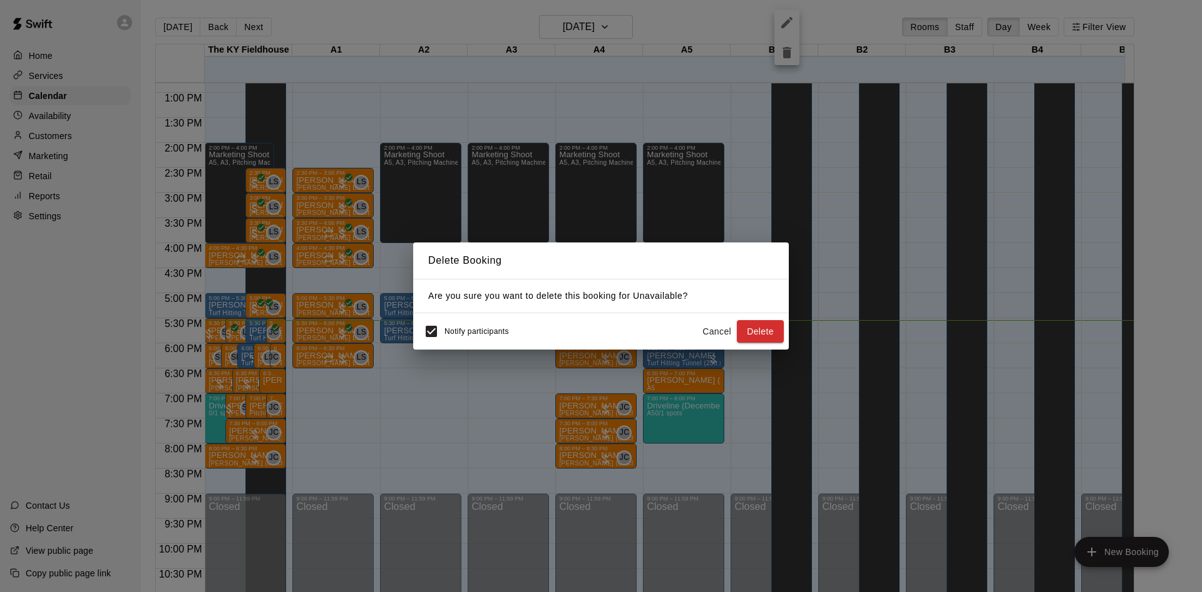
click at [712, 212] on div "Delete Booking Are you sure you want to delete this booking for Unavailable ? N…" at bounding box center [601, 296] width 1202 height 592
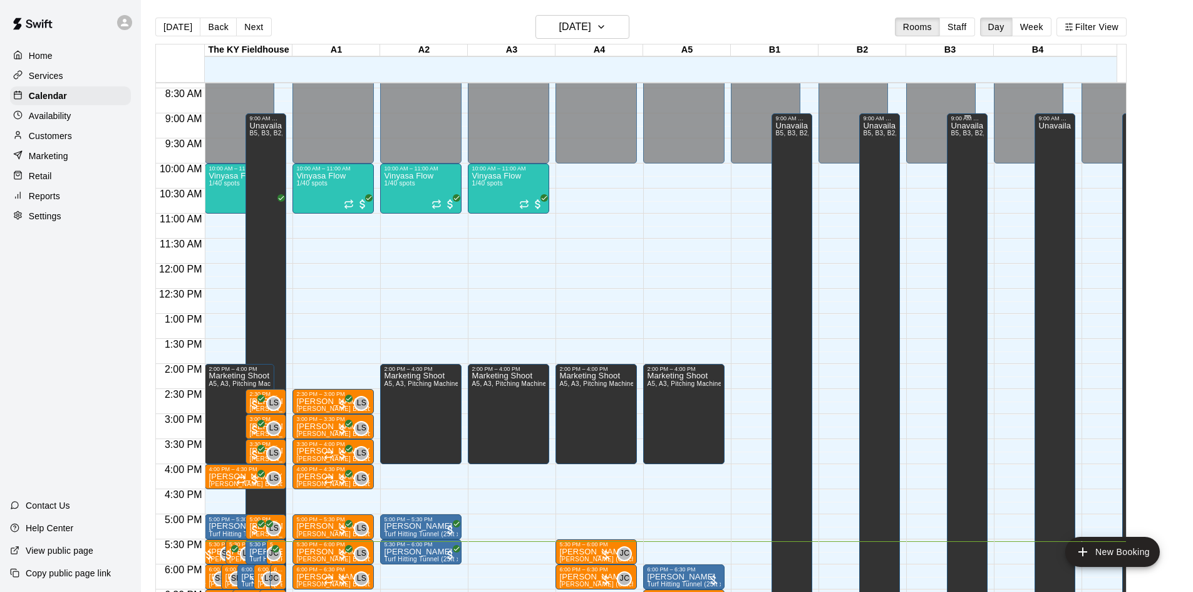
scroll to position [420, 0]
click at [793, 172] on div "Unavailable B5, B3, B2, B1, B4" at bounding box center [791, 418] width 33 height 592
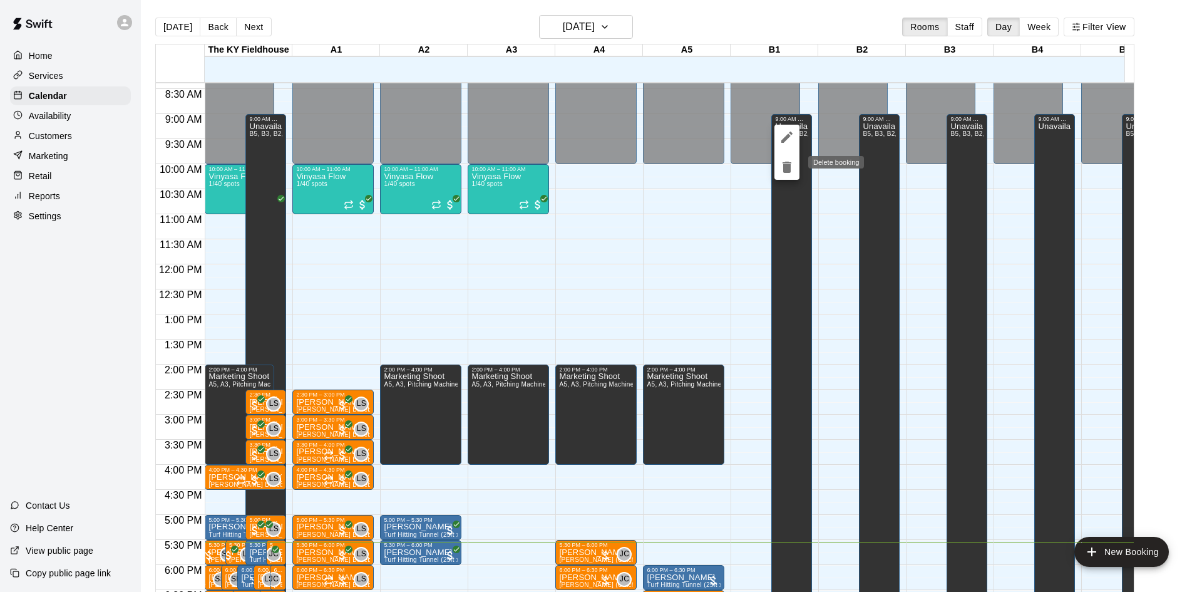
click at [782, 165] on icon "delete" at bounding box center [786, 167] width 15 height 15
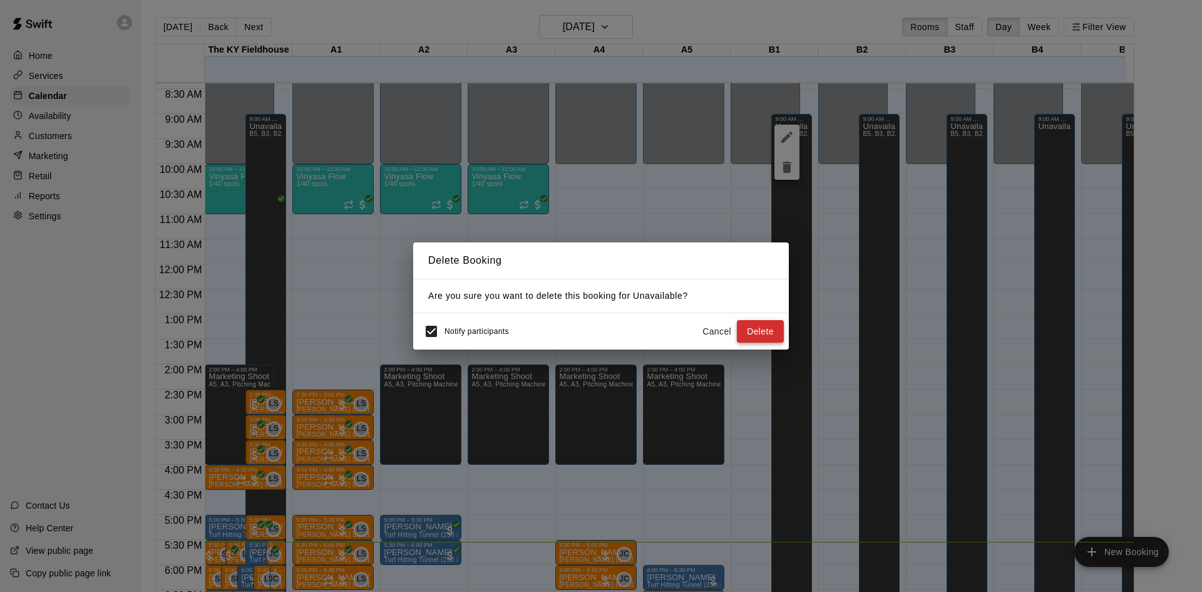
click at [759, 321] on button "Delete" at bounding box center [760, 331] width 47 height 23
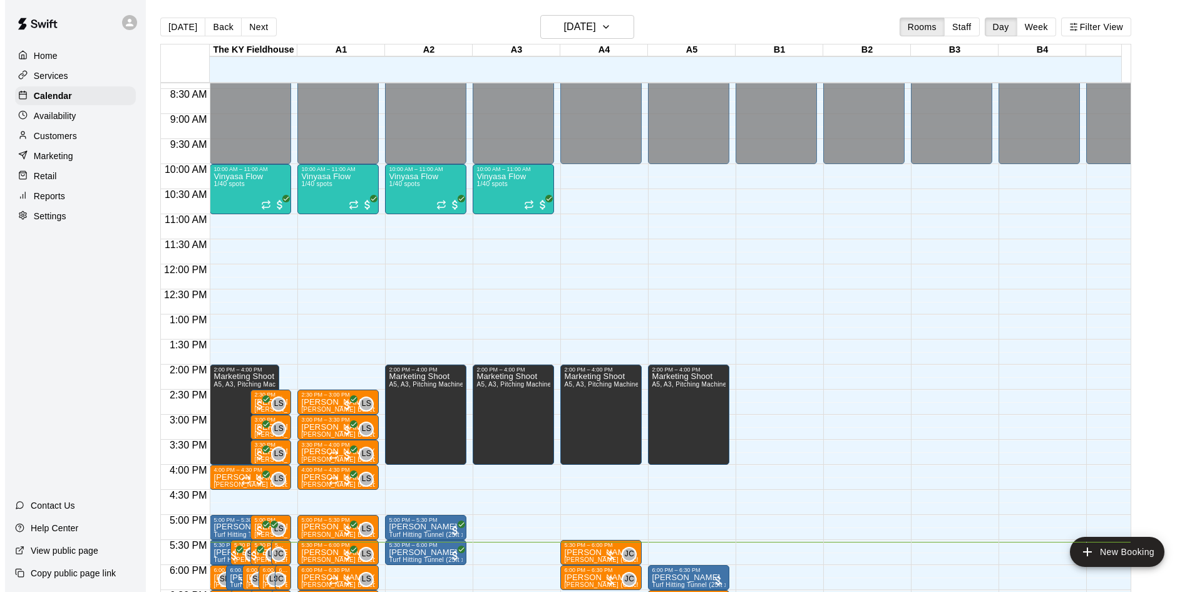
scroll to position [662, 0]
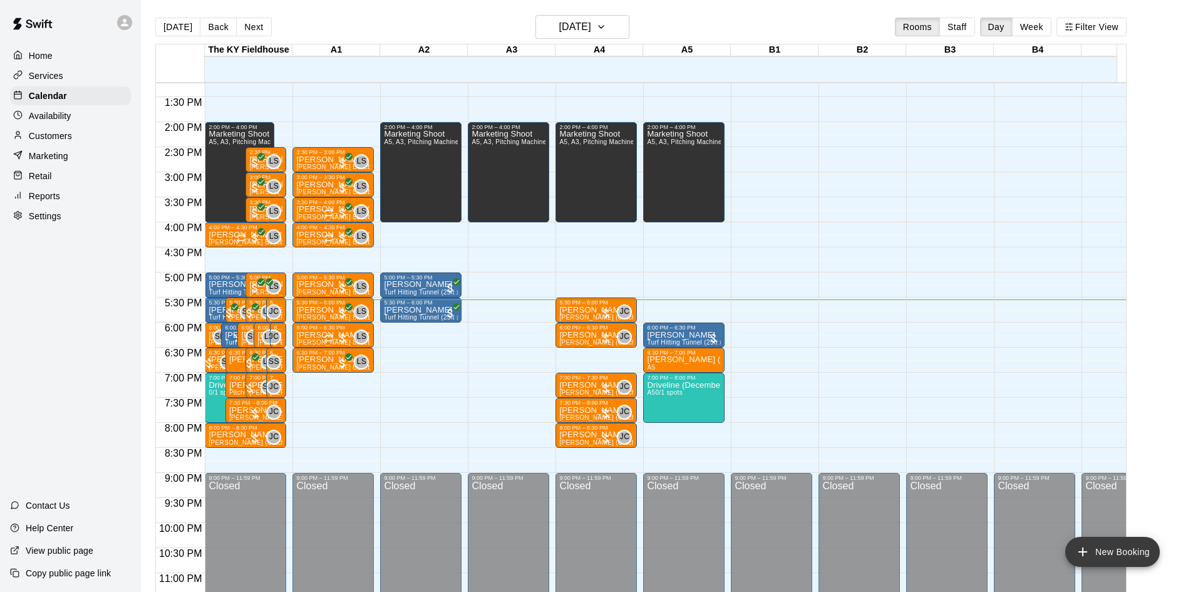
click at [1133, 556] on button "New Booking" at bounding box center [1112, 552] width 95 height 30
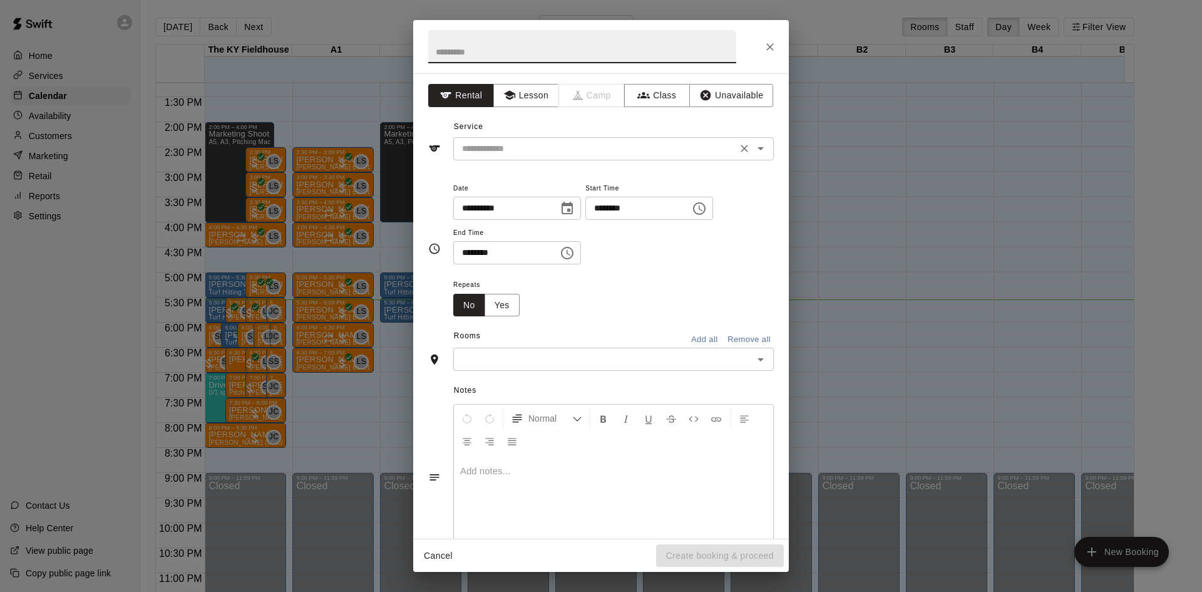
click at [520, 151] on input "text" at bounding box center [595, 149] width 276 height 16
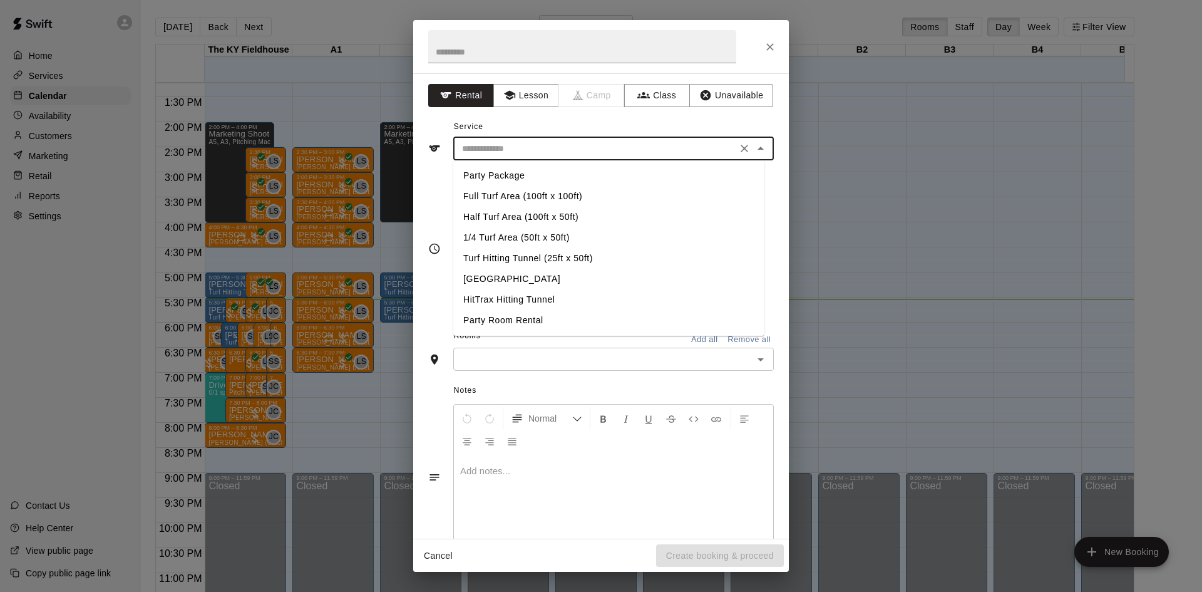
click at [508, 214] on li "Half Turf Area (100ft x 50ft)" at bounding box center [608, 217] width 311 height 21
type input "**********"
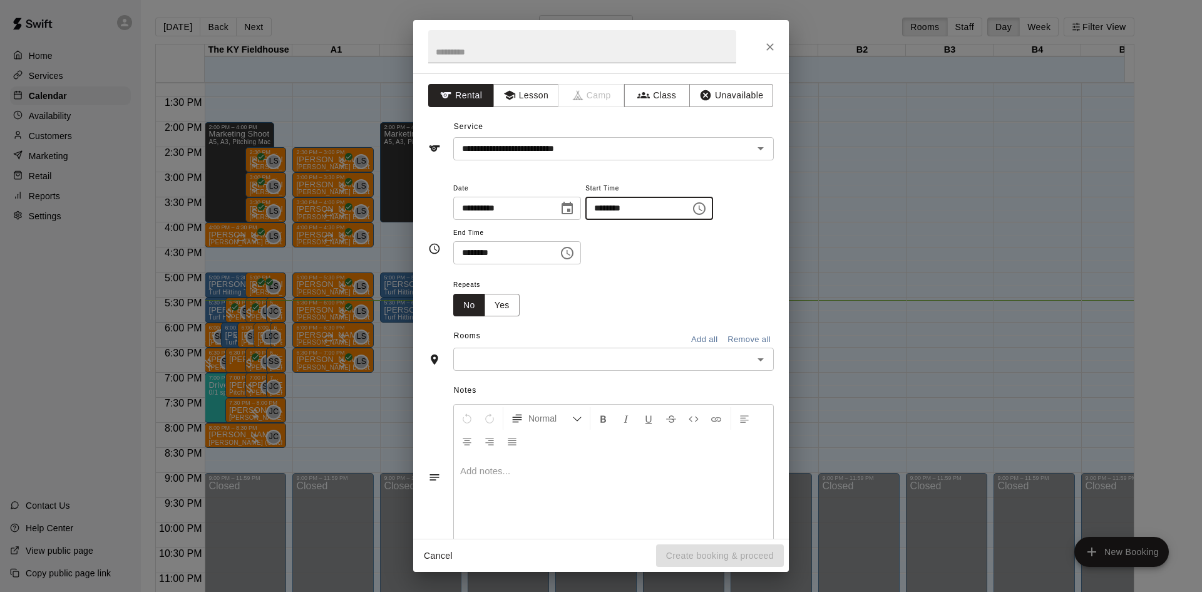
click at [620, 207] on input "********" at bounding box center [633, 208] width 96 height 23
type input "********"
click at [468, 253] on input "********" at bounding box center [501, 252] width 96 height 23
type input "********"
click at [621, 359] on input "text" at bounding box center [603, 359] width 292 height 16
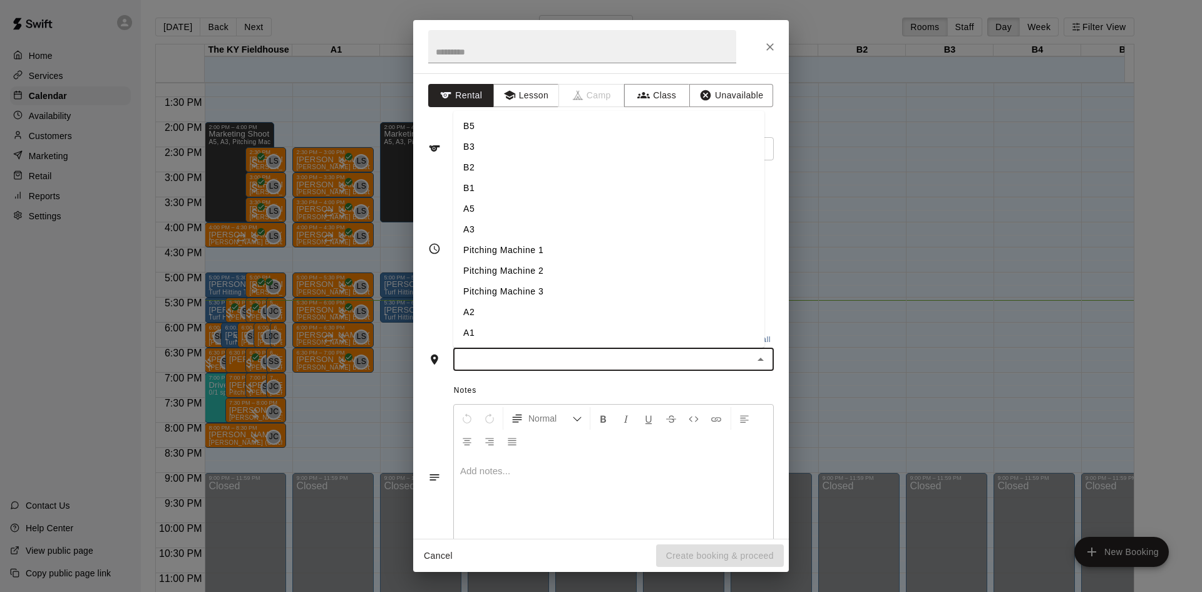
type input "*"
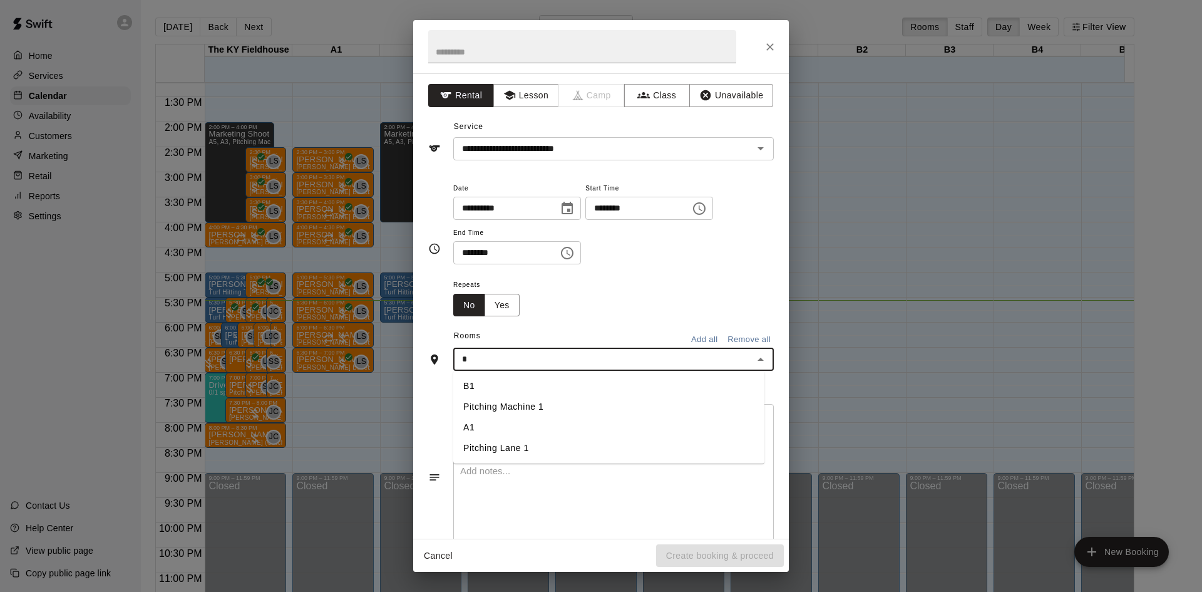
click at [494, 385] on li "B1" at bounding box center [608, 386] width 311 height 21
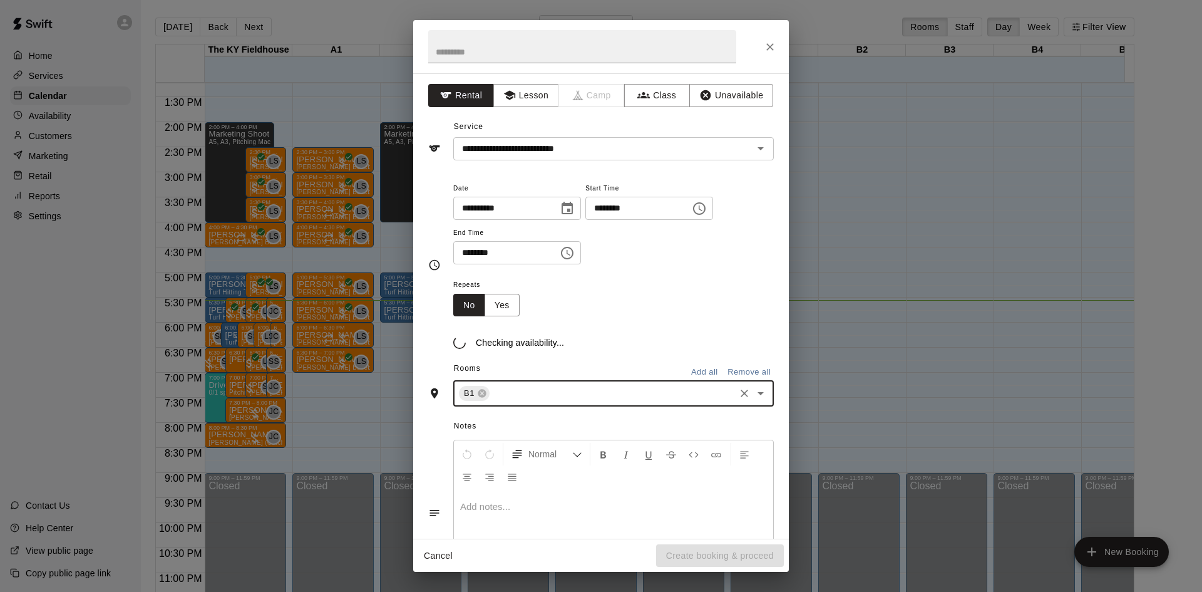
type input "*"
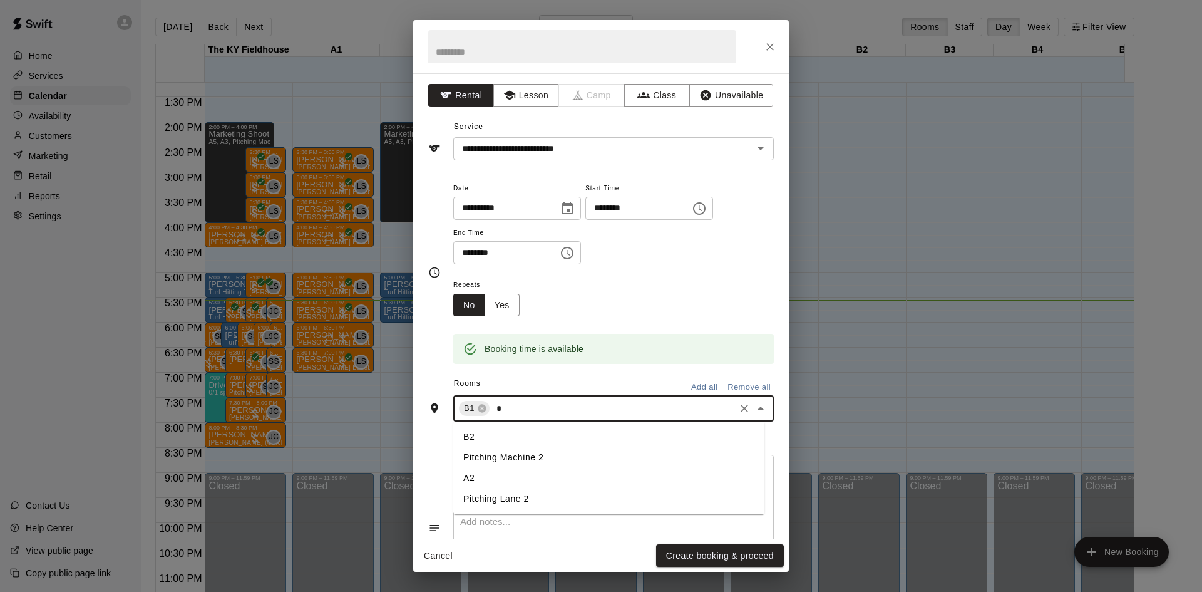
click at [477, 438] on li "B2" at bounding box center [608, 436] width 311 height 21
type input "*"
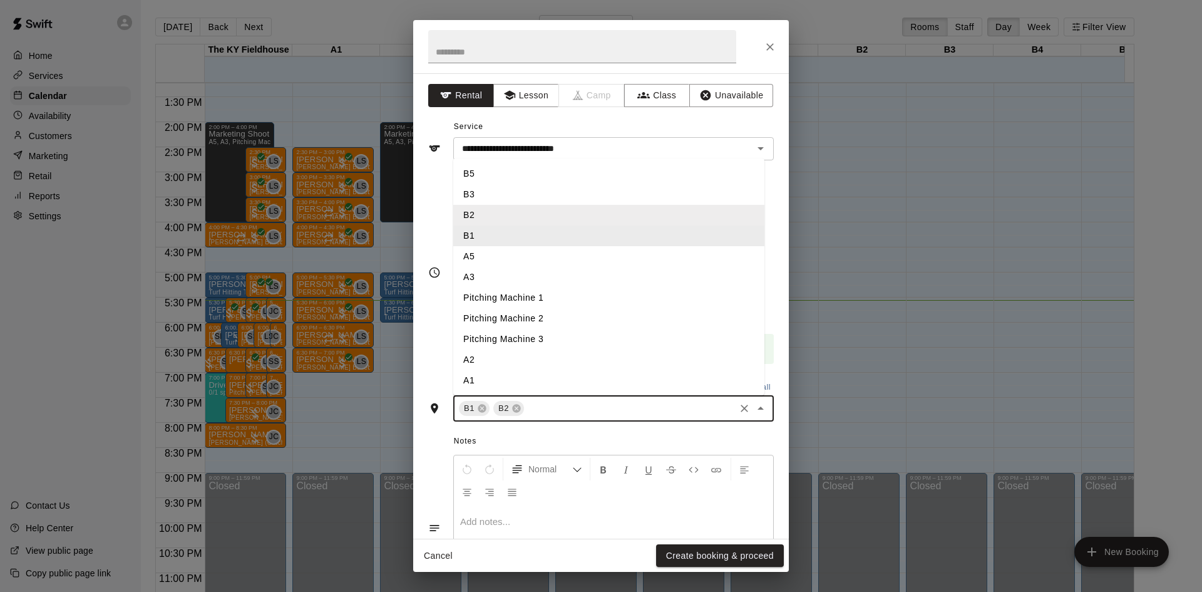
type input "*"
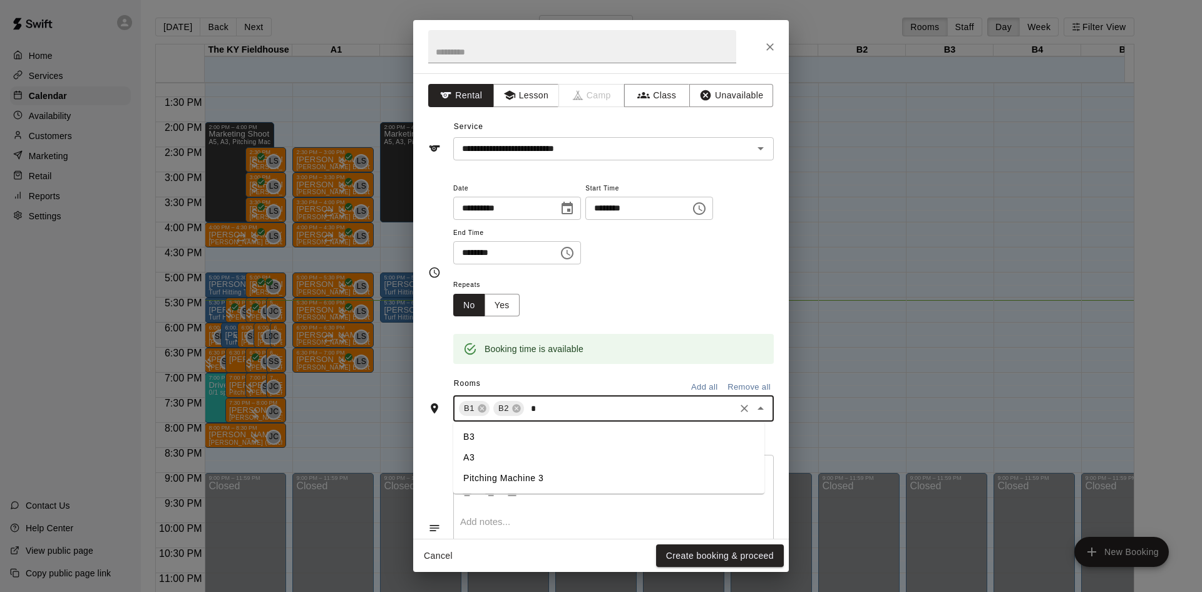
click at [477, 438] on li "B3" at bounding box center [608, 436] width 311 height 21
type input "*"
click at [476, 451] on li "B4" at bounding box center [608, 457] width 311 height 21
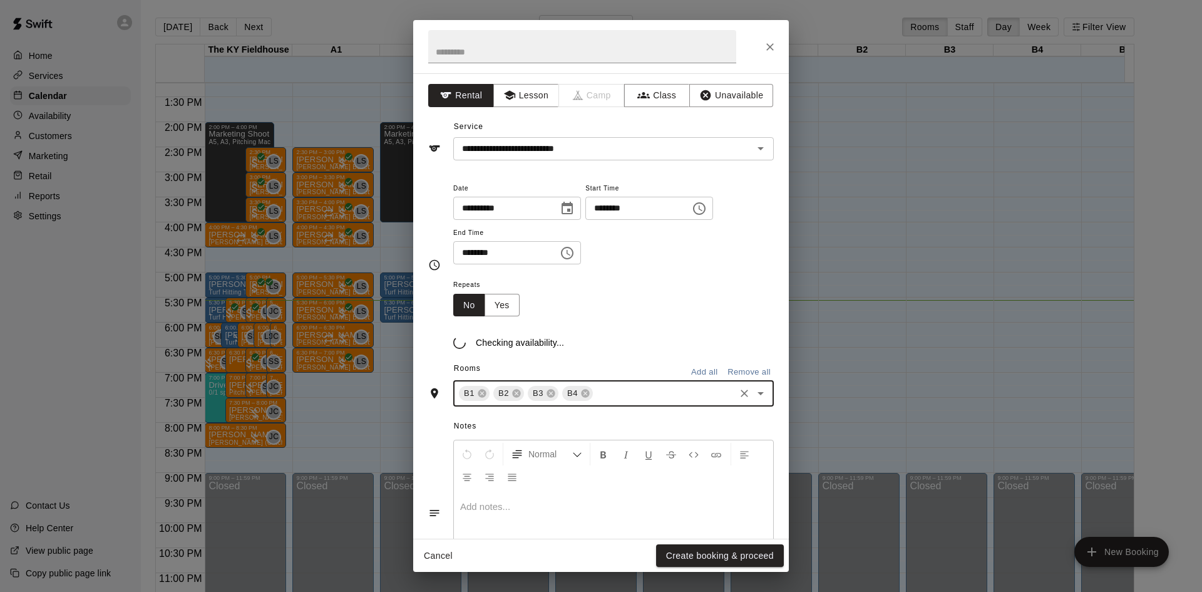
type input "*"
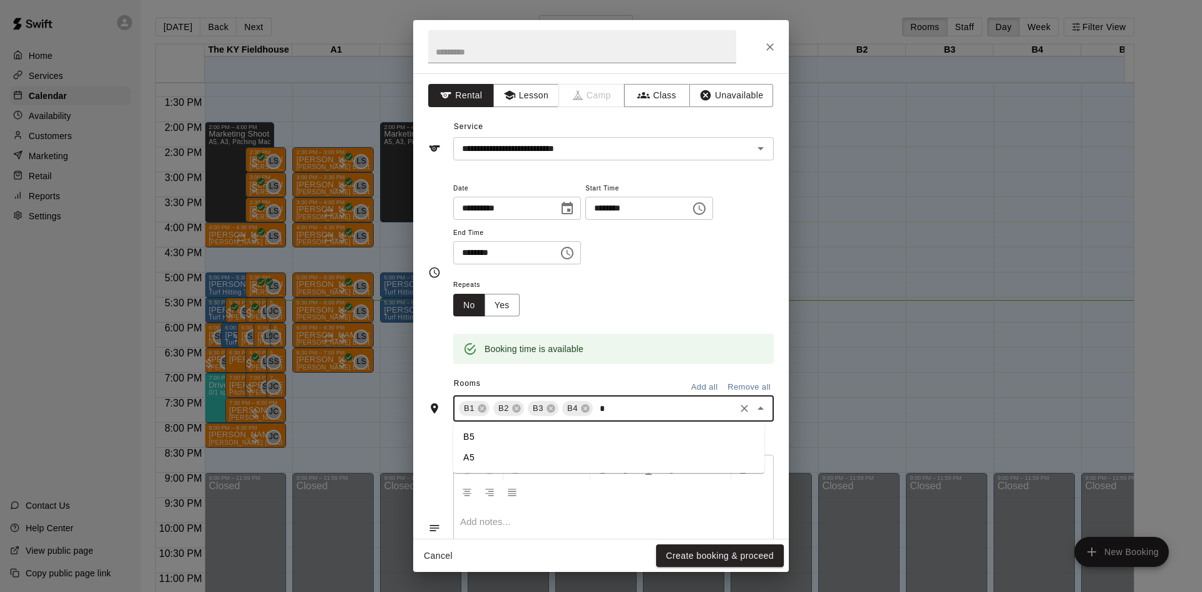
click at [480, 436] on li "B5" at bounding box center [608, 436] width 311 height 21
click at [724, 559] on button "Create booking & proceed" at bounding box center [720, 555] width 128 height 23
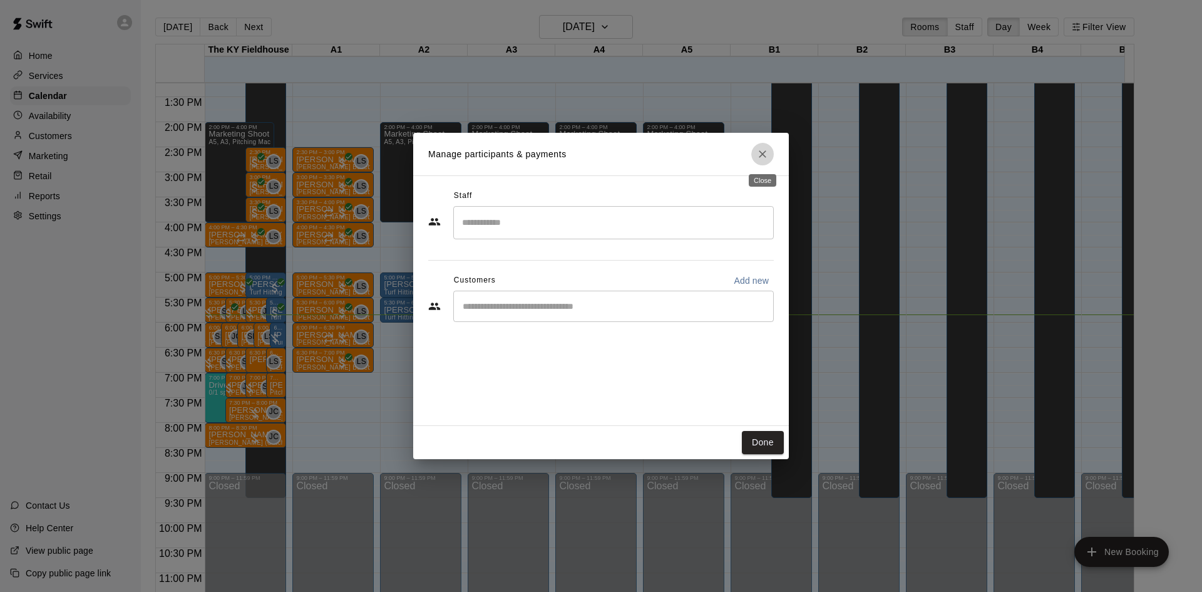
click at [761, 158] on icon "Close" at bounding box center [762, 154] width 13 height 13
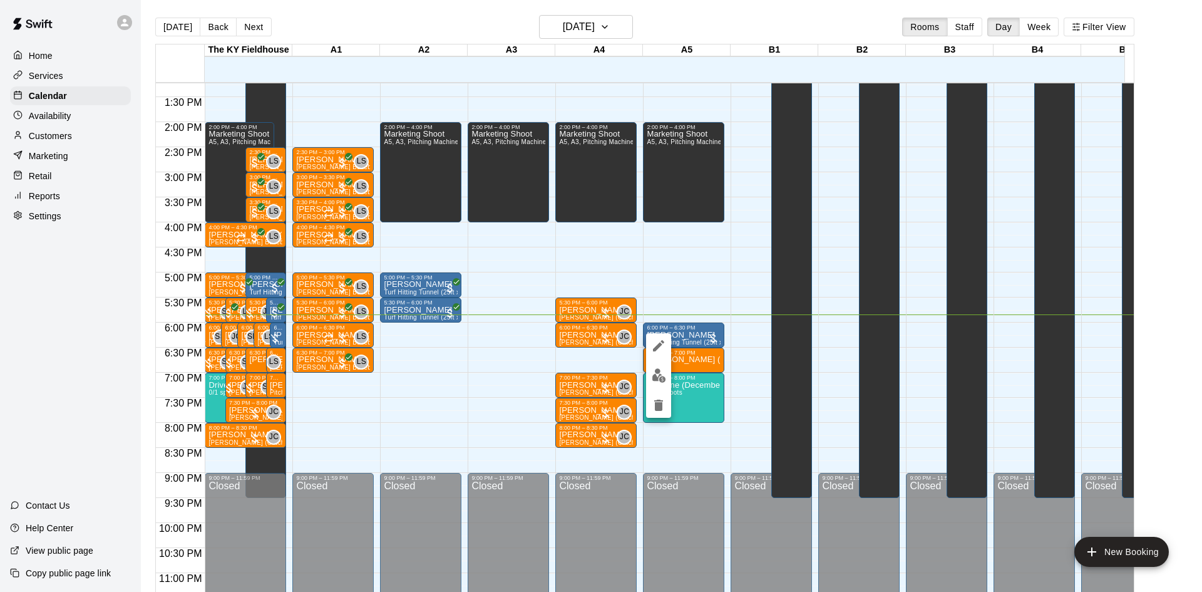
click at [654, 366] on button "edit" at bounding box center [658, 375] width 25 height 24
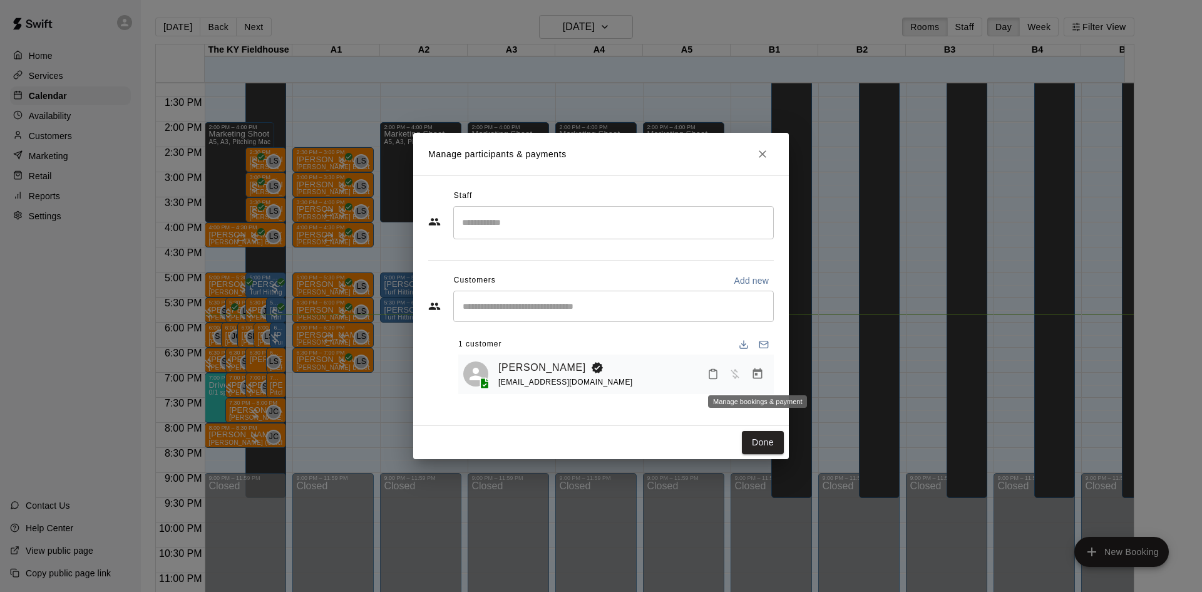
click at [758, 374] on icon "Manage bookings & payment" at bounding box center [757, 374] width 13 height 13
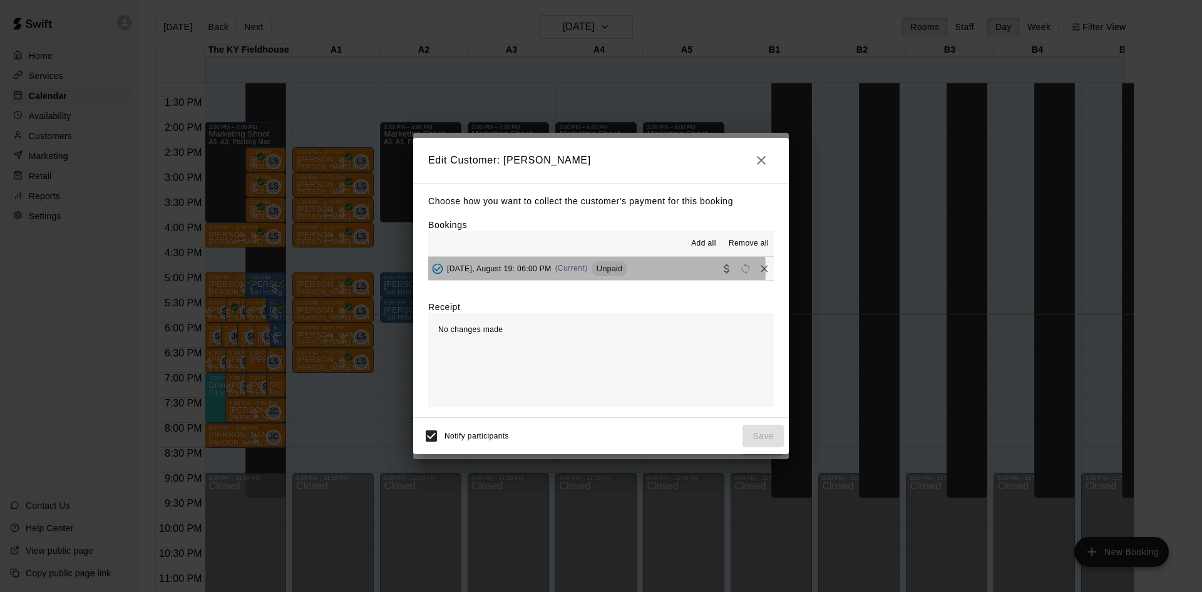
click at [577, 270] on span "(Current)" at bounding box center [571, 268] width 33 height 9
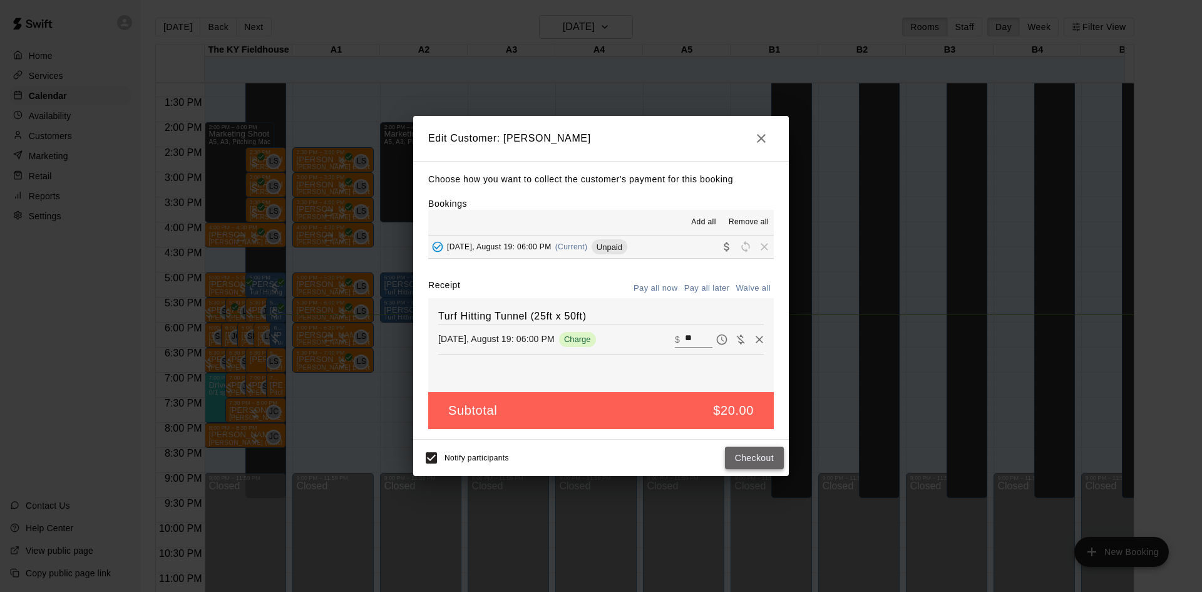
click at [755, 460] on button "Checkout" at bounding box center [754, 457] width 59 height 23
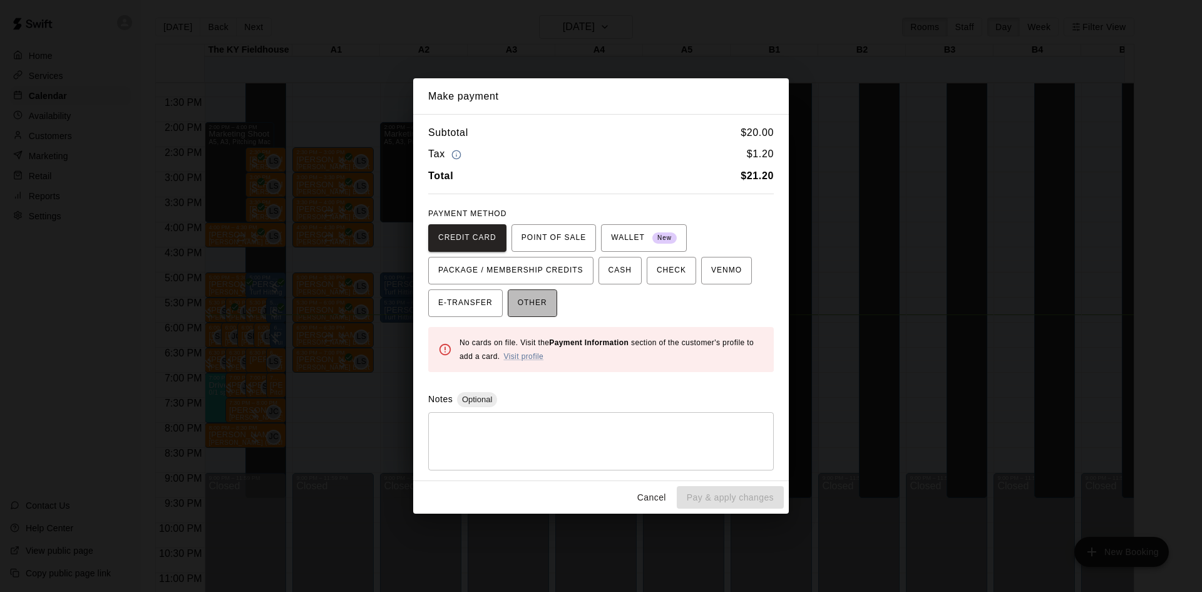
click at [531, 311] on span "OTHER" at bounding box center [532, 303] width 29 height 20
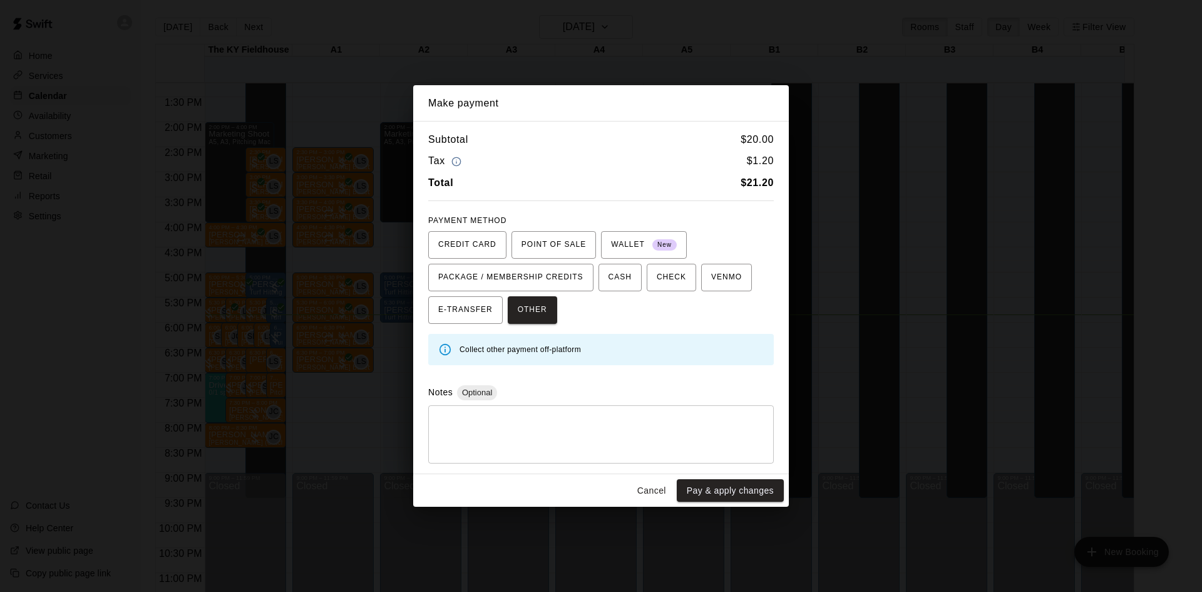
click at [526, 430] on textarea at bounding box center [601, 434] width 328 height 38
type textarea "**"
click at [742, 491] on button "Pay & apply changes" at bounding box center [730, 490] width 107 height 23
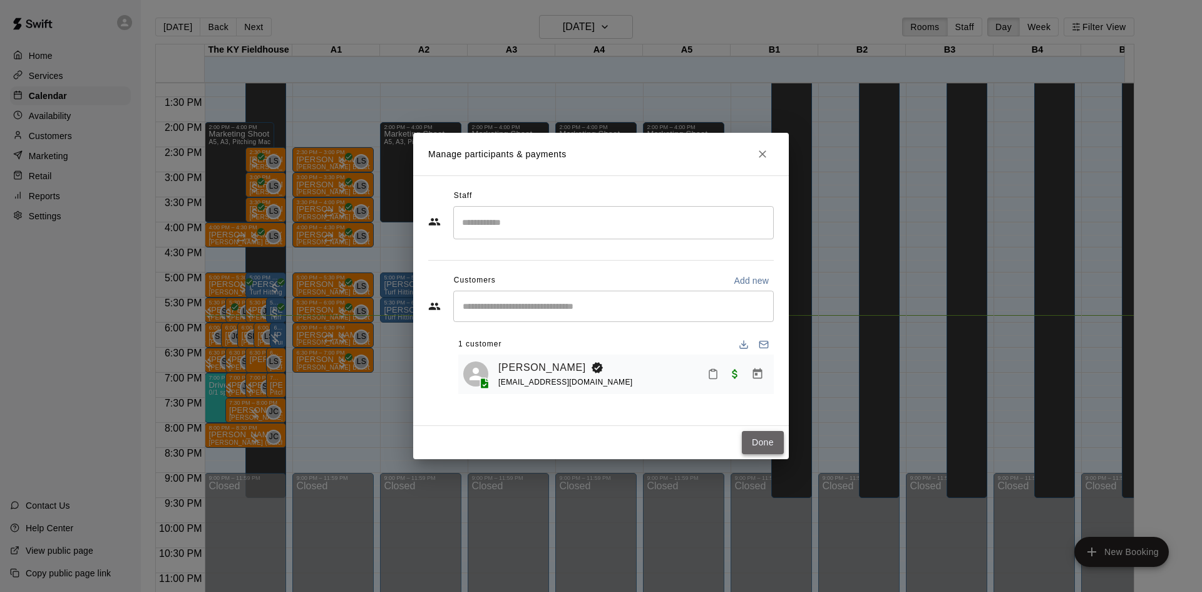
click at [763, 443] on button "Done" at bounding box center [763, 442] width 42 height 23
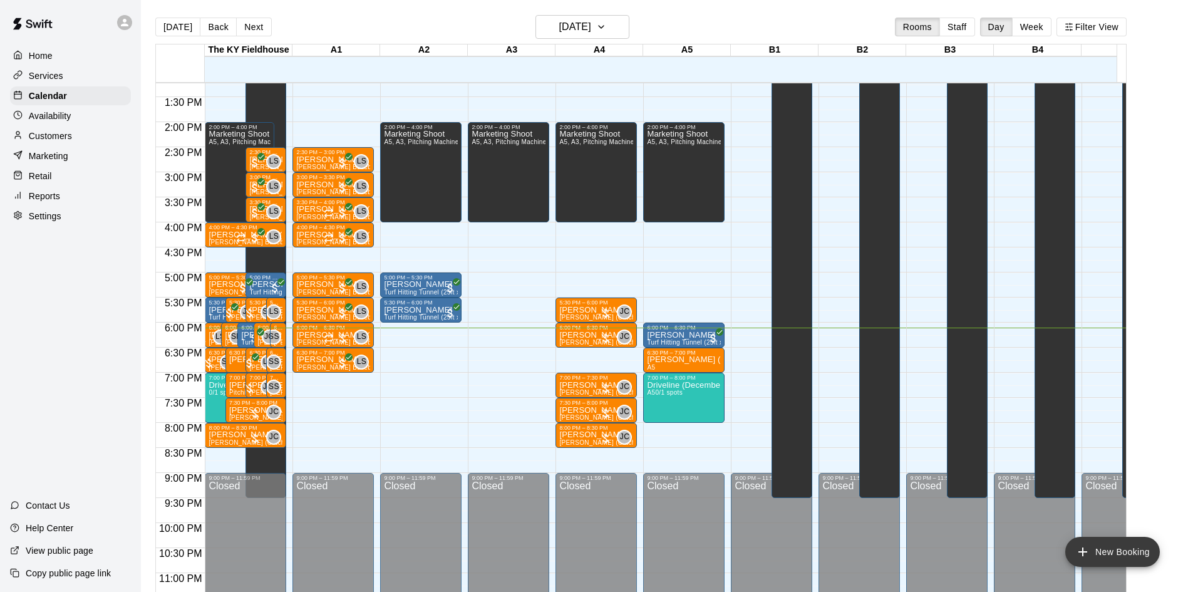
click at [1111, 550] on button "New Booking" at bounding box center [1112, 552] width 95 height 30
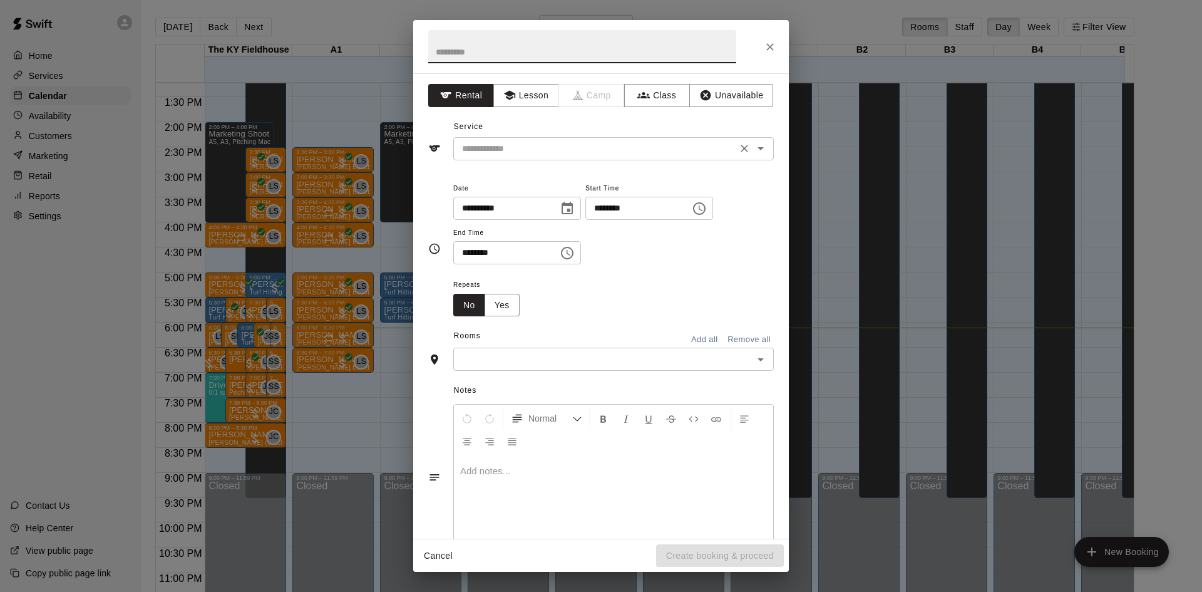
click at [537, 148] on input "text" at bounding box center [595, 149] width 276 height 16
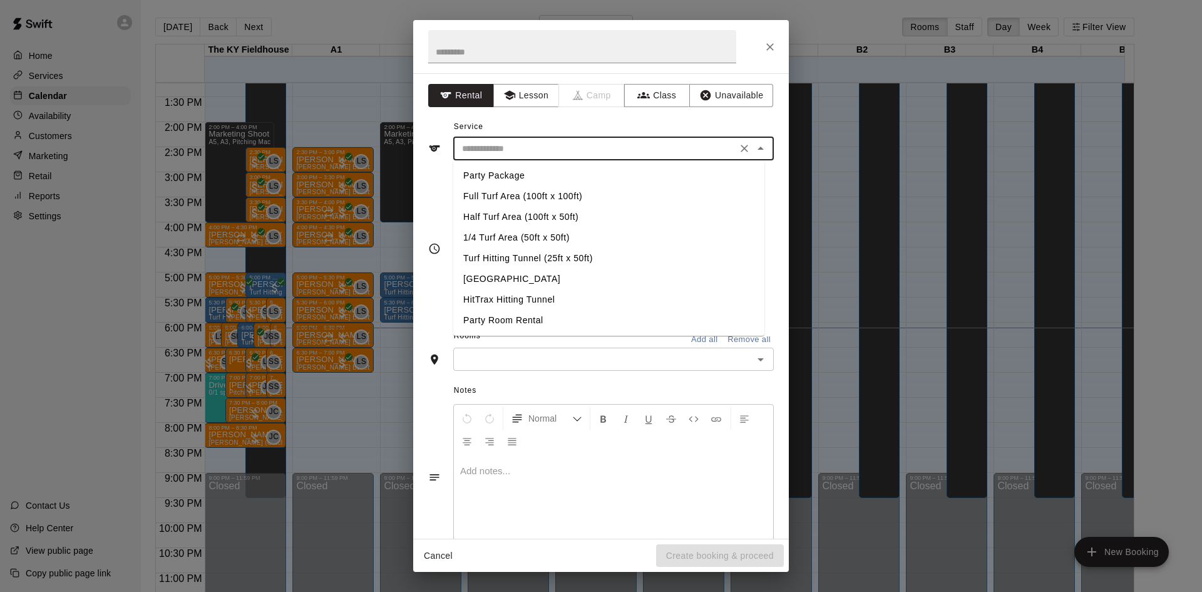
click at [510, 255] on li "Turf Hitting Tunnel (25ft x 50ft)" at bounding box center [608, 258] width 311 height 21
type input "**********"
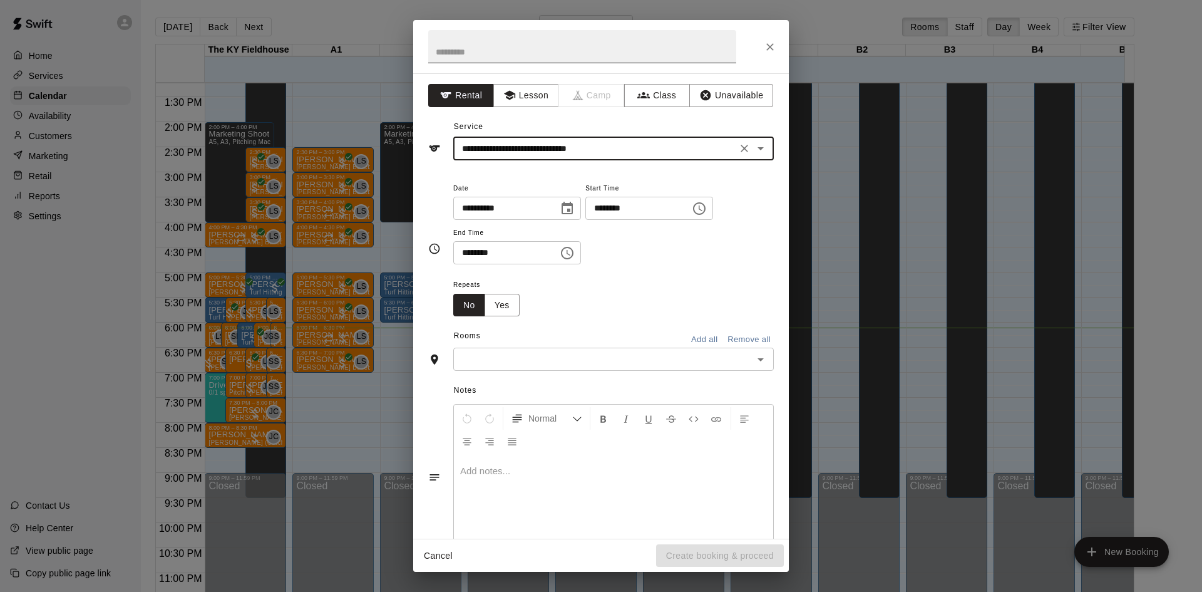
click at [483, 53] on input "text" at bounding box center [582, 46] width 308 height 33
type input "**********"
click at [707, 210] on icon "Choose time, selected time is 5:00 PM" at bounding box center [699, 208] width 15 height 15
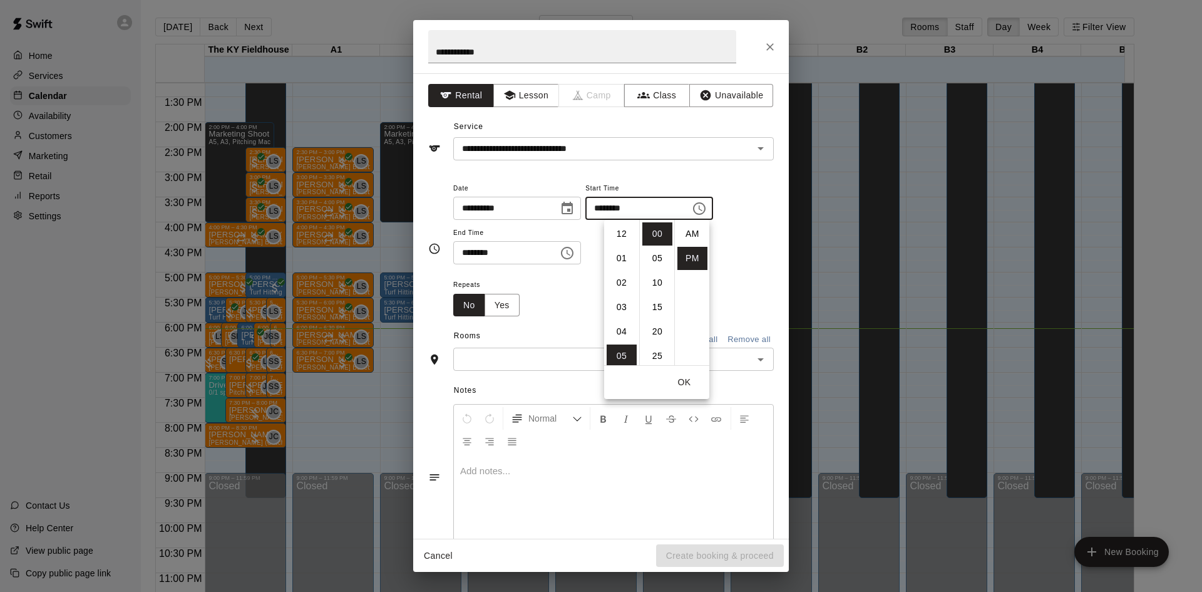
scroll to position [23, 0]
click at [620, 254] on li "06" at bounding box center [622, 258] width 30 height 23
type input "********"
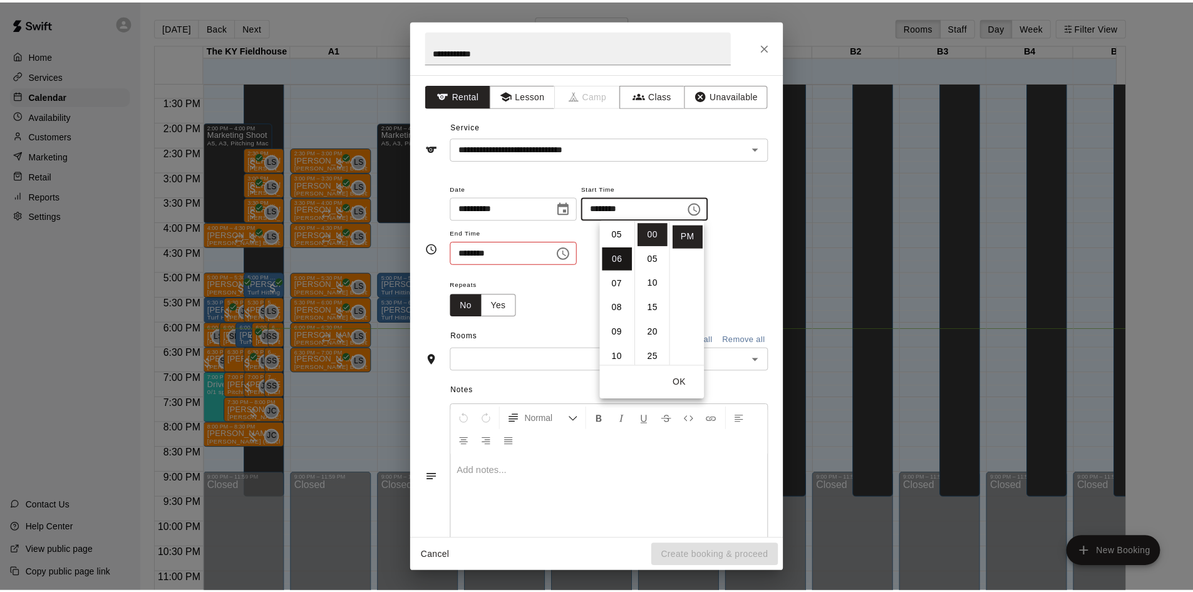
scroll to position [147, 0]
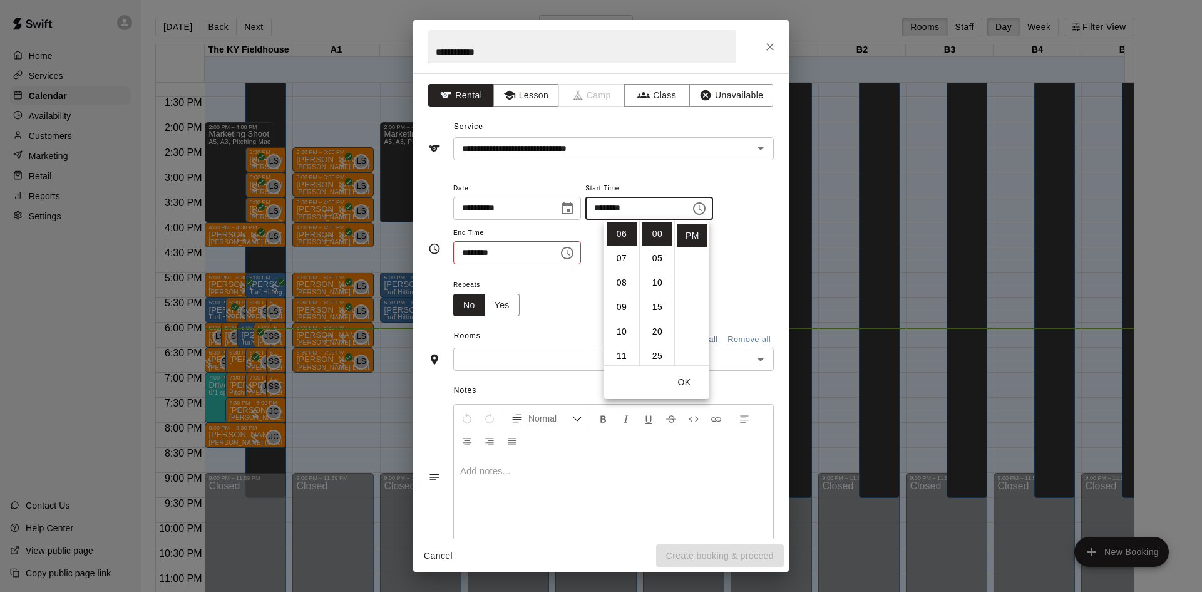
click at [466, 251] on input "********" at bounding box center [501, 252] width 96 height 23
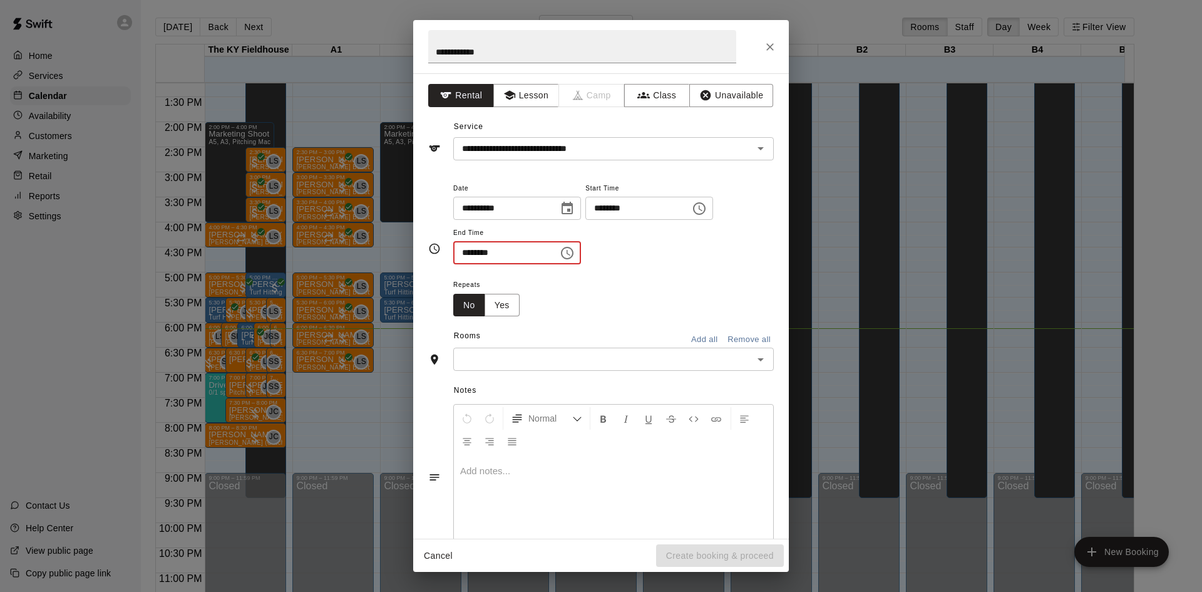
click at [477, 250] on input "********" at bounding box center [501, 252] width 96 height 23
click at [468, 252] on input "********" at bounding box center [501, 252] width 96 height 23
type input "********"
click at [533, 362] on input "text" at bounding box center [603, 359] width 292 height 16
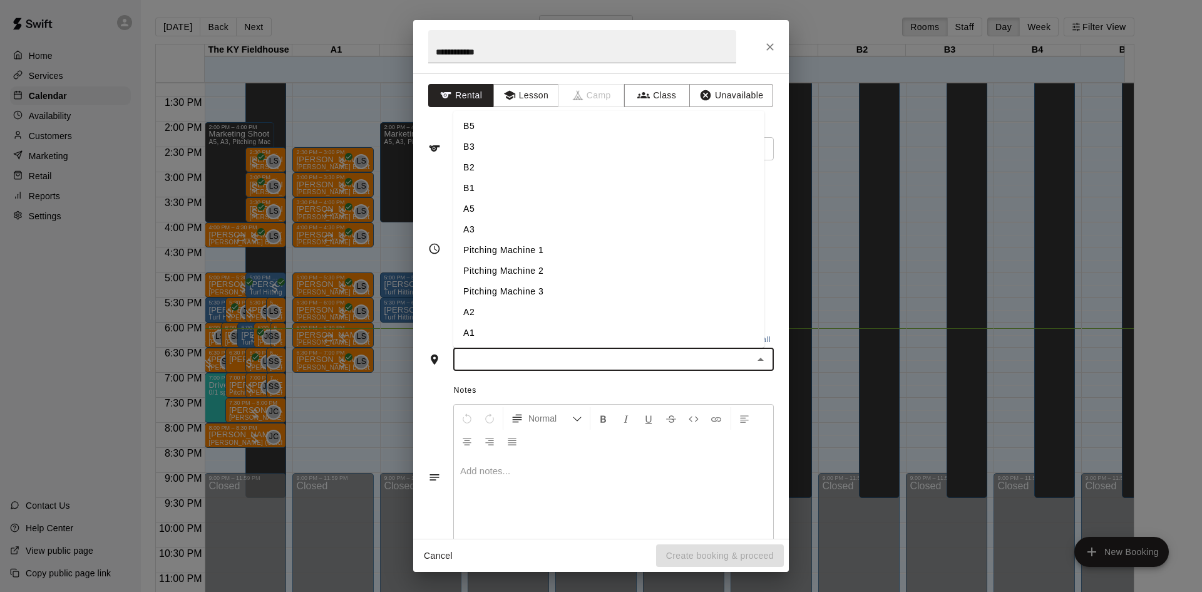
click at [482, 313] on li "A2" at bounding box center [608, 312] width 311 height 21
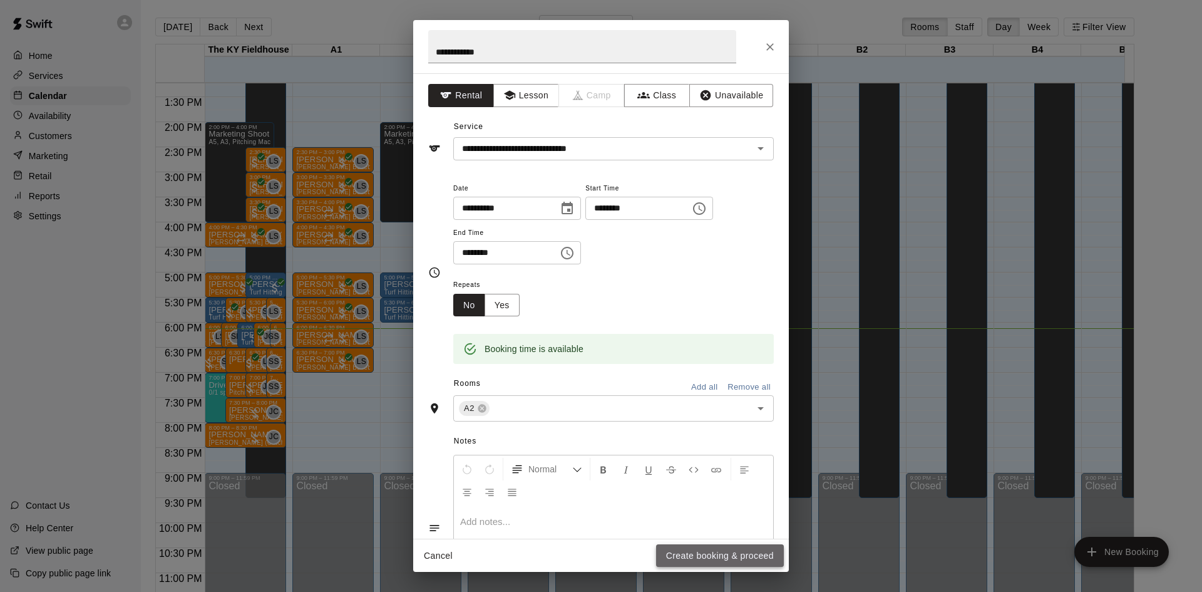
click at [739, 555] on button "Create booking & proceed" at bounding box center [720, 555] width 128 height 23
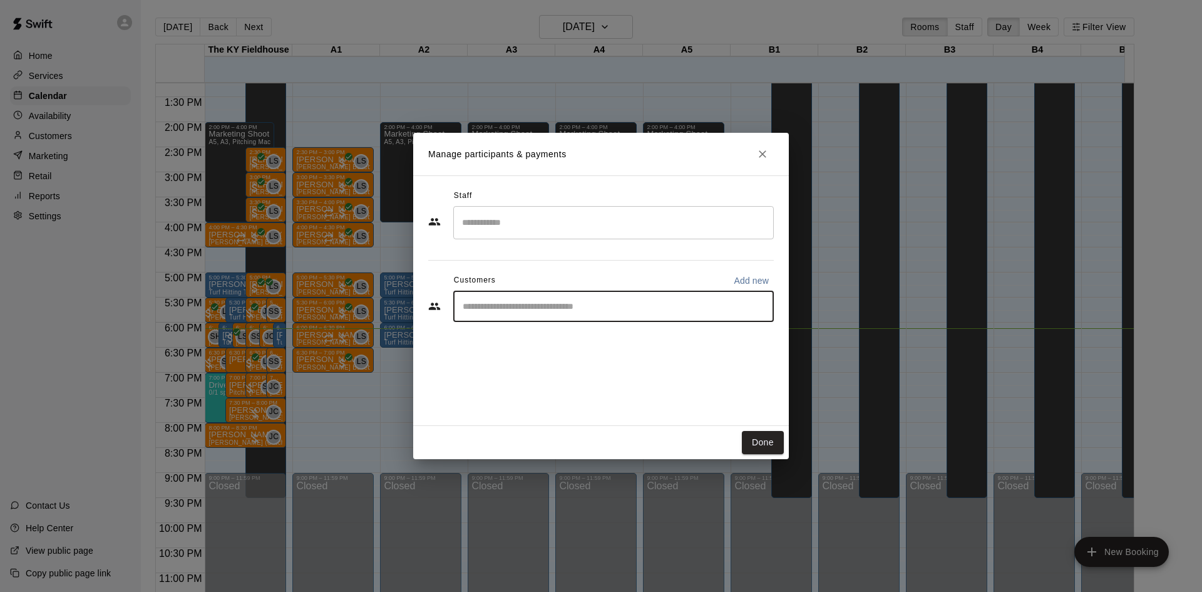
click at [573, 309] on input "Start typing to search customers..." at bounding box center [613, 306] width 309 height 13
type input "**********"
click at [574, 338] on div "[PERSON_NAME]" at bounding box center [587, 335] width 199 height 13
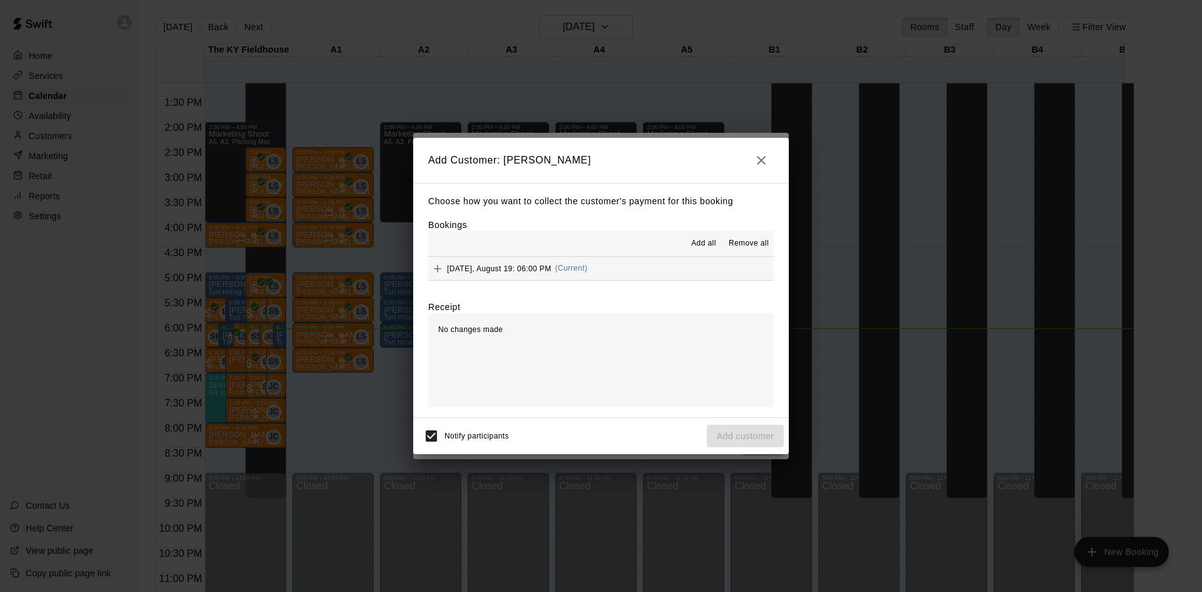
click at [575, 265] on span "(Current)" at bounding box center [571, 268] width 33 height 9
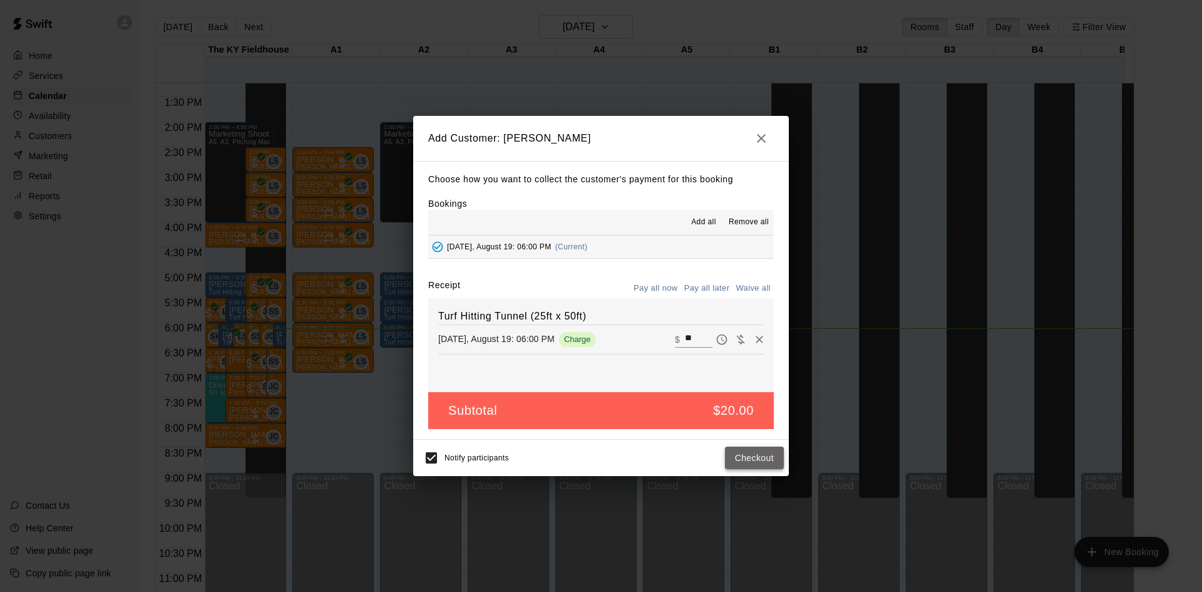
click at [748, 459] on button "Checkout" at bounding box center [754, 457] width 59 height 23
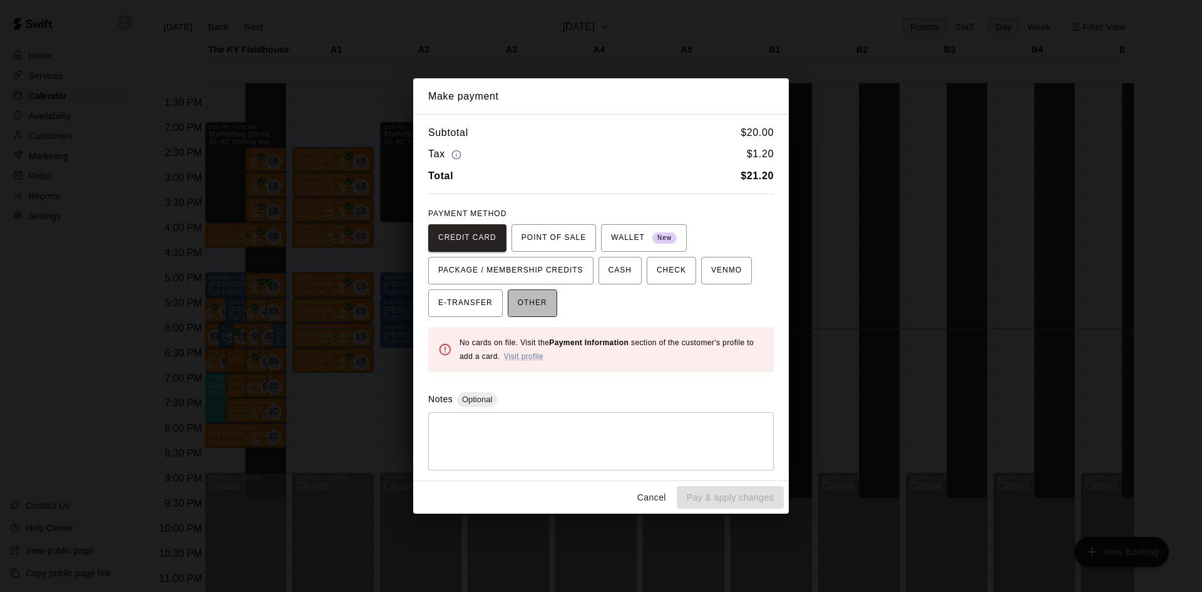
click at [548, 297] on button "OTHER" at bounding box center [532, 303] width 49 height 28
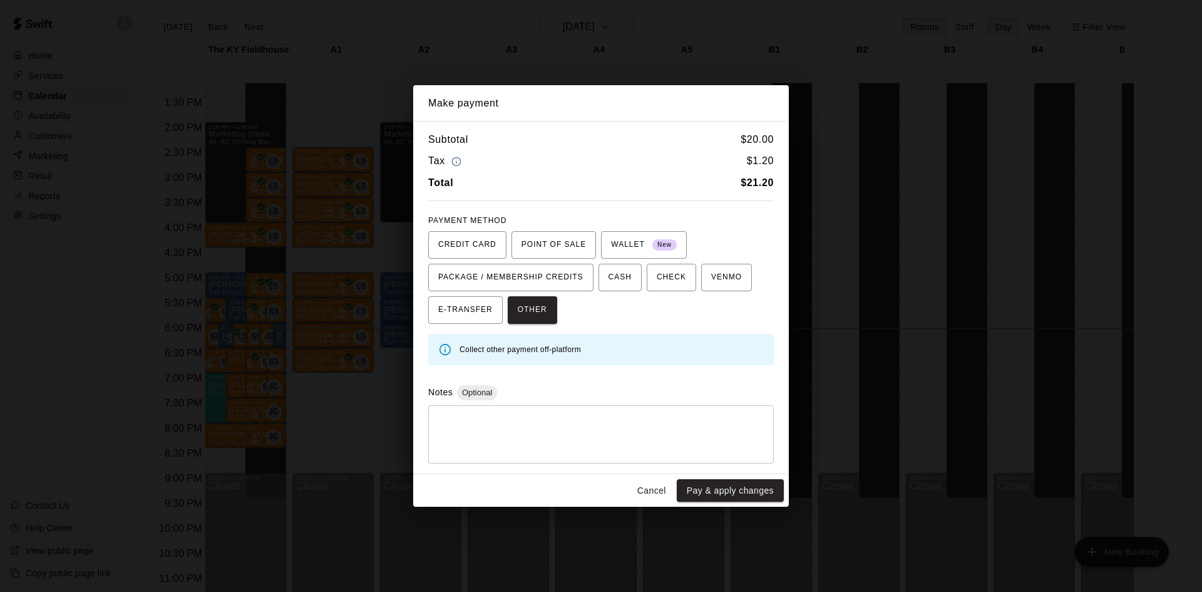
click at [536, 446] on textarea at bounding box center [601, 434] width 328 height 38
type textarea "**"
click at [712, 497] on button "Pay & apply changes" at bounding box center [730, 490] width 107 height 23
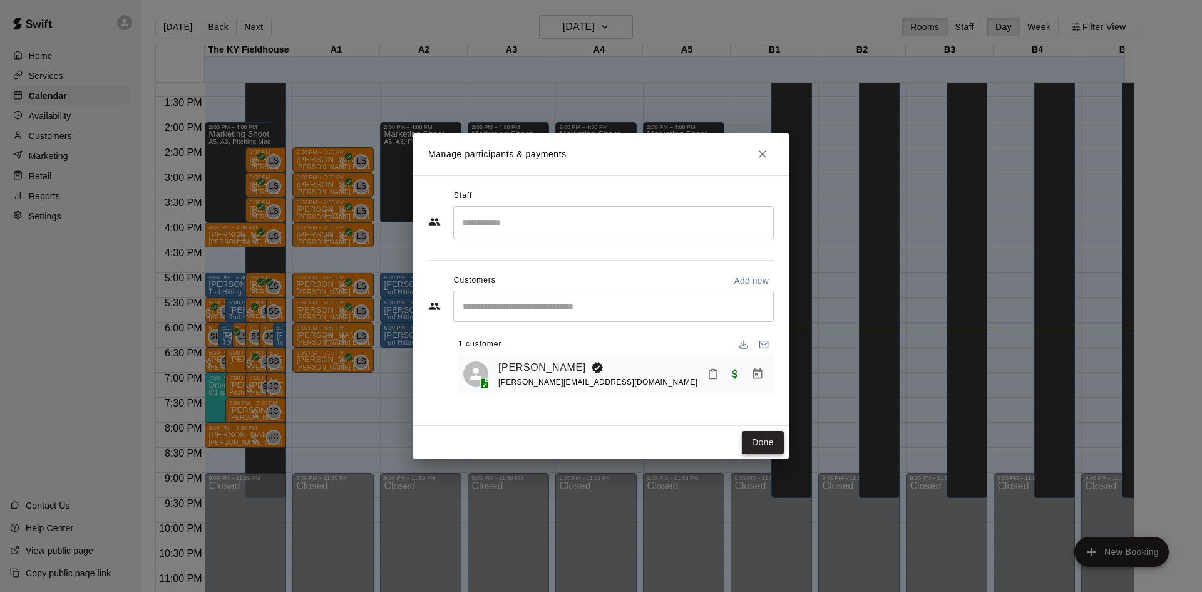
click at [761, 443] on button "Done" at bounding box center [763, 442] width 42 height 23
